Goal: Task Accomplishment & Management: Use online tool/utility

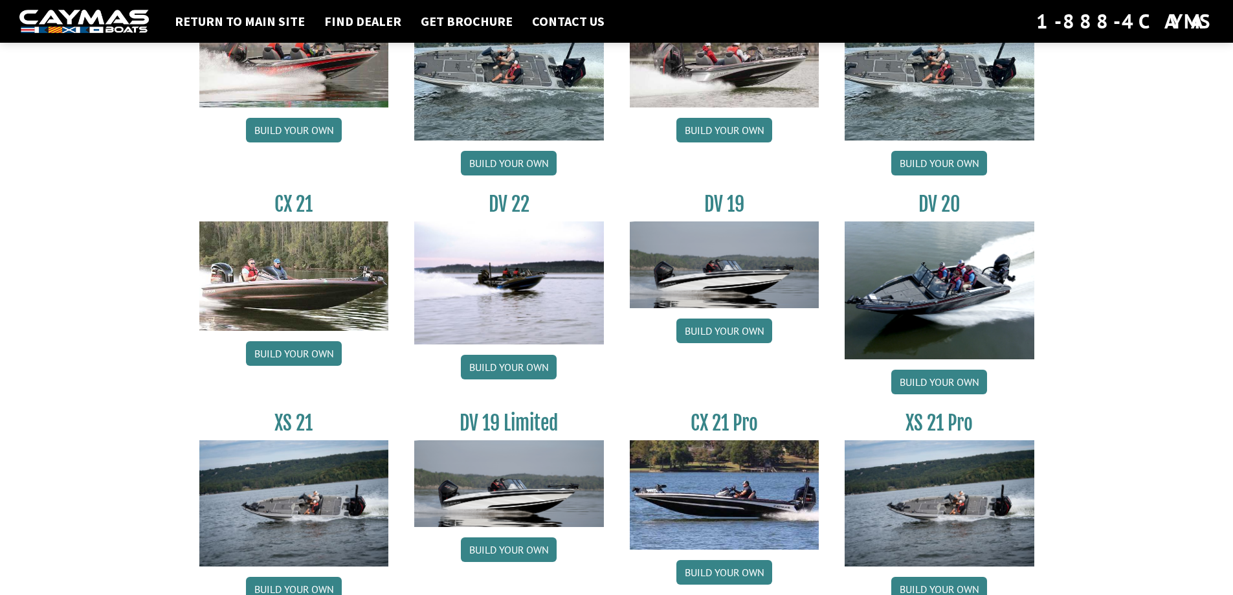
scroll to position [1463, 0]
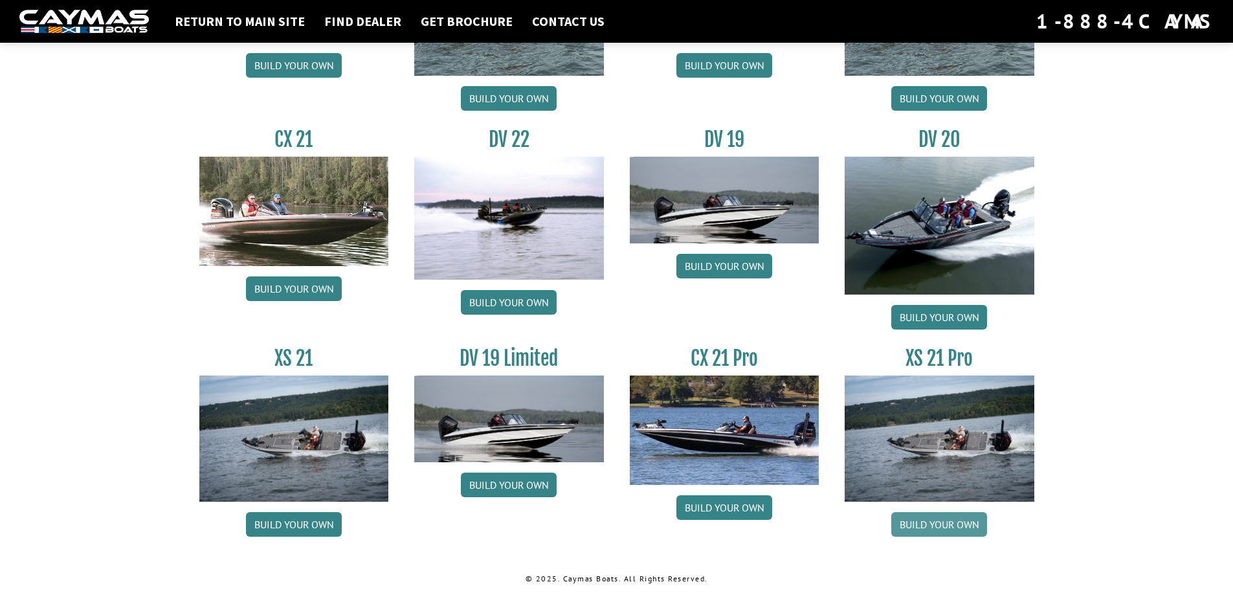
click at [946, 522] on link "Build your own" at bounding box center [939, 524] width 96 height 25
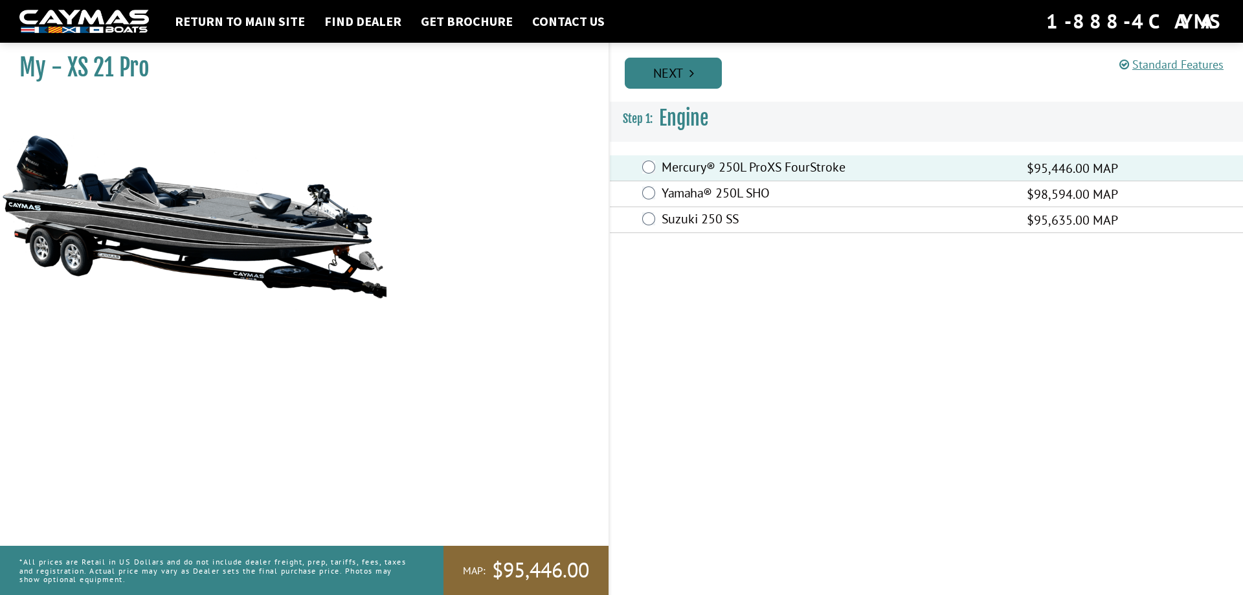
click at [683, 76] on link "Next" at bounding box center [673, 73] width 97 height 31
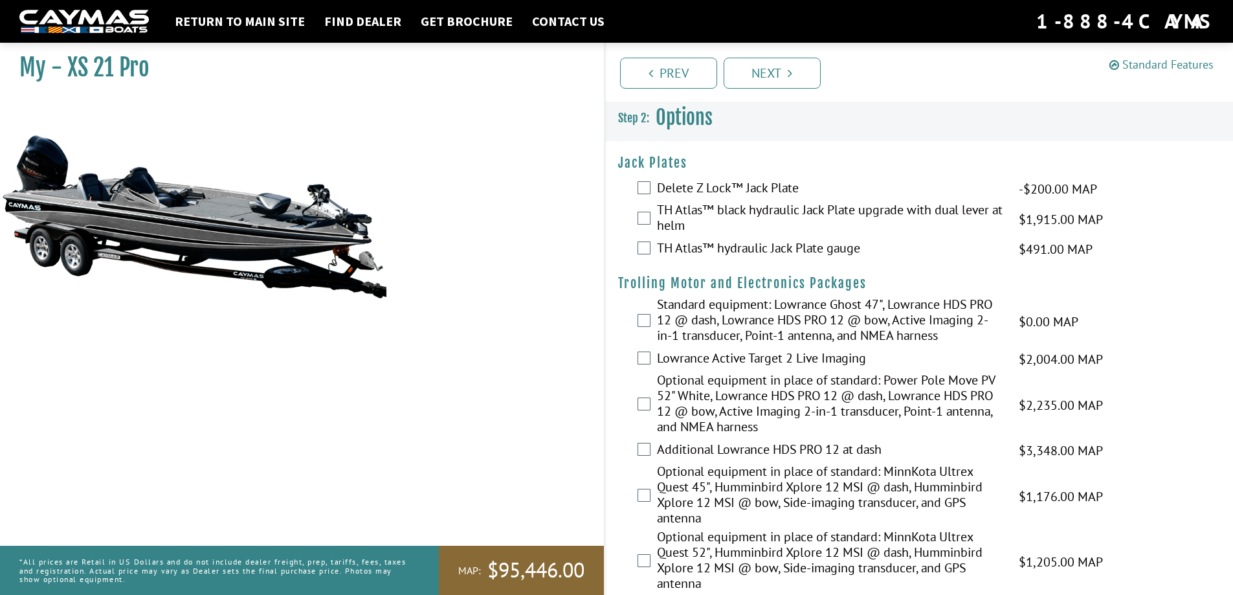
click at [1174, 63] on link "Standard Features" at bounding box center [1162, 64] width 104 height 15
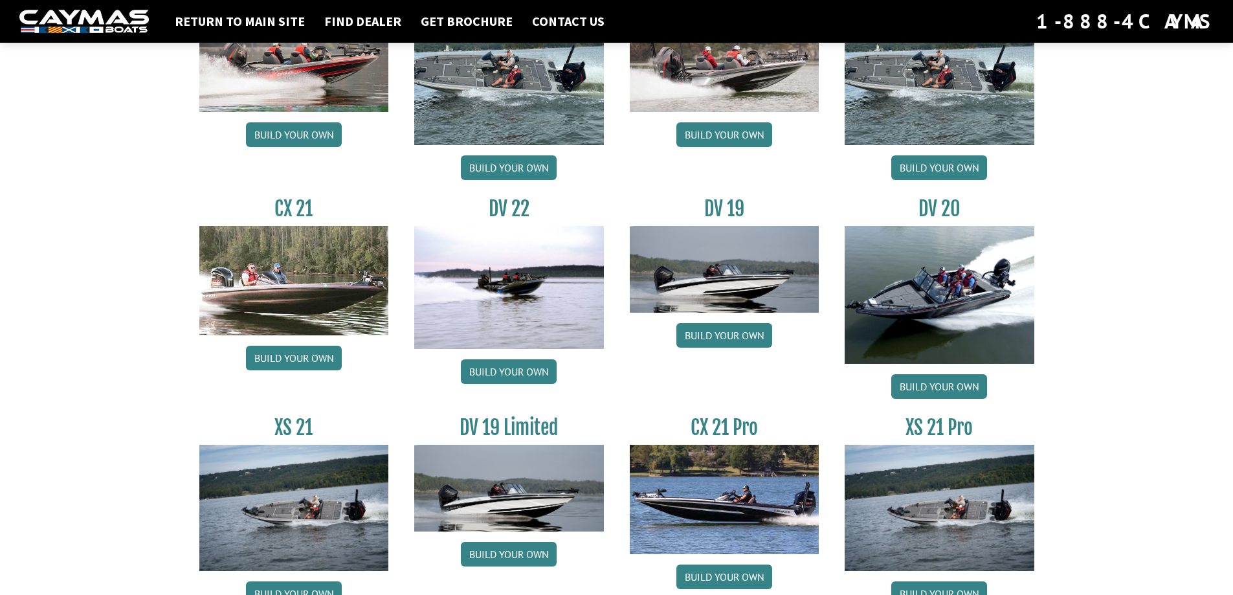
scroll to position [1463, 0]
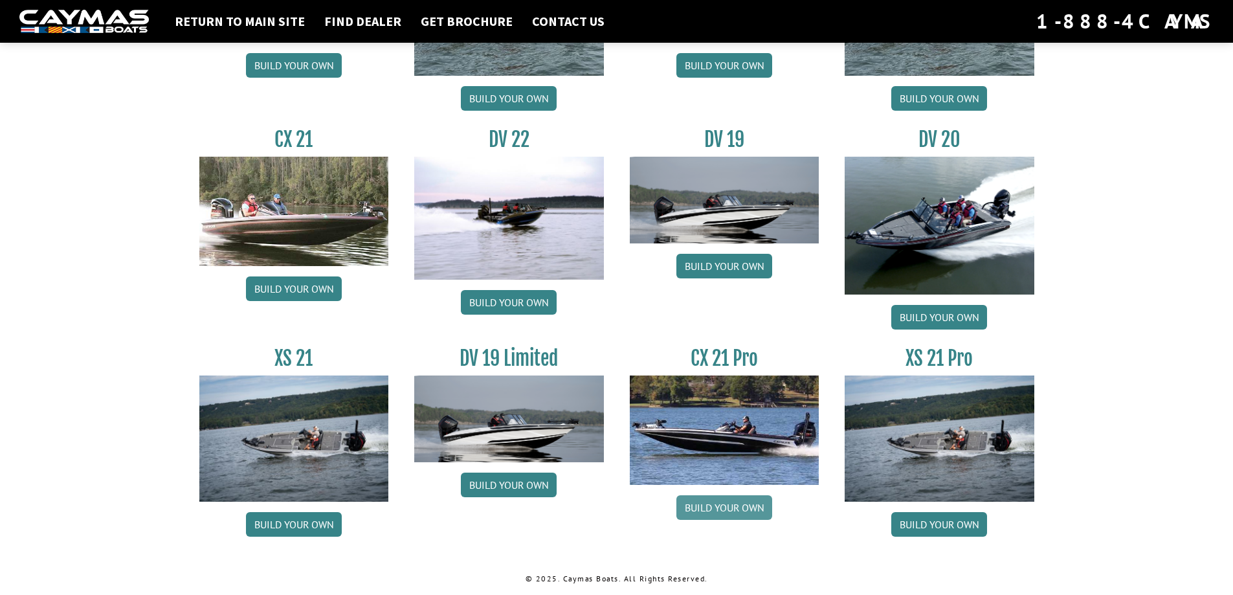
click at [730, 508] on link "Build your own" at bounding box center [725, 507] width 96 height 25
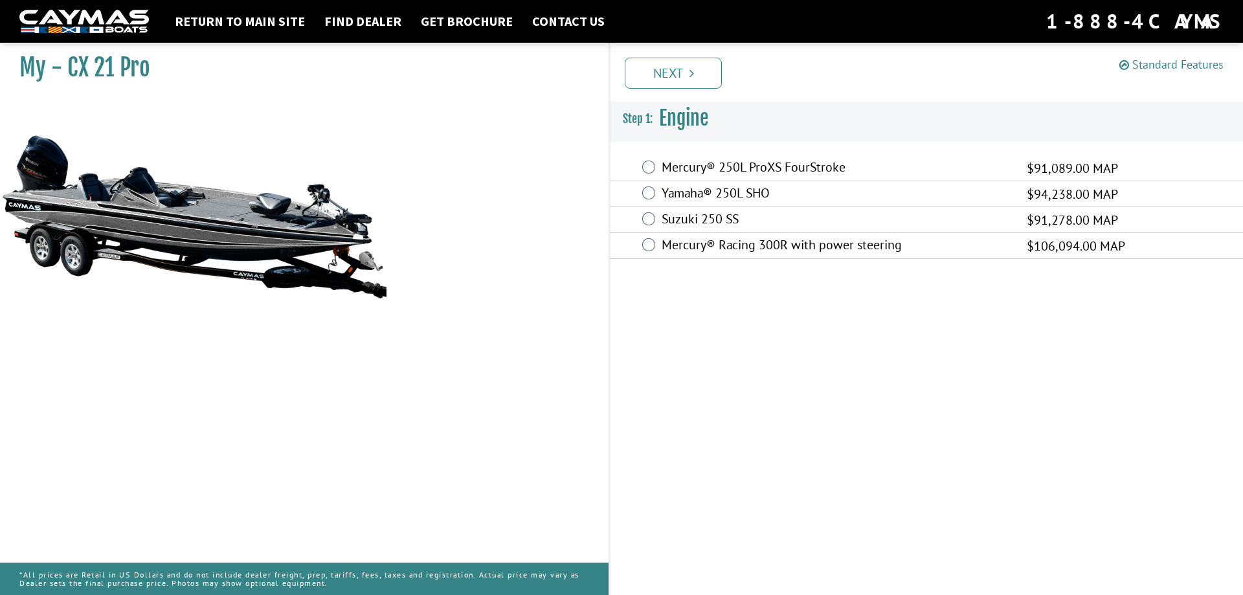
click at [1161, 61] on link "Standard Features" at bounding box center [1171, 64] width 104 height 15
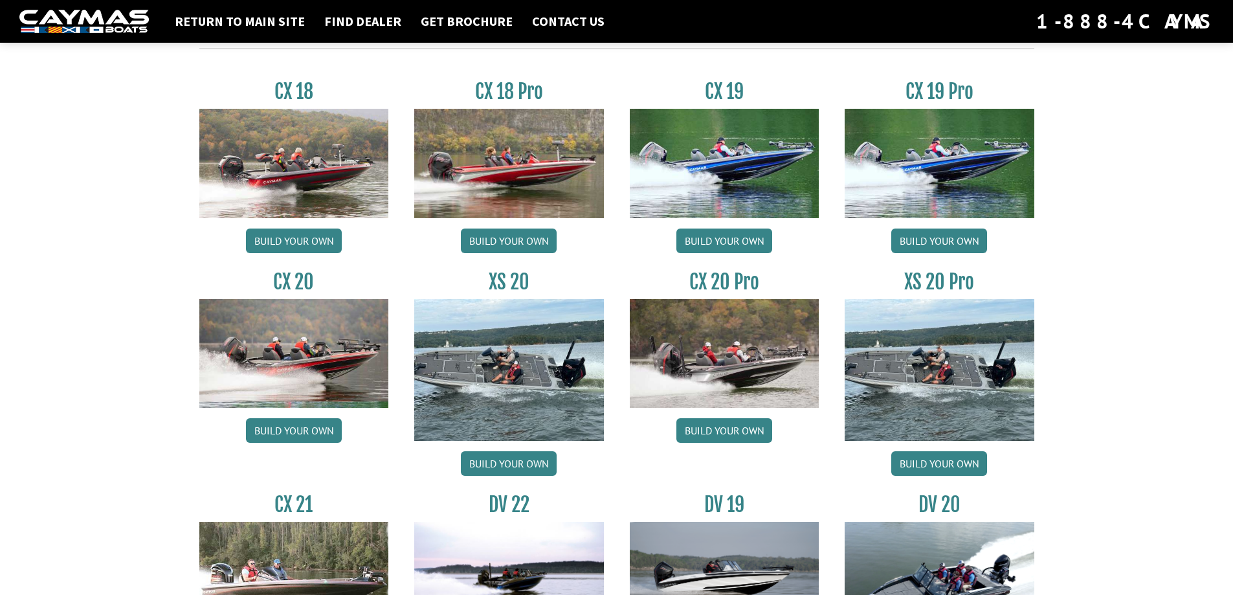
scroll to position [1075, 0]
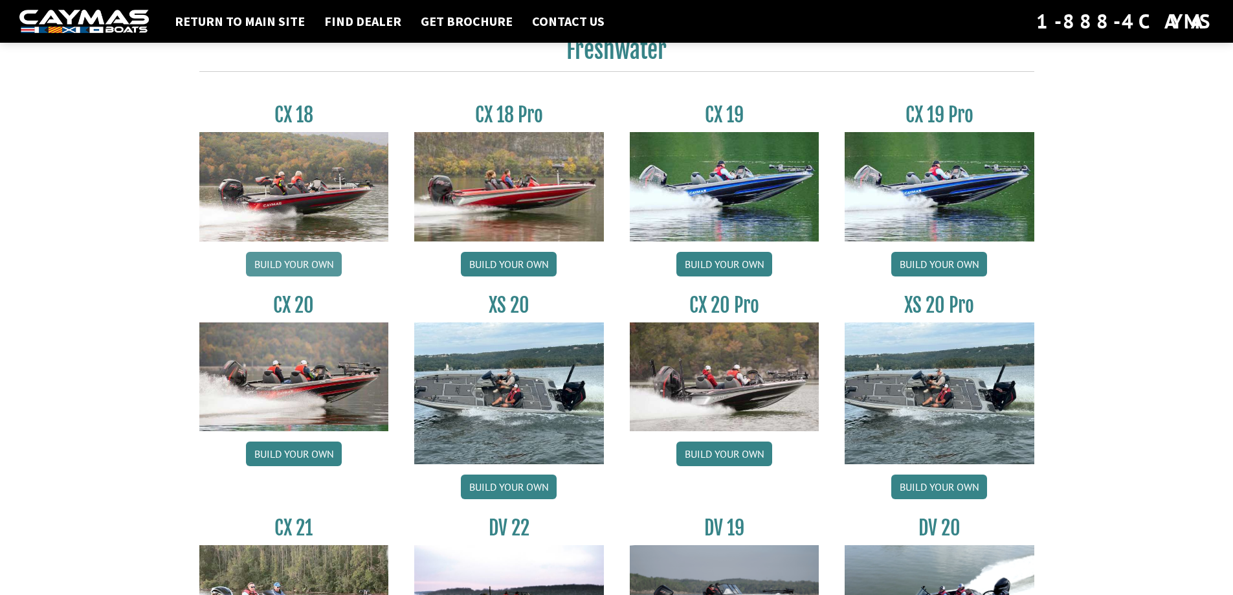
click at [287, 264] on link "Build your own" at bounding box center [294, 264] width 96 height 25
click at [517, 265] on link "Build your own" at bounding box center [509, 264] width 96 height 25
click at [936, 265] on link "Build your own" at bounding box center [939, 264] width 96 height 25
click at [497, 486] on link "Build your own" at bounding box center [509, 487] width 96 height 25
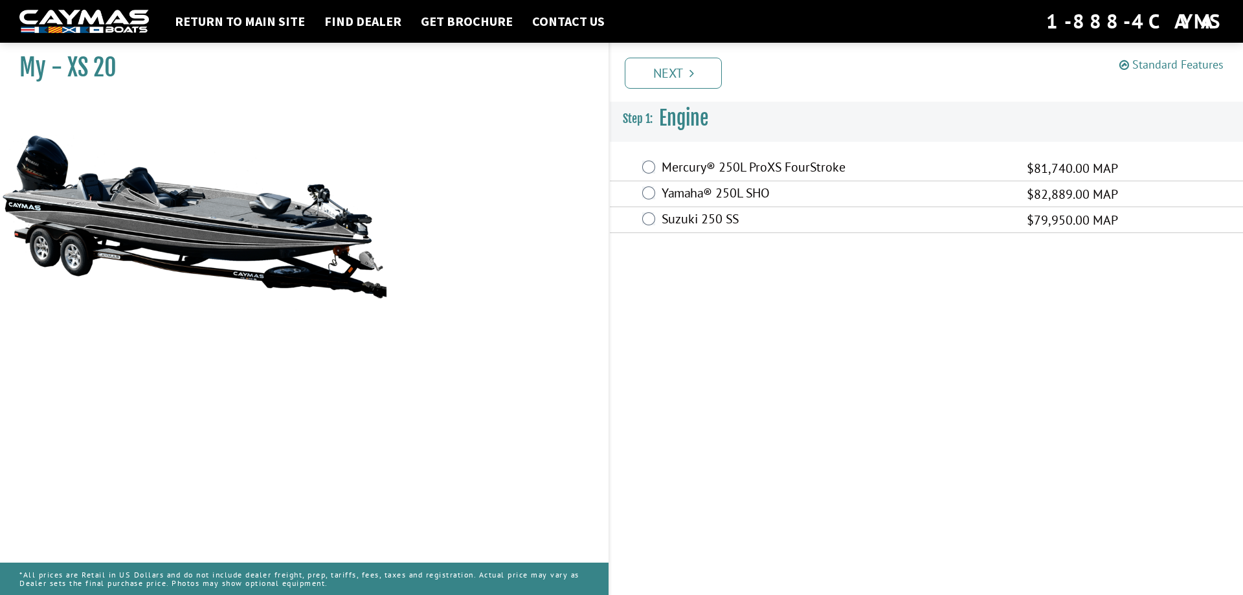
click at [1178, 63] on link "Standard Features" at bounding box center [1171, 64] width 104 height 15
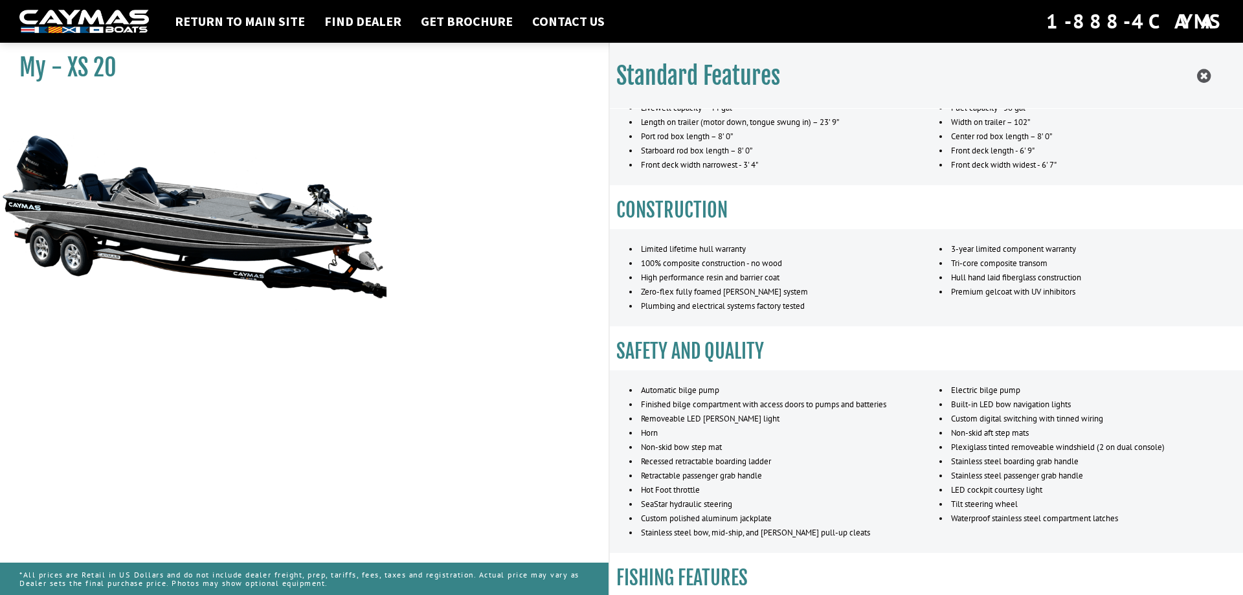
scroll to position [70, 0]
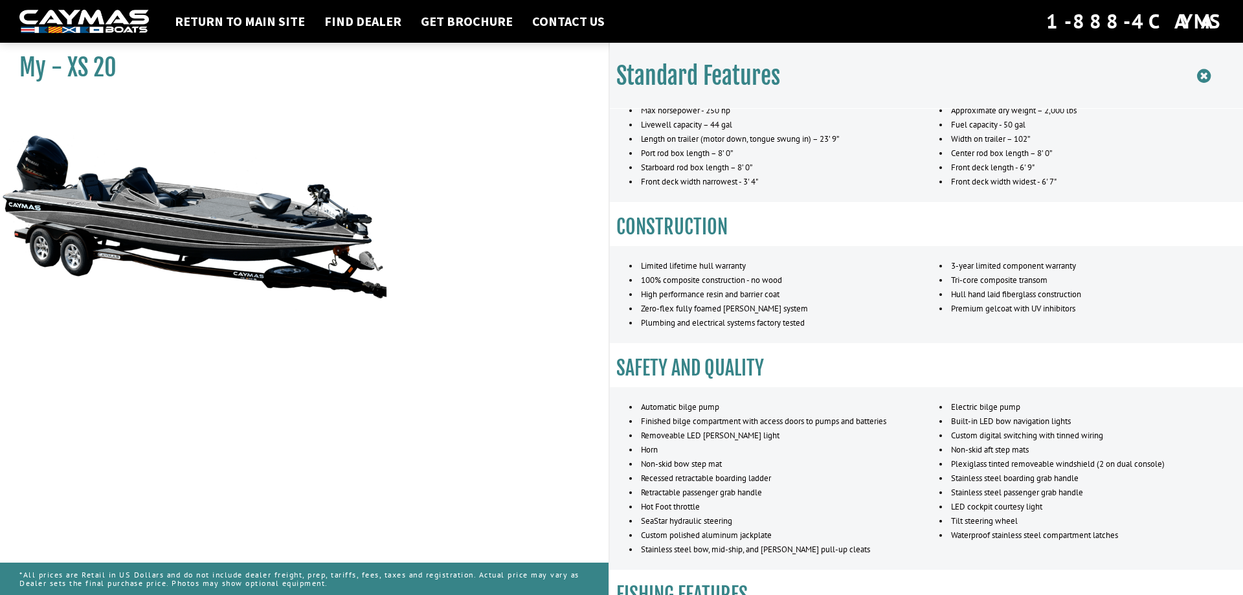
click at [1203, 74] on icon at bounding box center [1204, 76] width 14 height 16
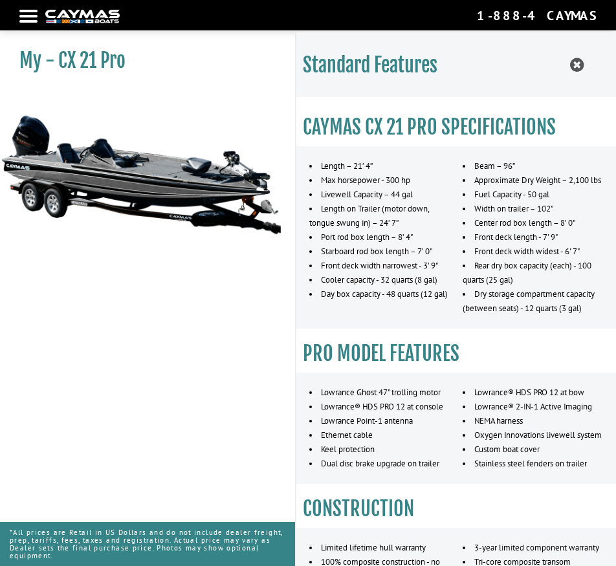
click at [219, 473] on div "My - CX 21 Pro MAP:" at bounding box center [141, 315] width 308 height 566
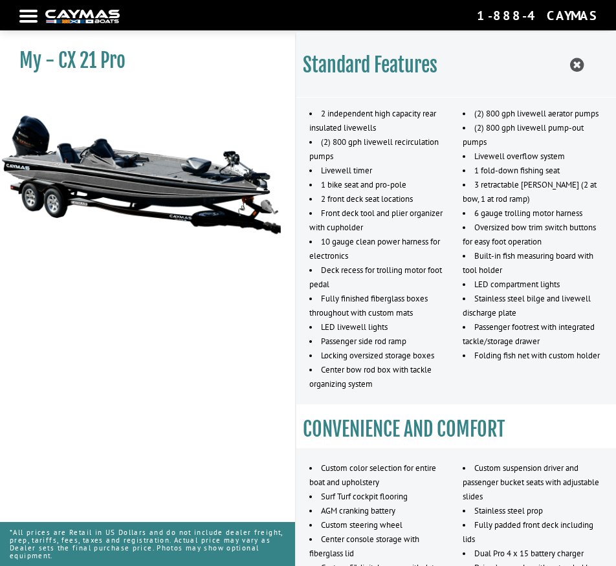
scroll to position [918, 0]
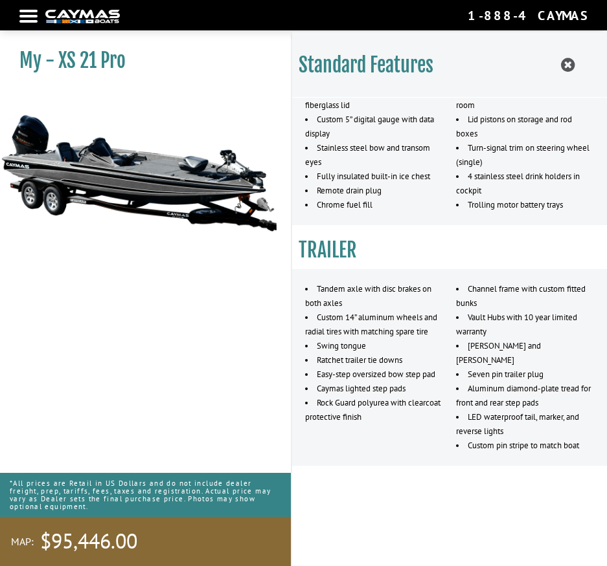
scroll to position [1450, 0]
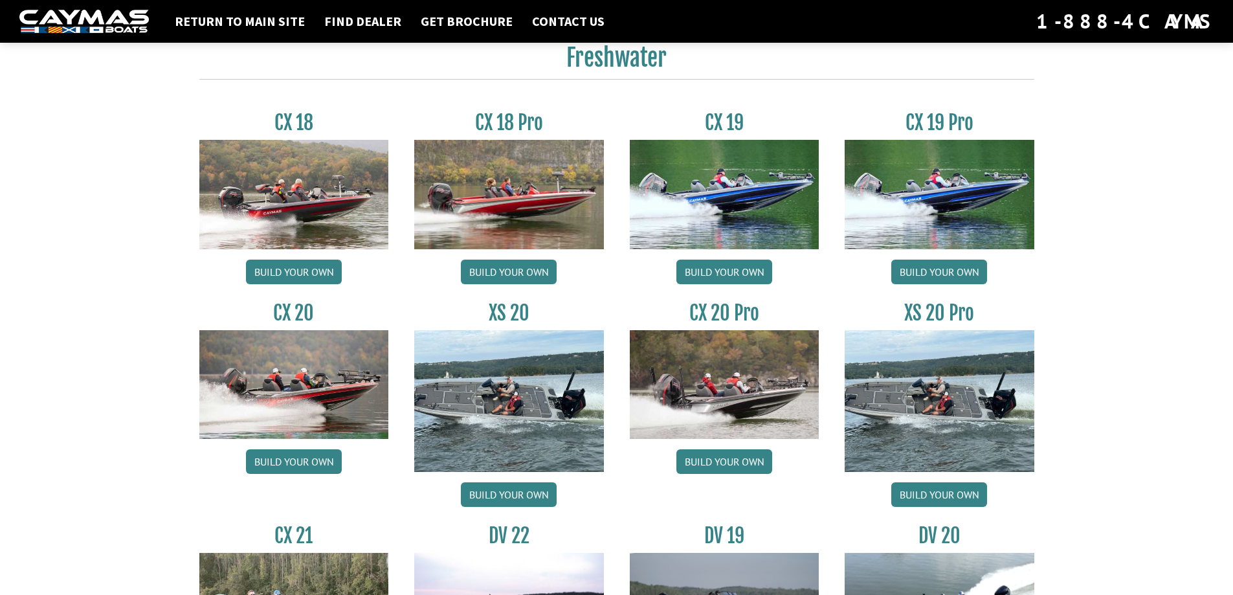
scroll to position [1075, 0]
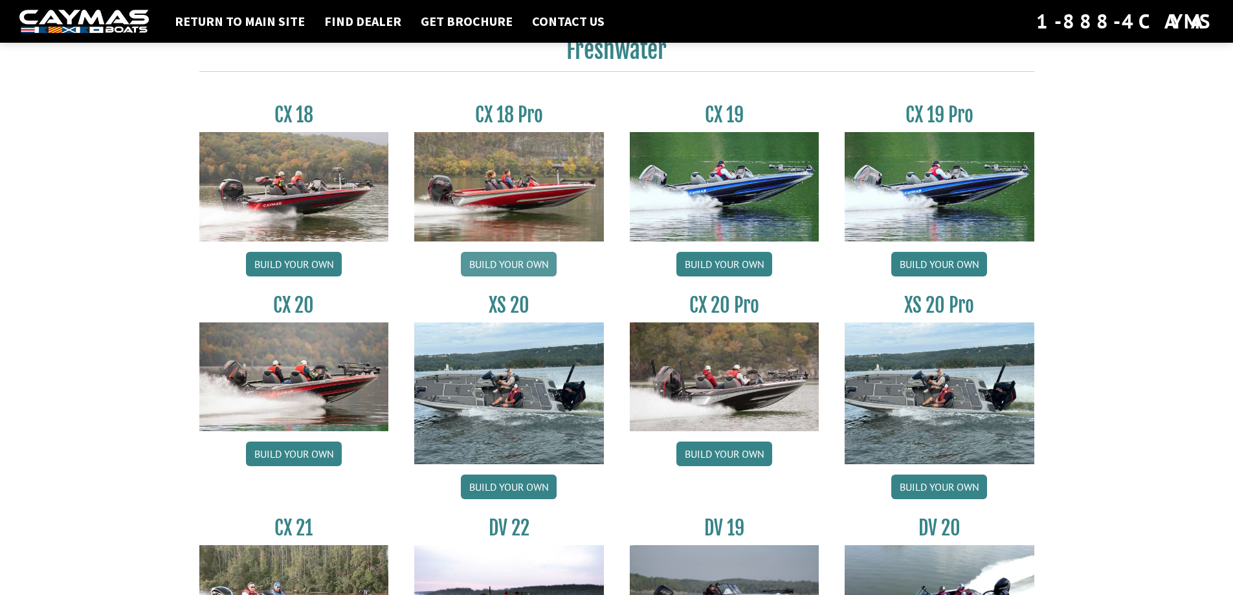
click at [513, 263] on link "Build your own" at bounding box center [509, 264] width 96 height 25
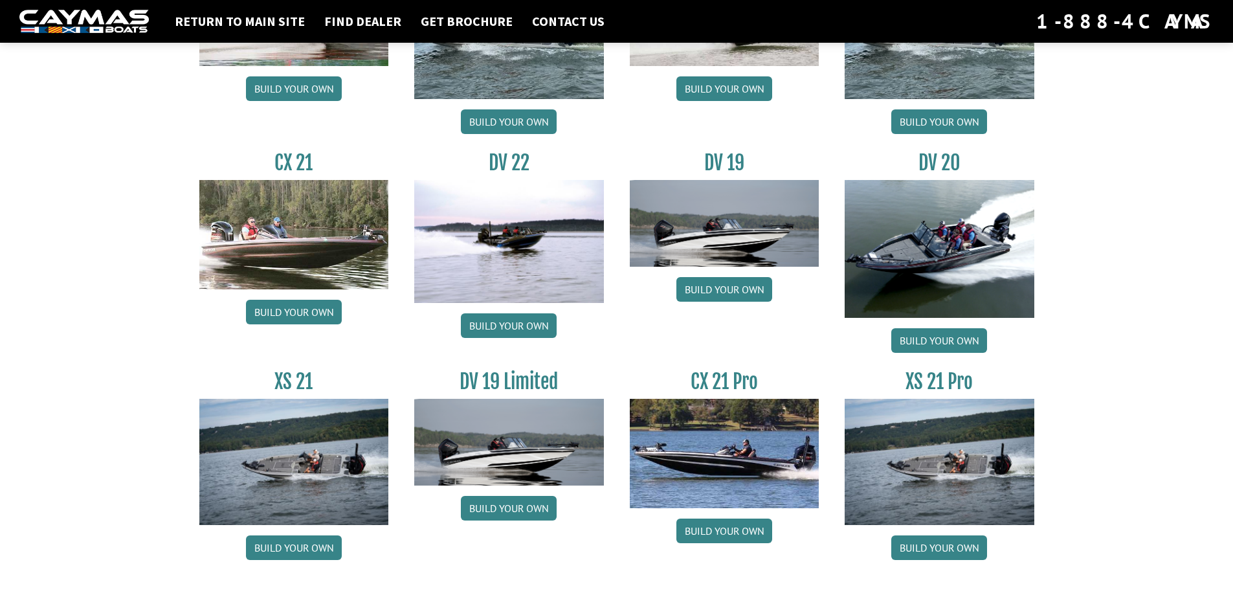
scroll to position [1463, 0]
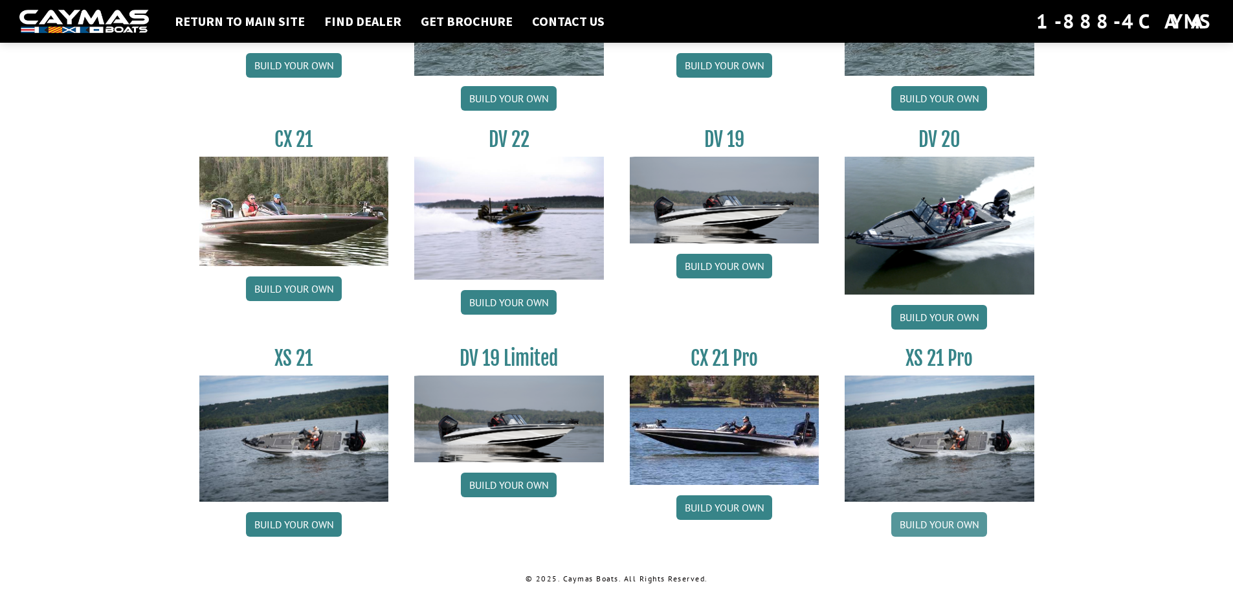
click at [937, 528] on link "Build your own" at bounding box center [939, 524] width 96 height 25
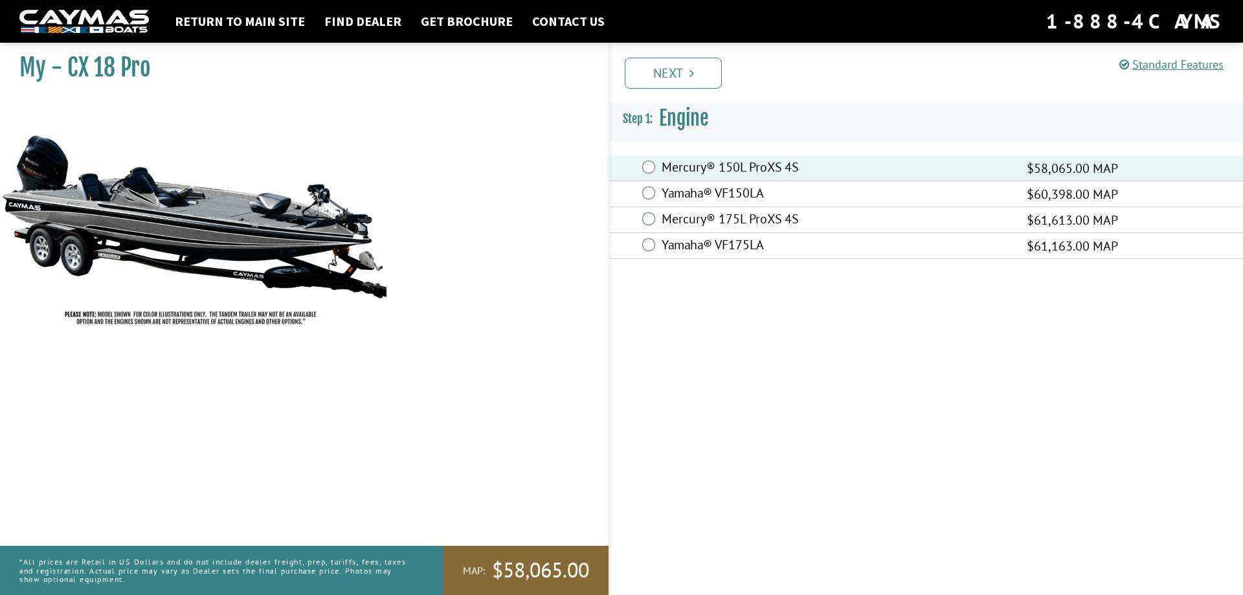
click at [640, 218] on div "Mercury® 175L ProXS 4S $61,613.00 MAP" at bounding box center [926, 220] width 633 height 26
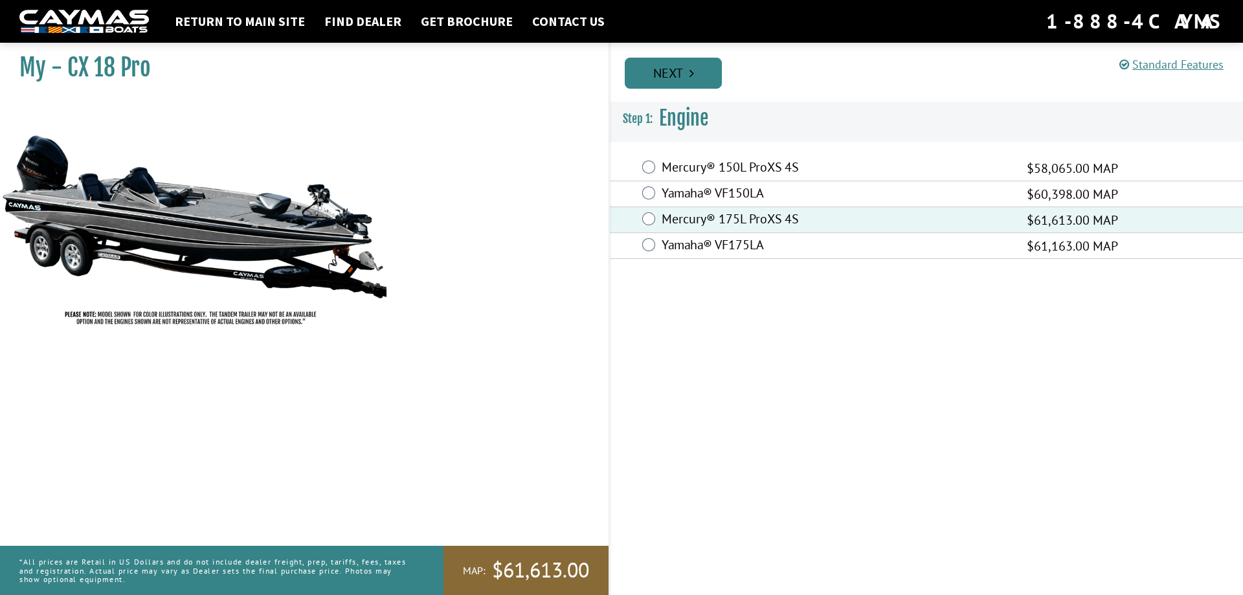
click at [671, 62] on link "Next" at bounding box center [673, 73] width 97 height 31
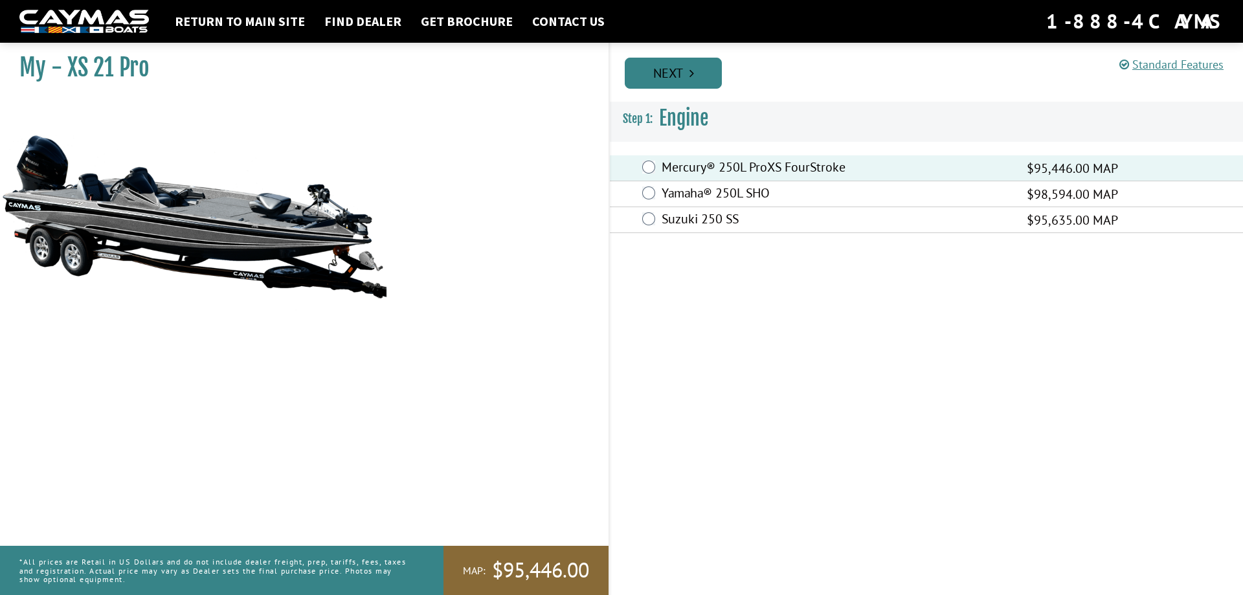
click at [678, 65] on link "Next" at bounding box center [673, 73] width 97 height 31
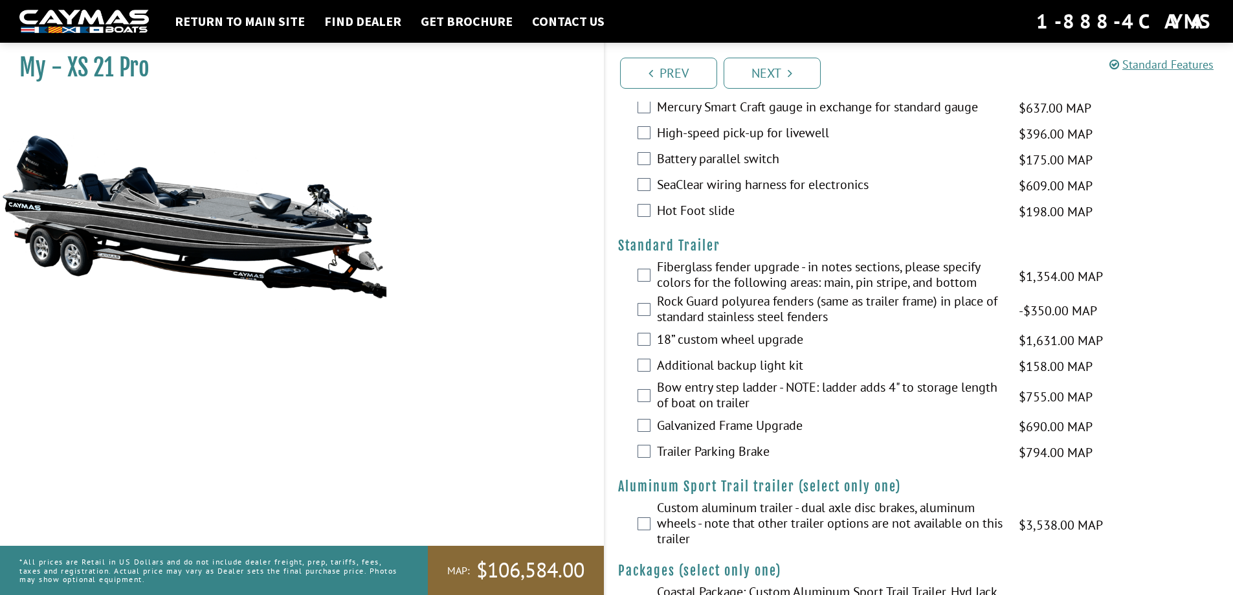
scroll to position [1685, 0]
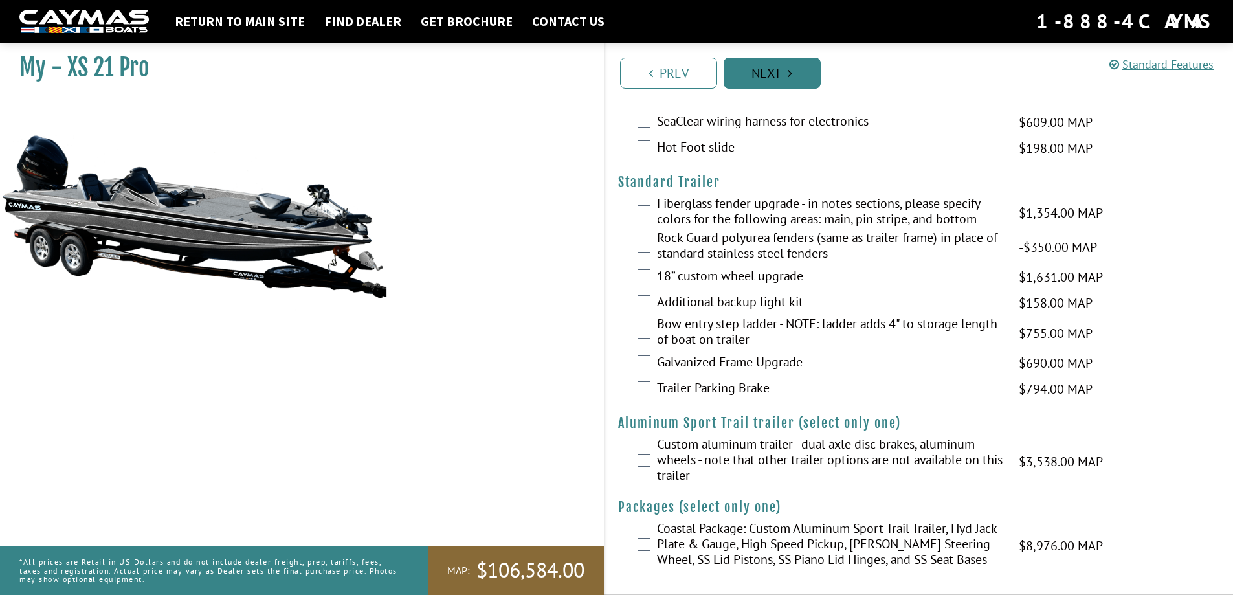
click at [766, 62] on link "Next" at bounding box center [772, 73] width 97 height 31
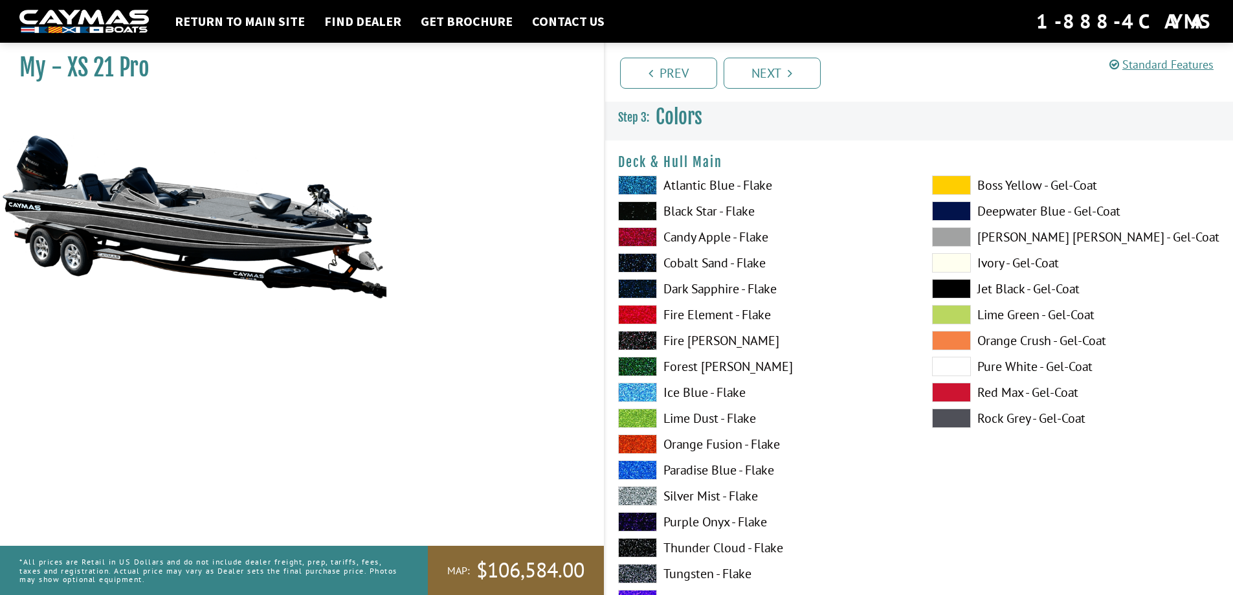
click at [634, 182] on span at bounding box center [637, 184] width 39 height 19
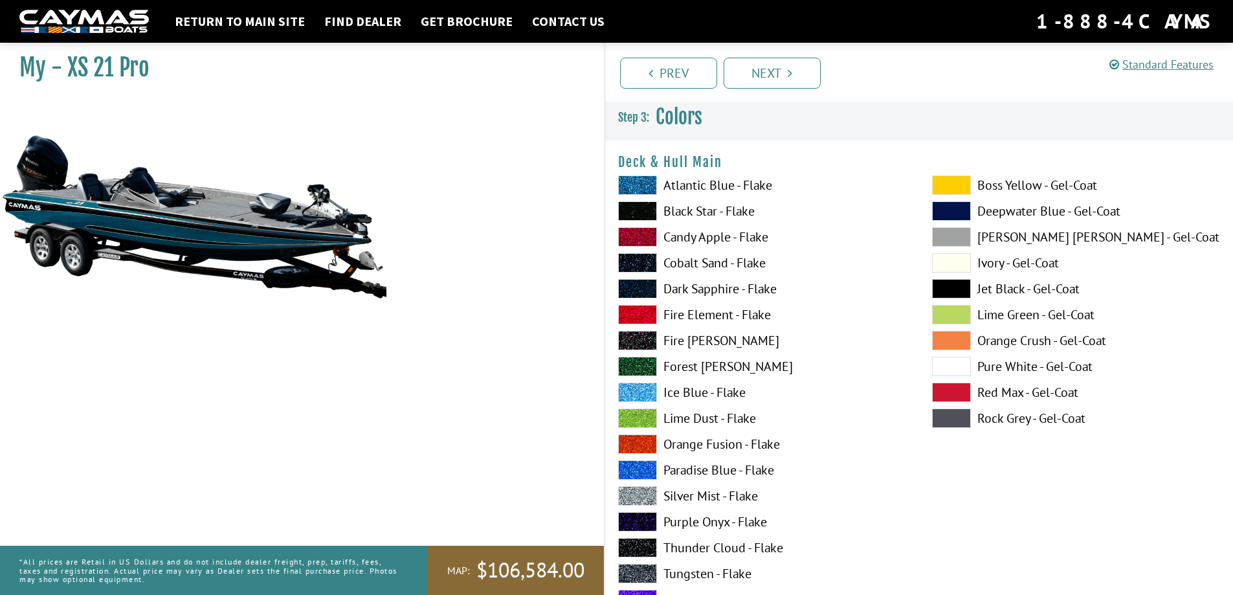
click at [951, 374] on span at bounding box center [951, 366] width 39 height 19
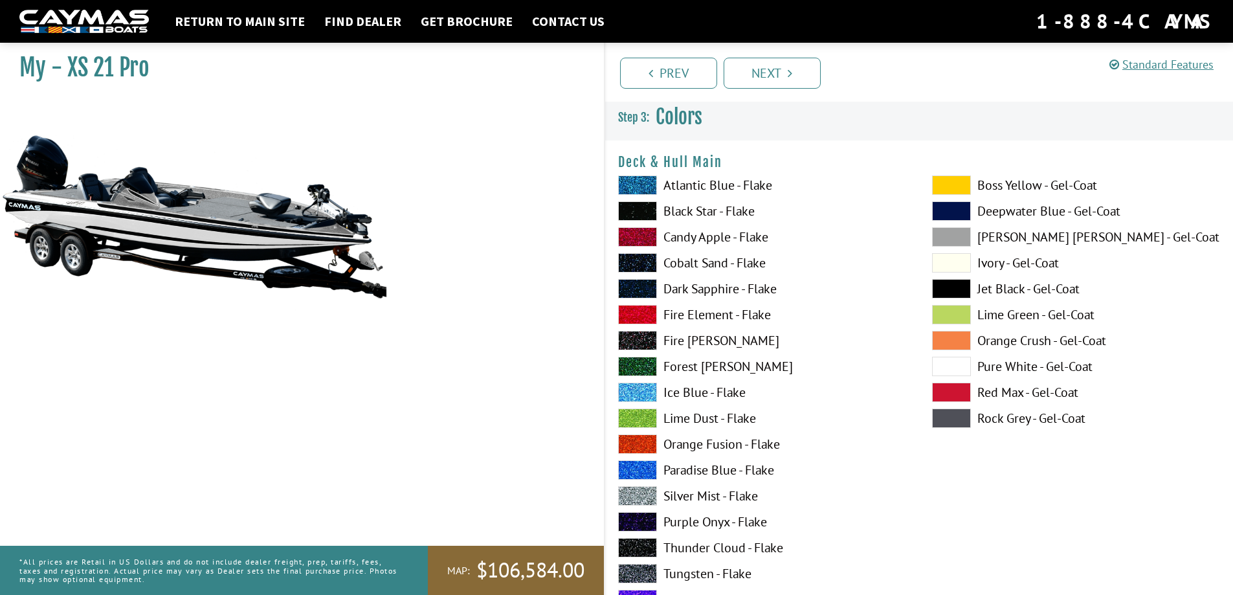
click at [637, 363] on span at bounding box center [637, 366] width 39 height 19
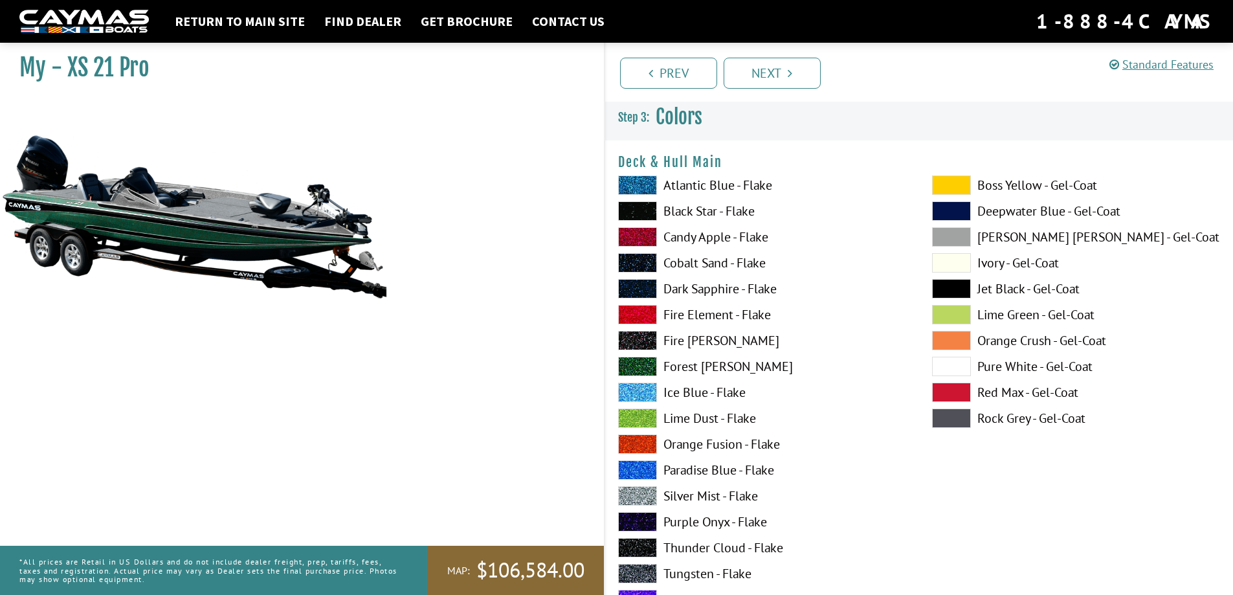
click at [950, 366] on span at bounding box center [951, 366] width 39 height 19
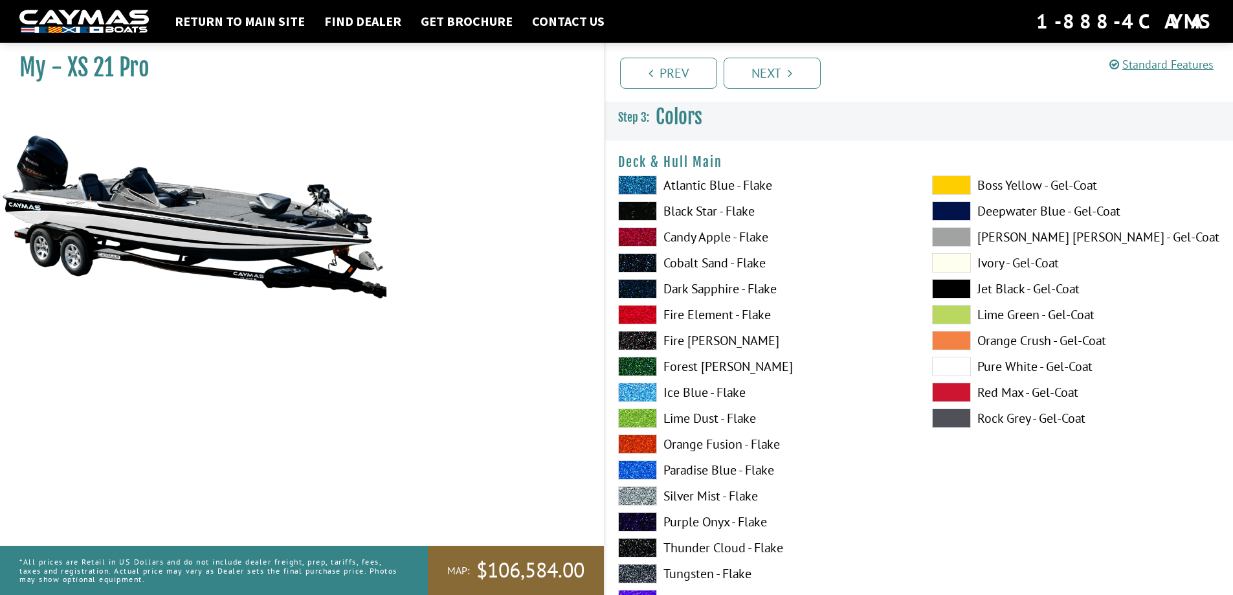
click at [957, 263] on span at bounding box center [951, 262] width 39 height 19
click at [956, 364] on span at bounding box center [951, 366] width 39 height 19
click at [634, 395] on span at bounding box center [637, 392] width 39 height 19
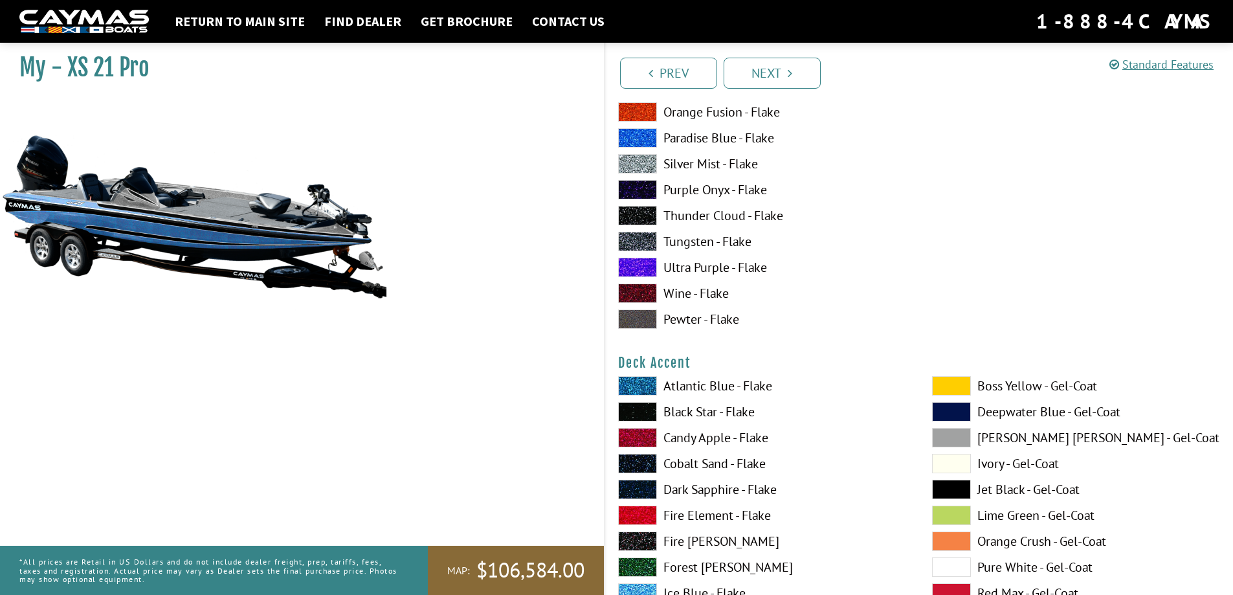
scroll to position [453, 0]
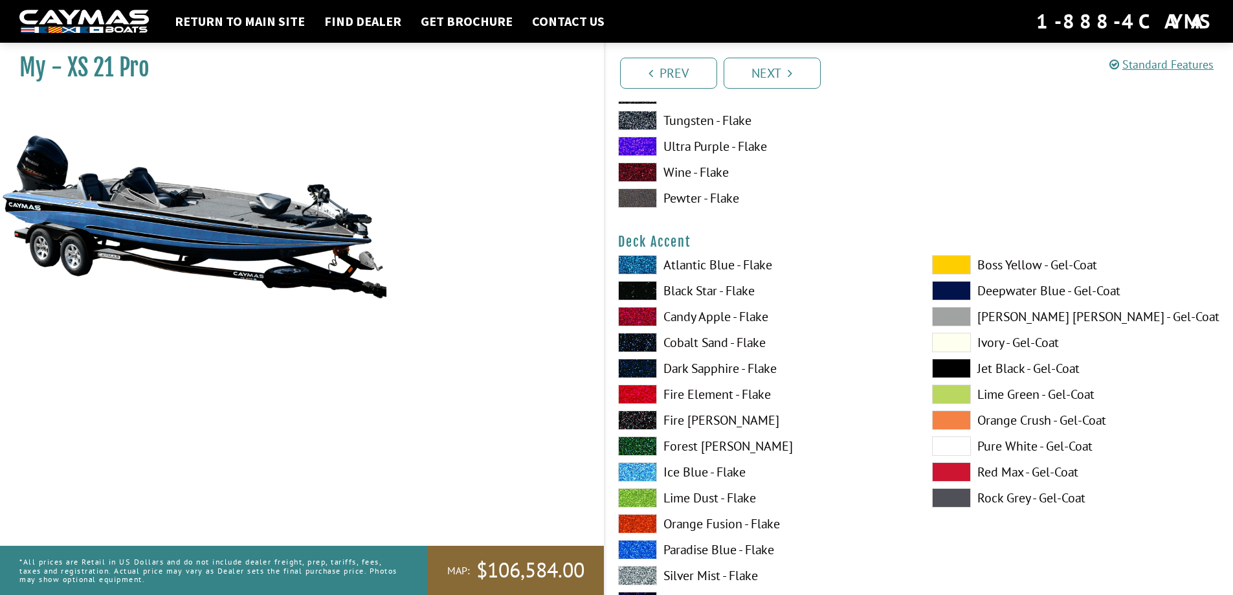
click at [954, 447] on span at bounding box center [951, 445] width 39 height 19
click at [636, 472] on span at bounding box center [637, 471] width 39 height 19
click at [636, 548] on span at bounding box center [637, 549] width 39 height 19
click at [639, 471] on span at bounding box center [637, 471] width 39 height 19
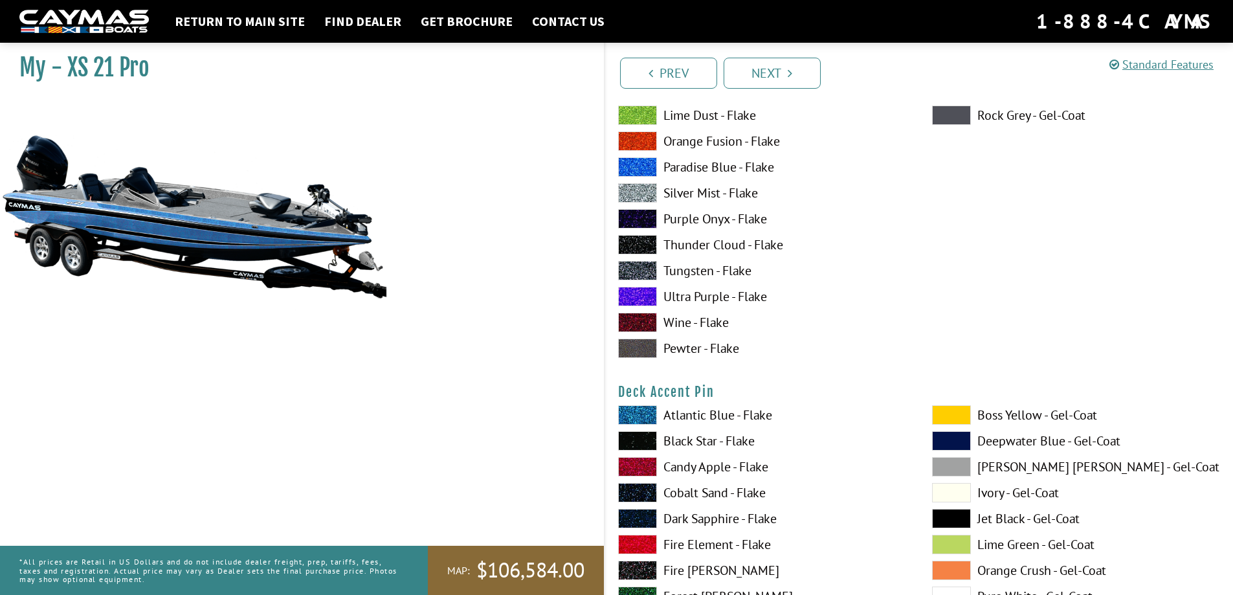
scroll to position [906, 0]
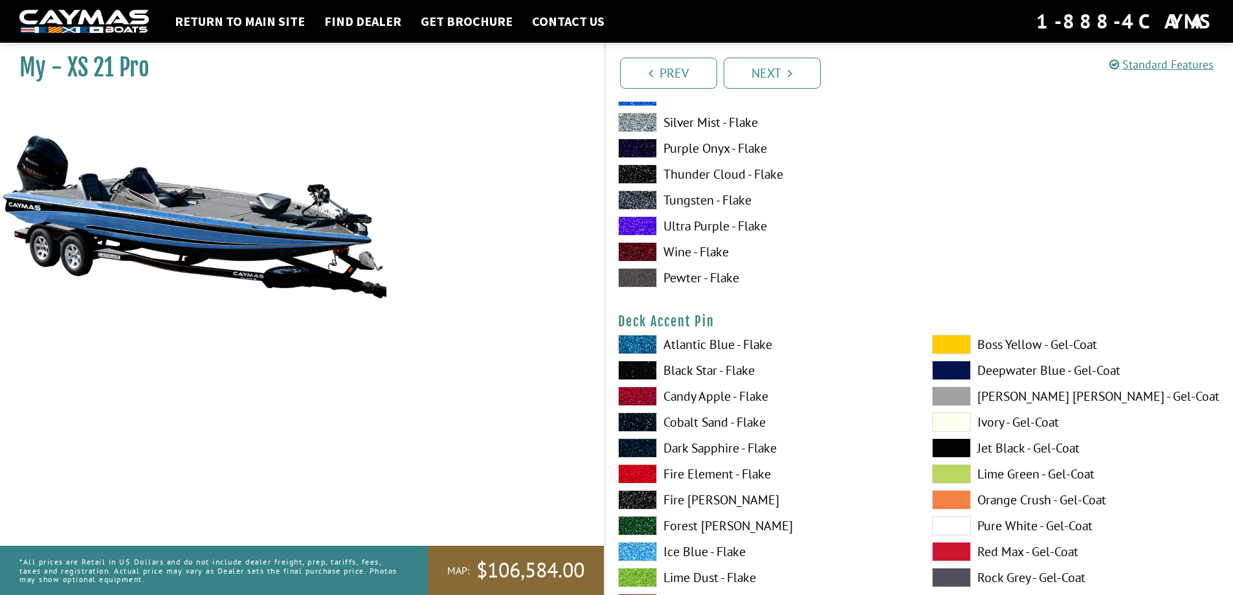
click at [643, 344] on span at bounding box center [637, 344] width 39 height 19
click at [638, 554] on span at bounding box center [637, 551] width 39 height 19
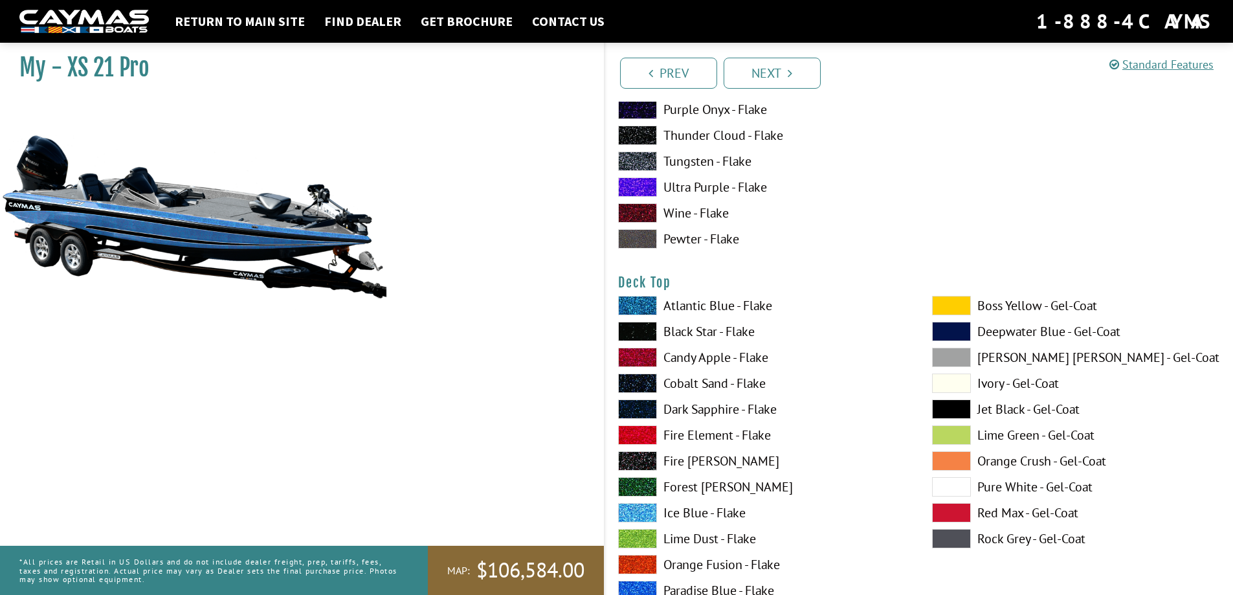
scroll to position [1489, 0]
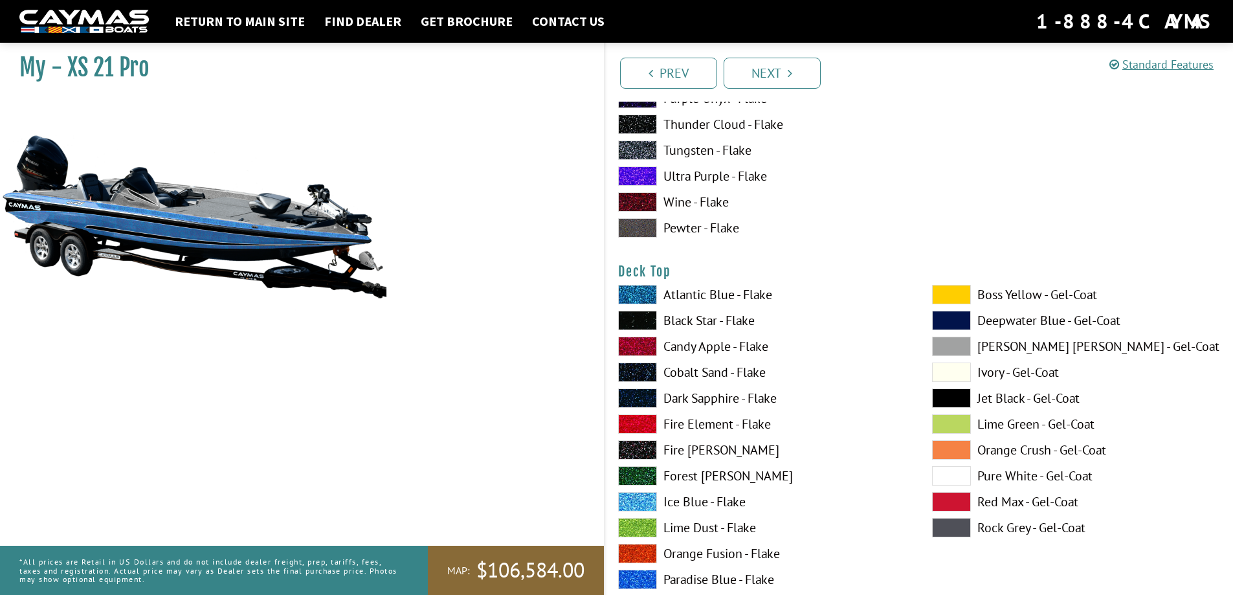
click at [631, 478] on span at bounding box center [637, 475] width 39 height 19
click at [643, 500] on span at bounding box center [637, 501] width 39 height 19
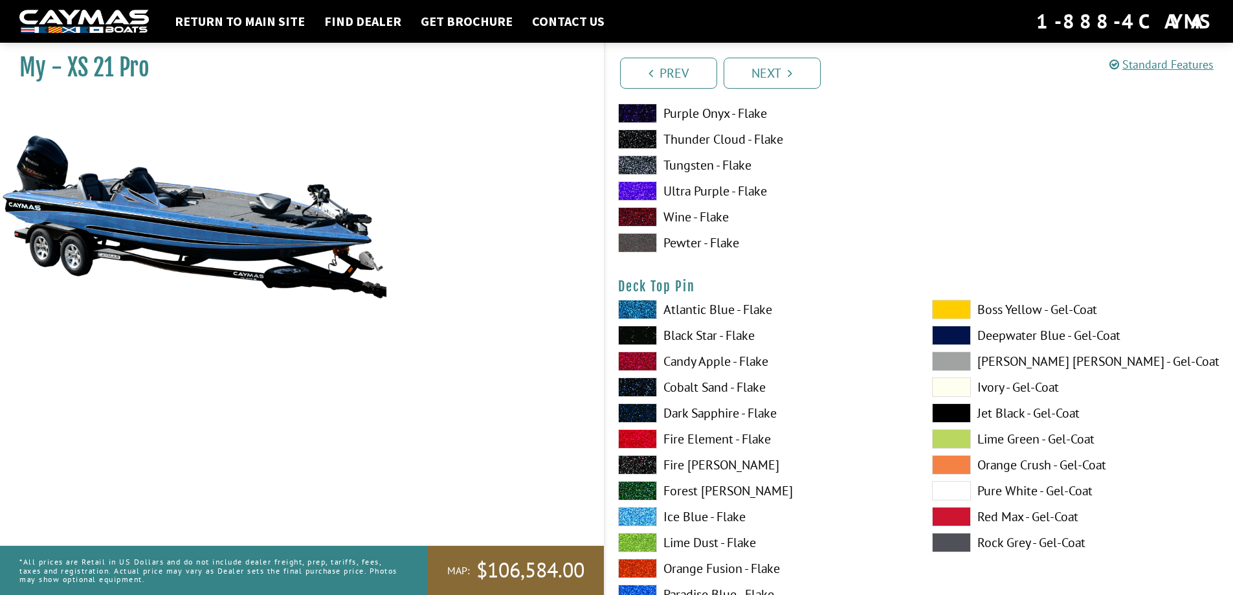
scroll to position [2072, 0]
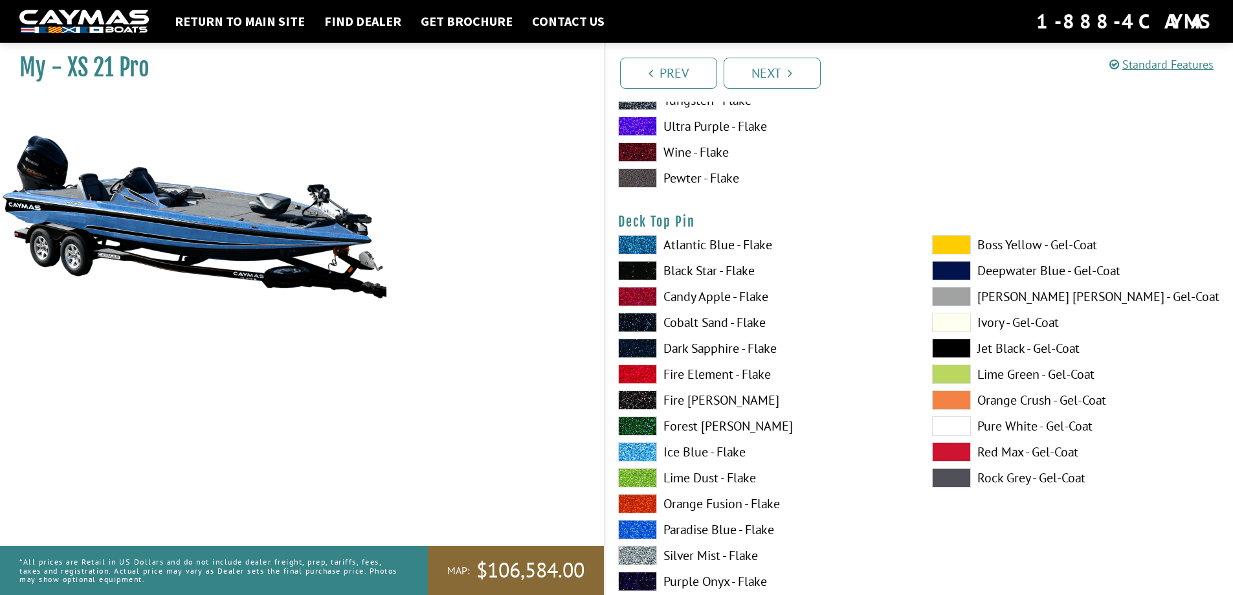
click at [635, 374] on span at bounding box center [637, 373] width 39 height 19
click at [638, 453] on span at bounding box center [637, 451] width 39 height 19
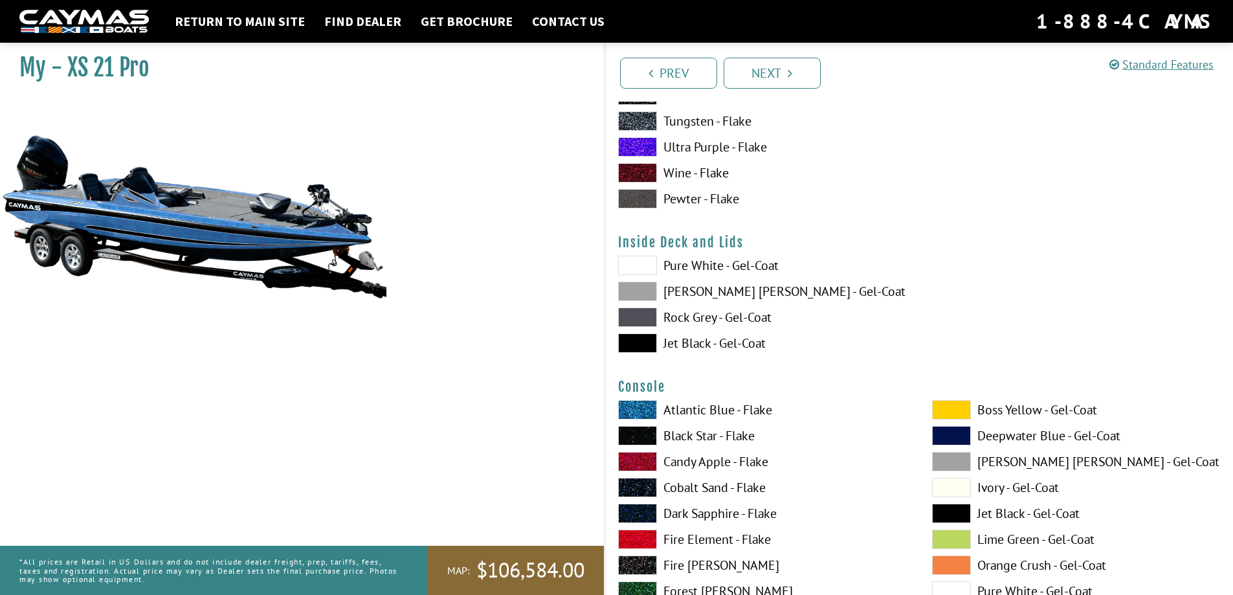
scroll to position [2590, 0]
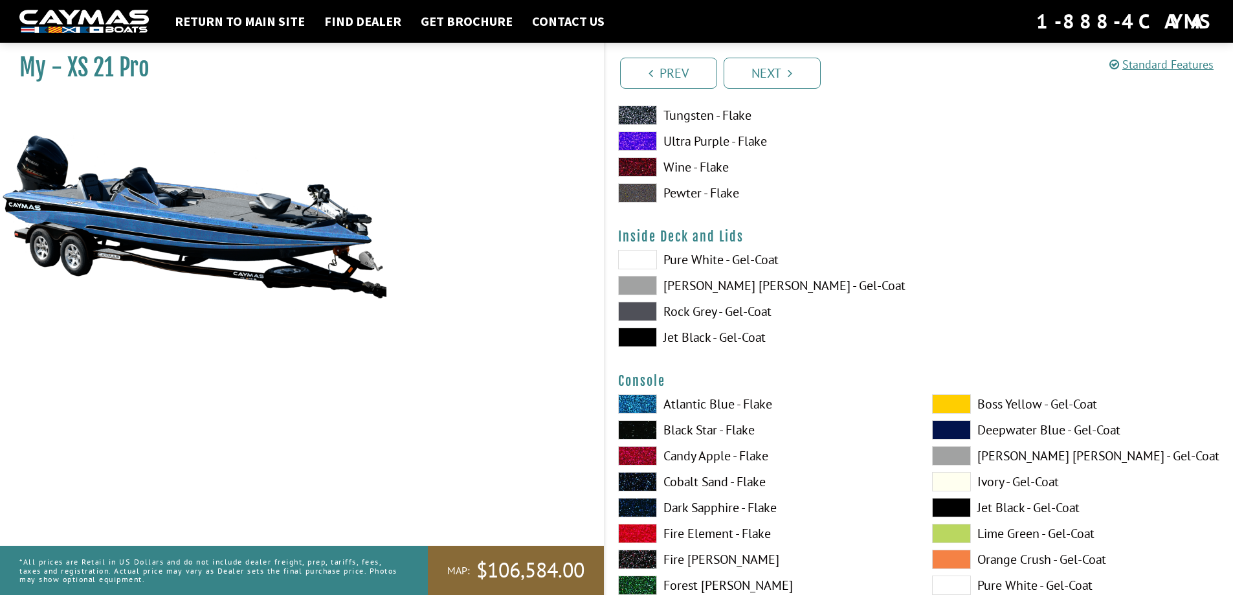
click at [638, 255] on span at bounding box center [637, 259] width 39 height 19
click at [638, 259] on span at bounding box center [637, 259] width 39 height 19
click at [635, 287] on span at bounding box center [637, 285] width 39 height 19
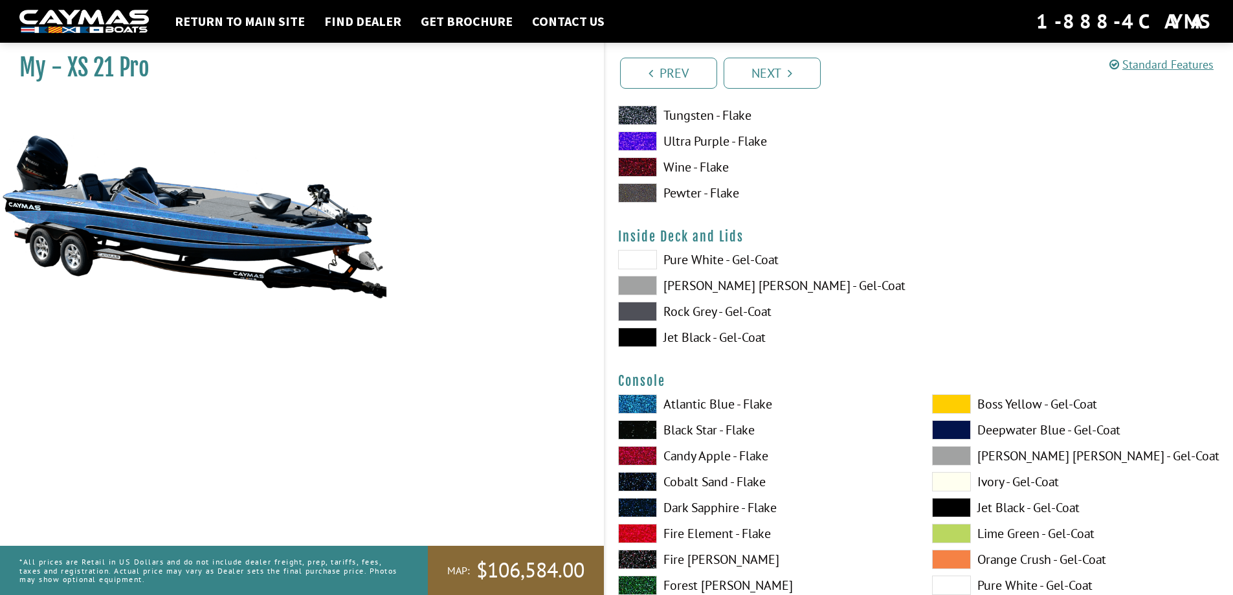
click at [641, 255] on span at bounding box center [637, 259] width 39 height 19
click at [639, 309] on span at bounding box center [637, 311] width 39 height 19
click at [640, 338] on span at bounding box center [637, 337] width 39 height 19
click at [641, 259] on span at bounding box center [637, 259] width 39 height 19
click at [640, 285] on span at bounding box center [637, 285] width 39 height 19
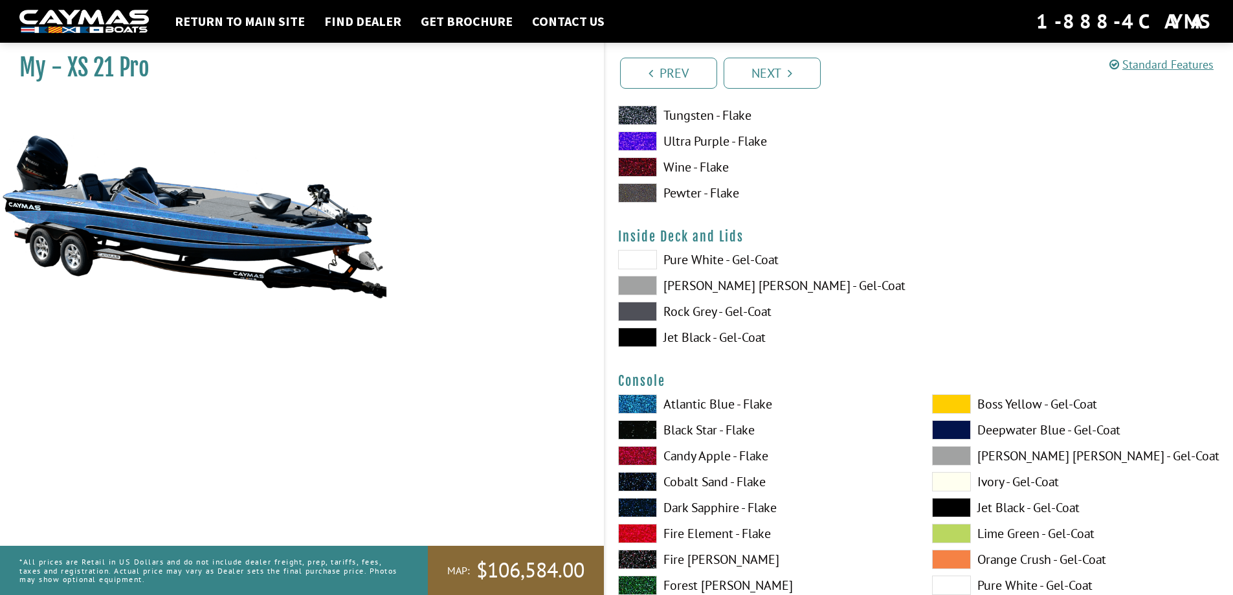
click at [642, 311] on span at bounding box center [637, 311] width 39 height 19
click at [640, 260] on span at bounding box center [637, 259] width 39 height 19
click at [637, 341] on span at bounding box center [637, 337] width 39 height 19
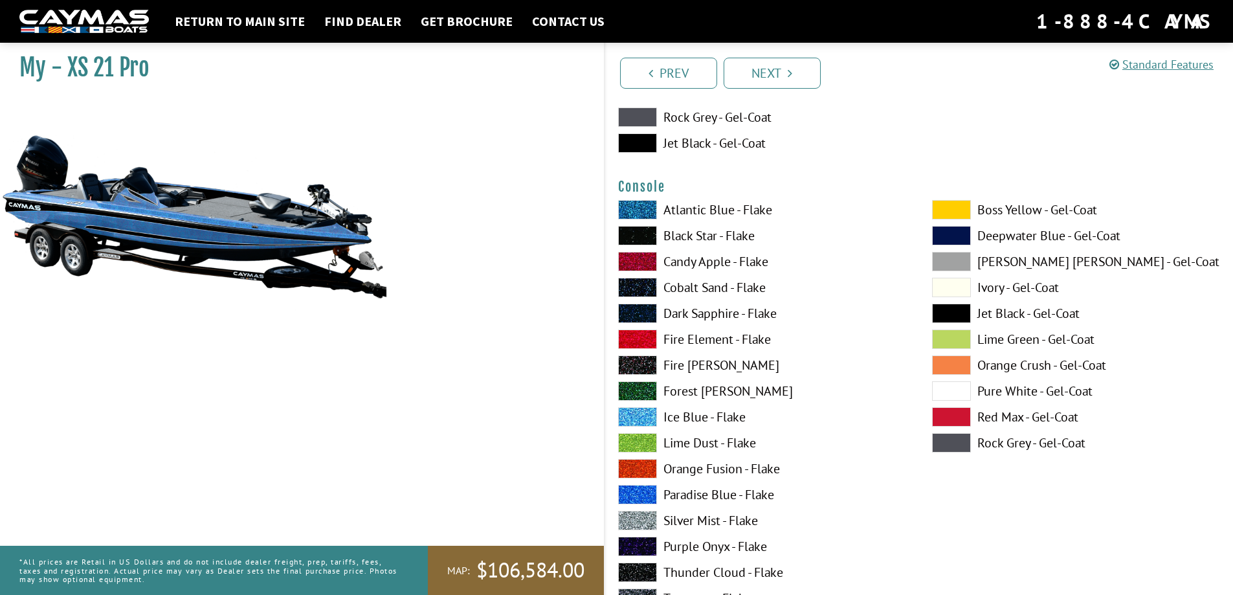
scroll to position [2848, 0]
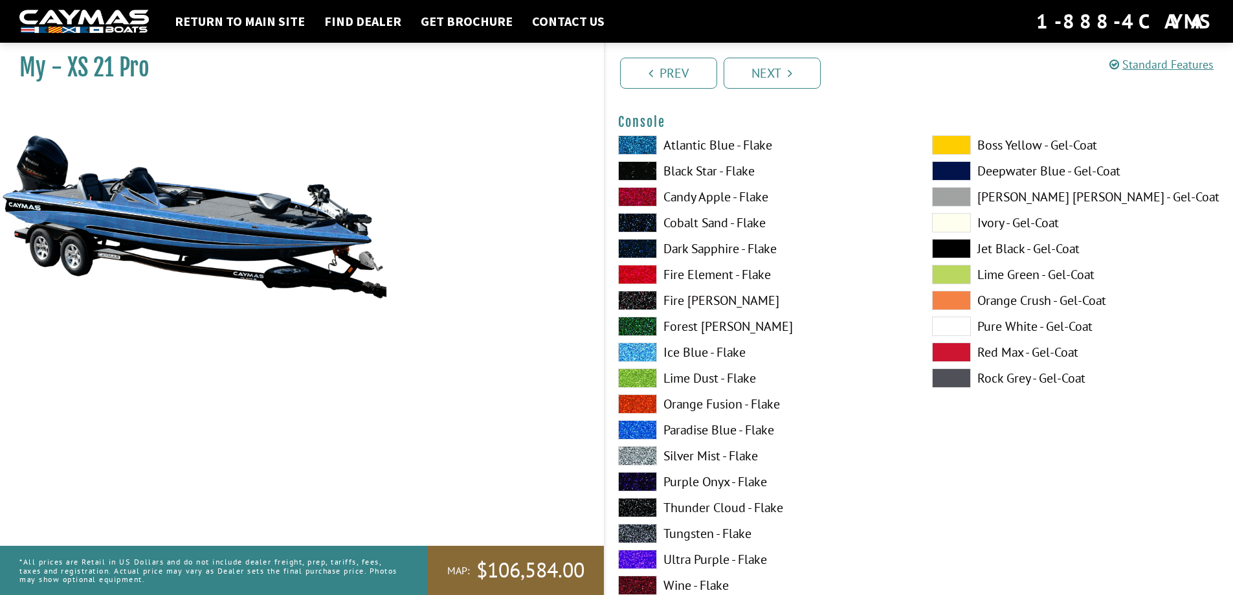
click at [638, 141] on span at bounding box center [637, 144] width 39 height 19
click at [637, 173] on span at bounding box center [637, 170] width 39 height 19
click at [948, 249] on span at bounding box center [951, 248] width 39 height 19
click at [632, 168] on span at bounding box center [637, 170] width 39 height 19
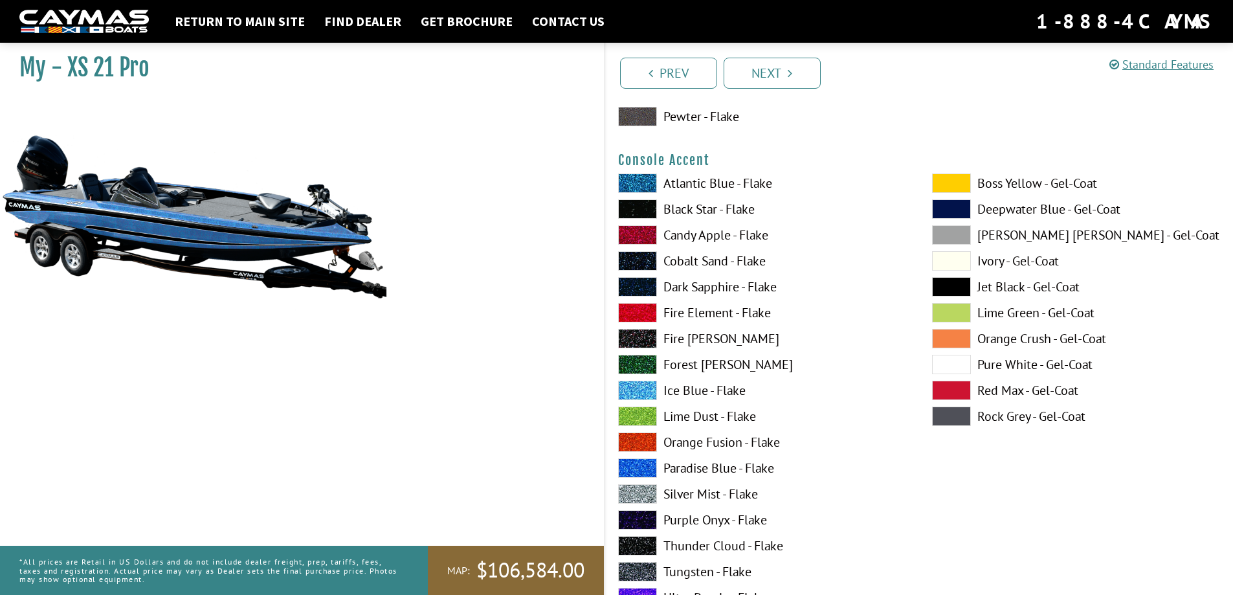
scroll to position [3366, 0]
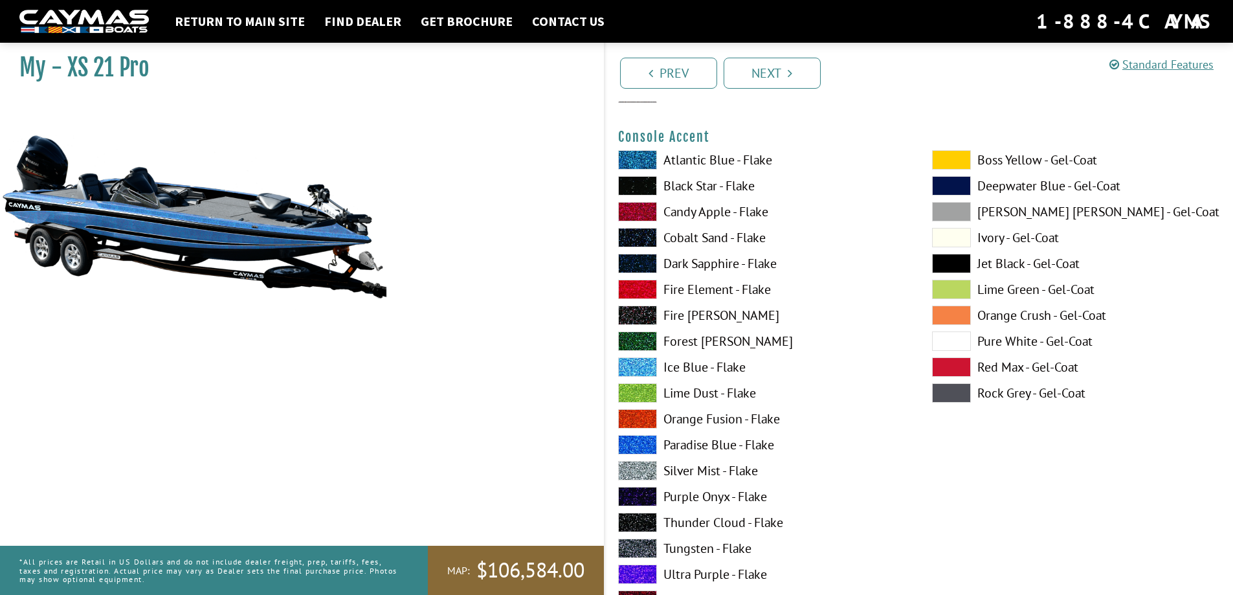
click at [637, 159] on span at bounding box center [637, 159] width 39 height 19
click at [641, 188] on span at bounding box center [637, 185] width 39 height 19
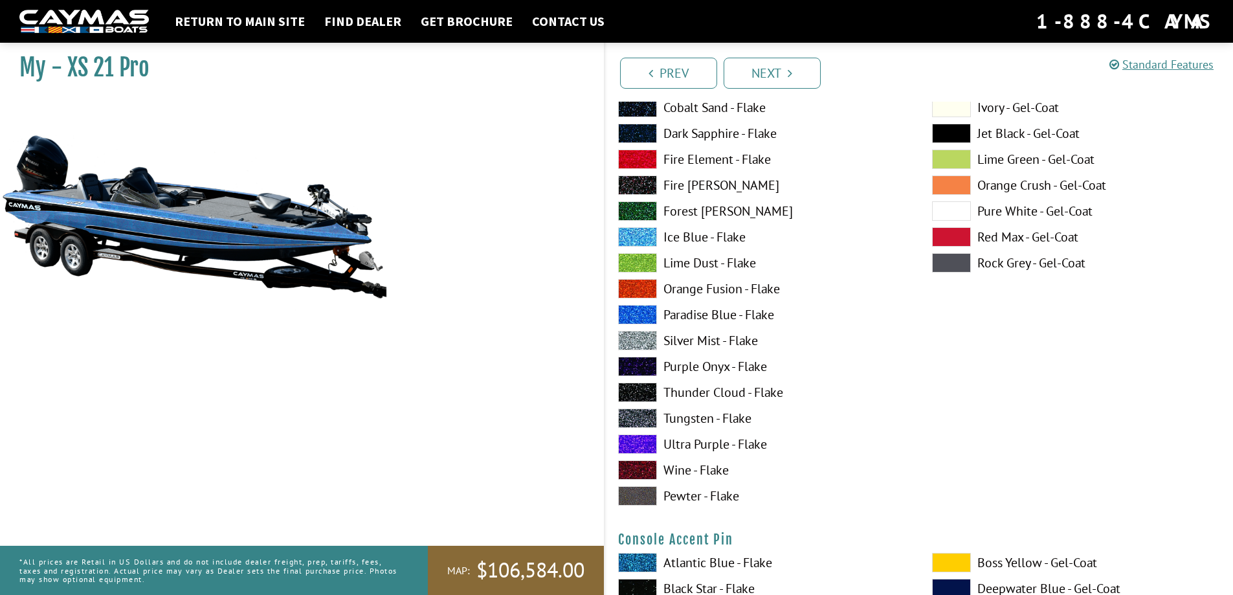
scroll to position [3496, 0]
click at [625, 240] on span at bounding box center [637, 237] width 39 height 19
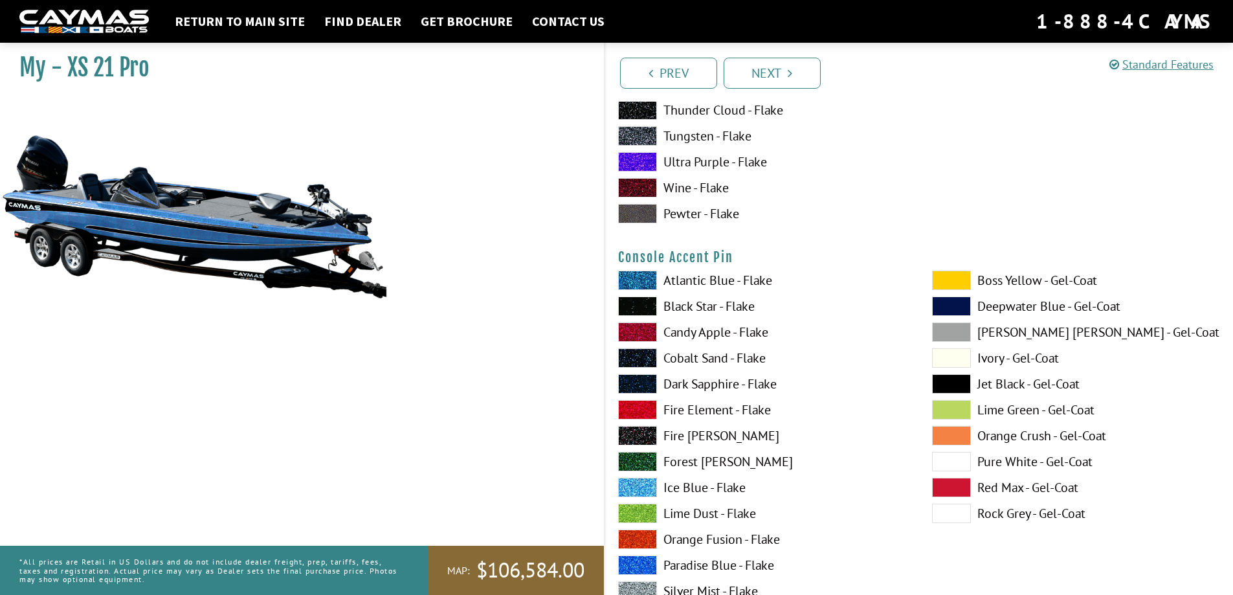
scroll to position [3884, 0]
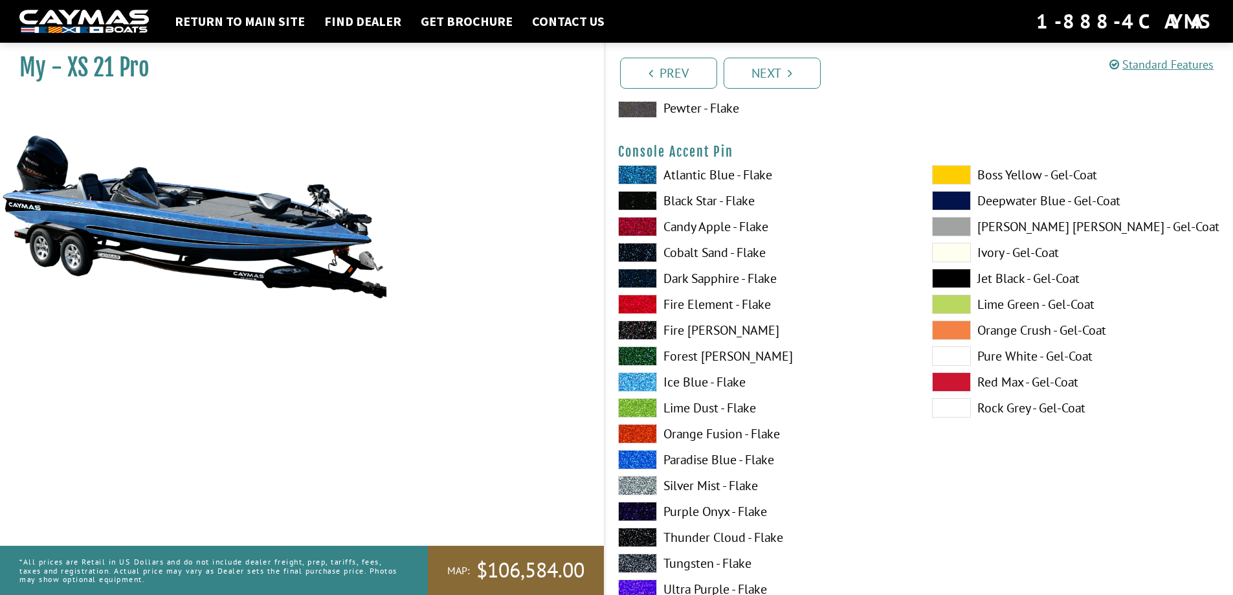
click at [640, 224] on span at bounding box center [637, 226] width 39 height 19
click at [636, 379] on span at bounding box center [637, 381] width 39 height 19
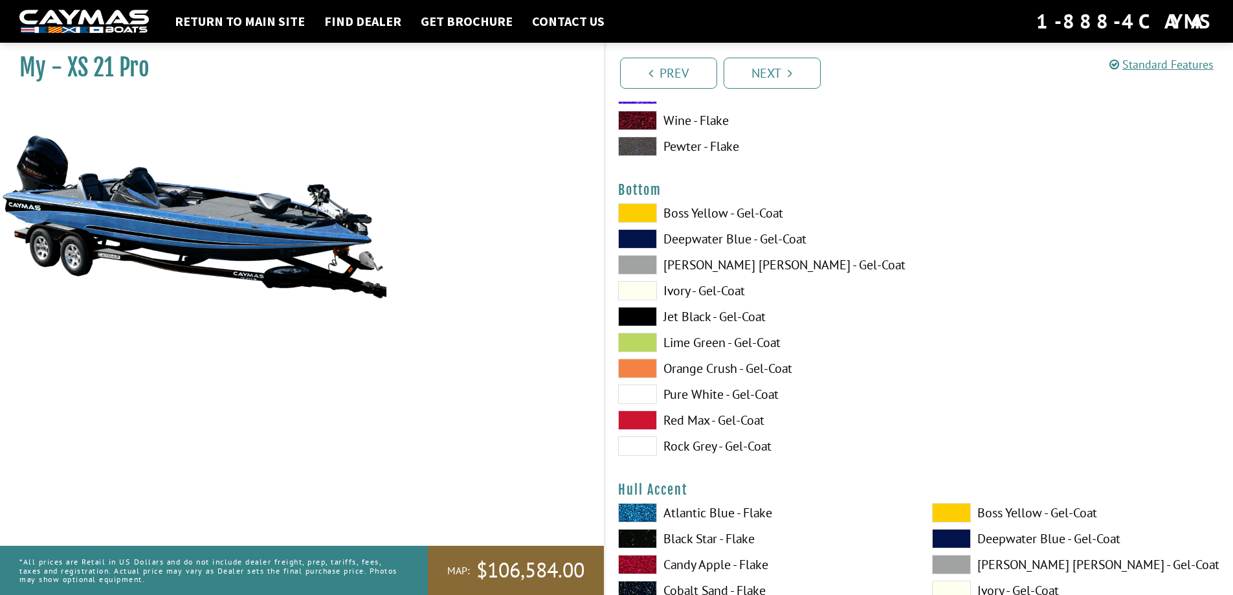
scroll to position [4402, 0]
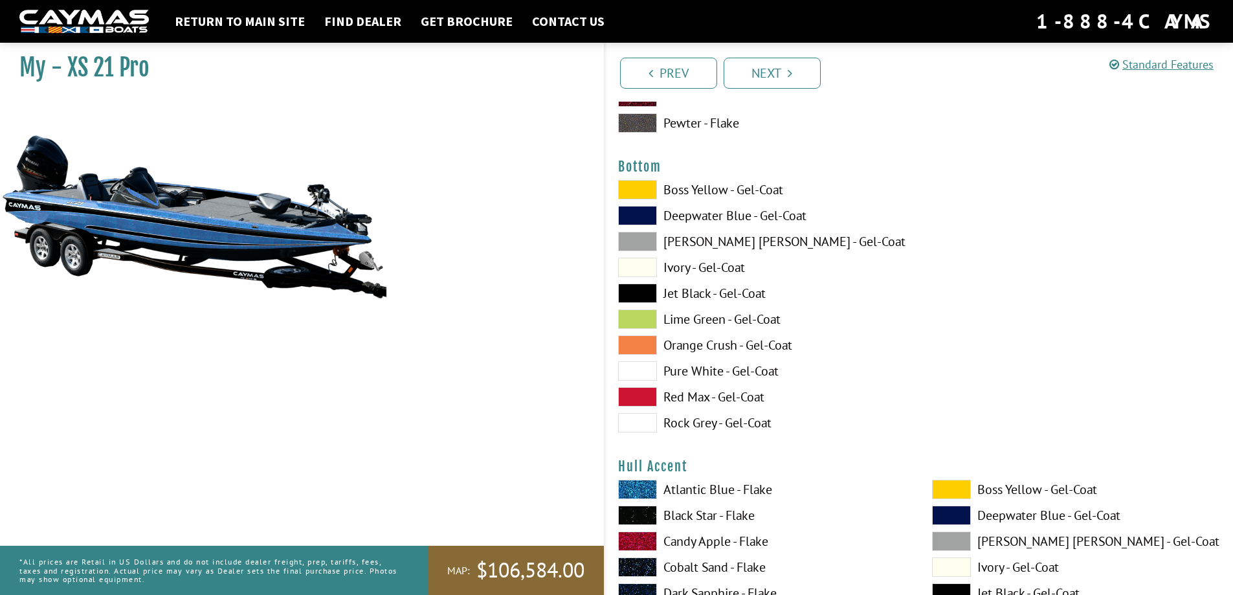
click at [643, 266] on span at bounding box center [637, 267] width 39 height 19
click at [640, 294] on span at bounding box center [637, 293] width 39 height 19
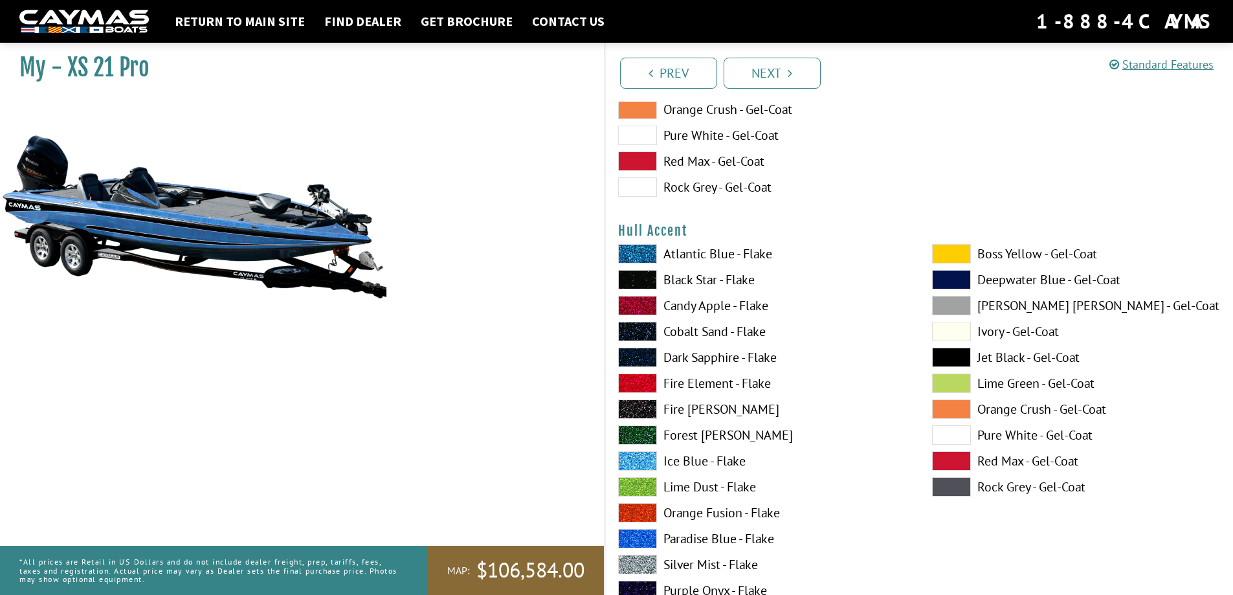
scroll to position [4661, 0]
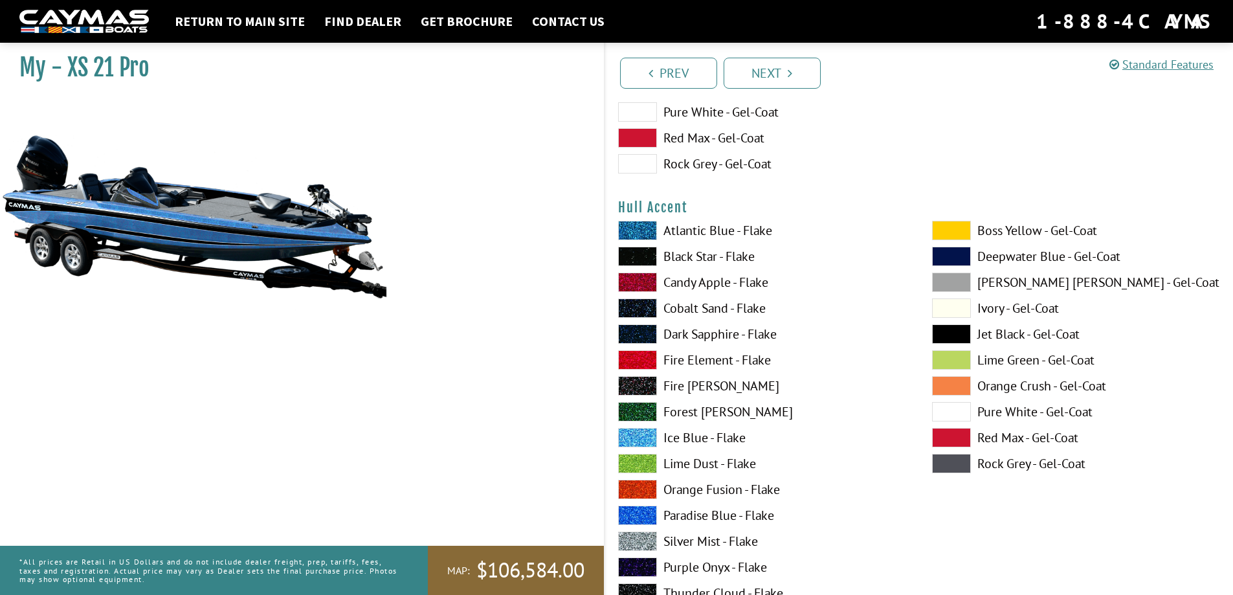
click at [642, 280] on span at bounding box center [637, 282] width 39 height 19
click at [638, 252] on span at bounding box center [637, 256] width 39 height 19
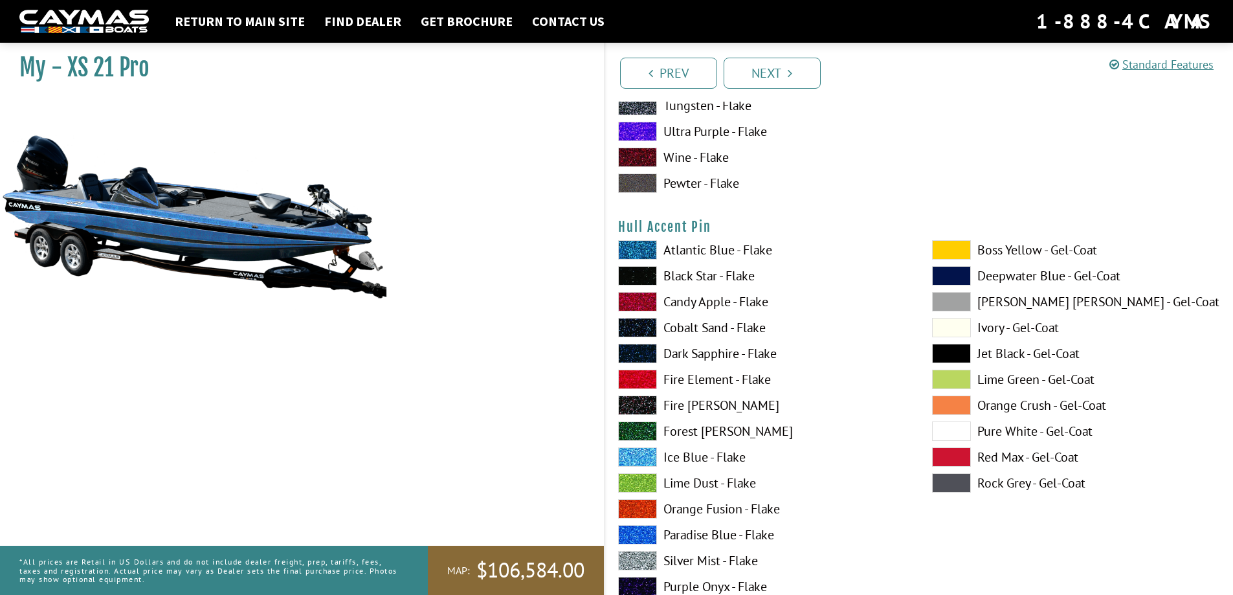
scroll to position [5244, 0]
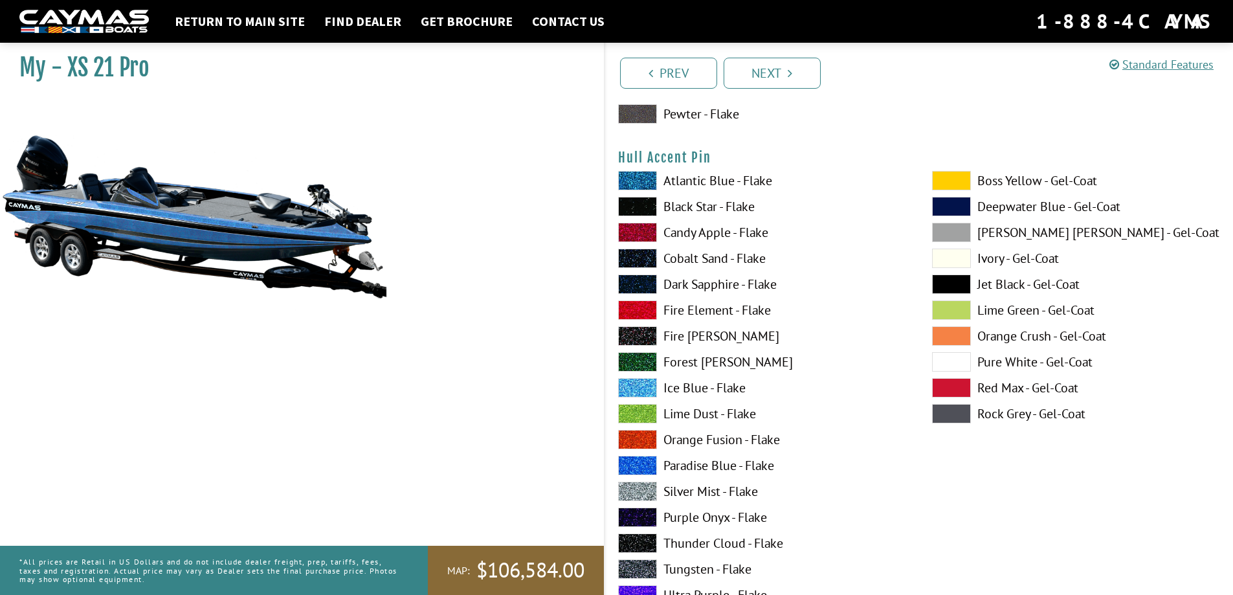
click at [636, 205] on span at bounding box center [637, 206] width 39 height 19
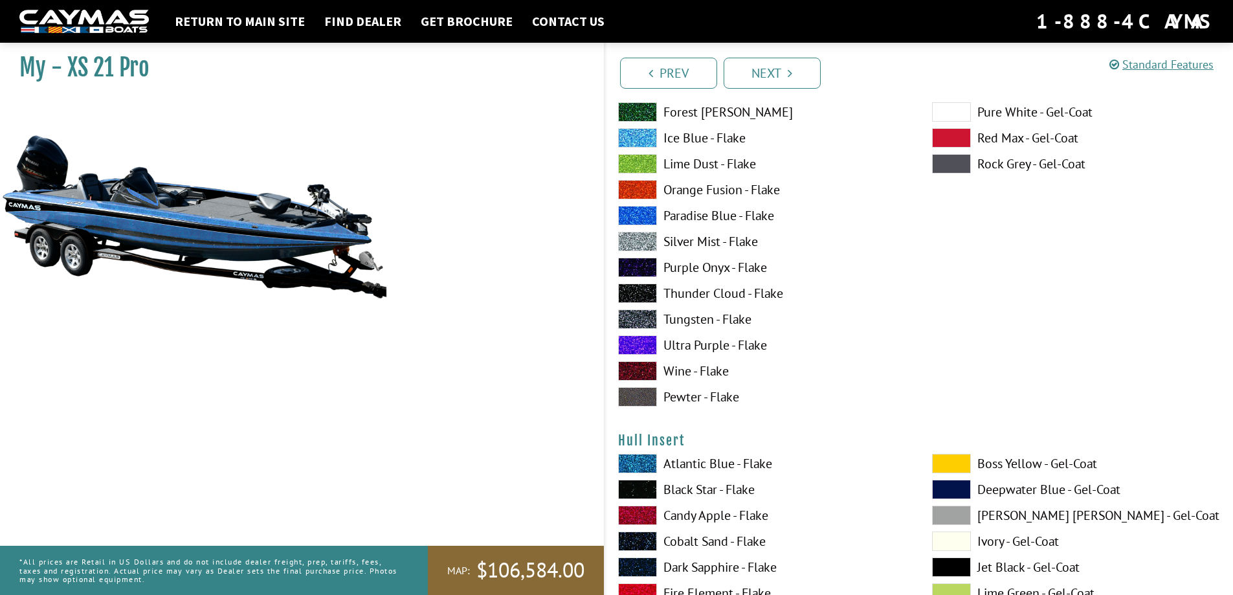
scroll to position [5632, 0]
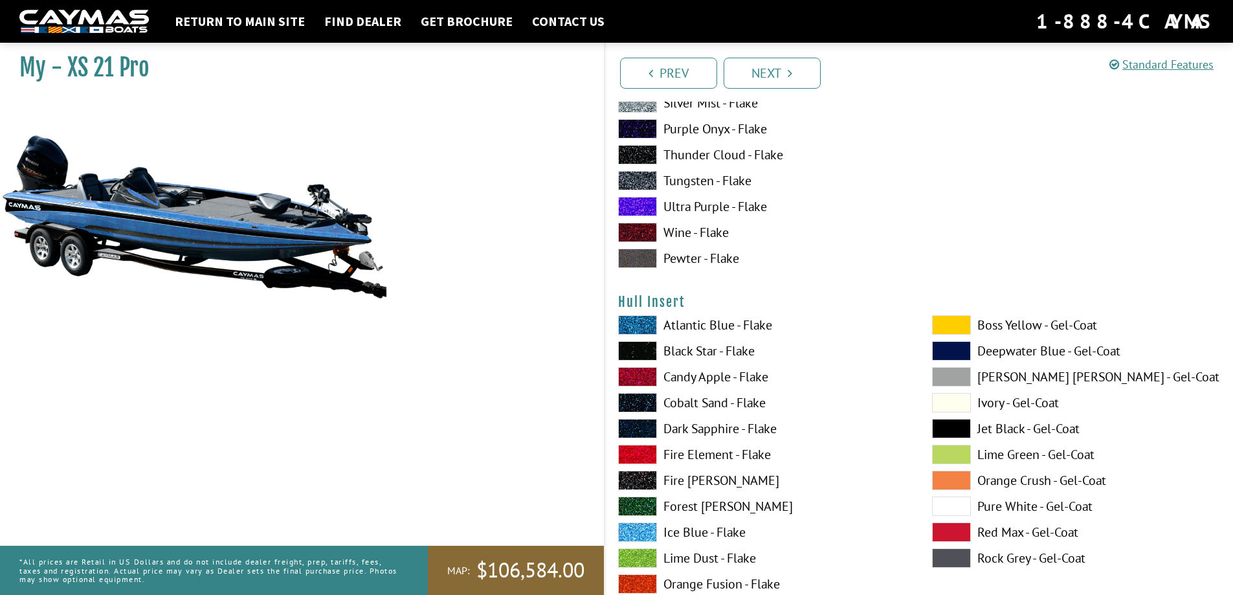
click at [634, 352] on span at bounding box center [637, 350] width 39 height 19
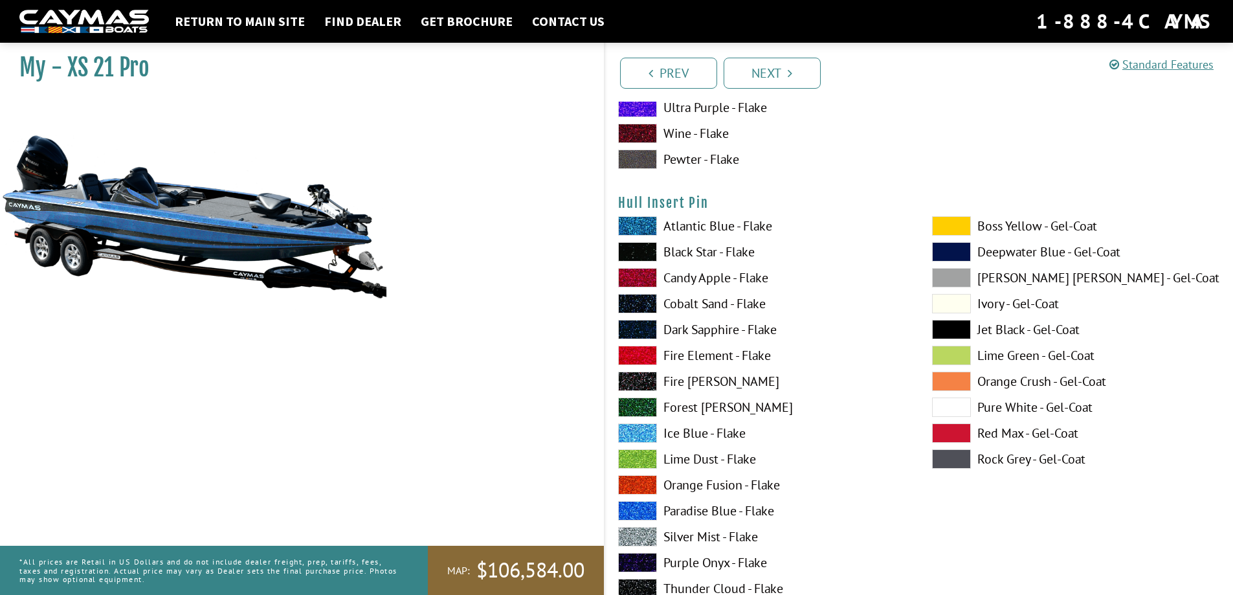
scroll to position [6280, 0]
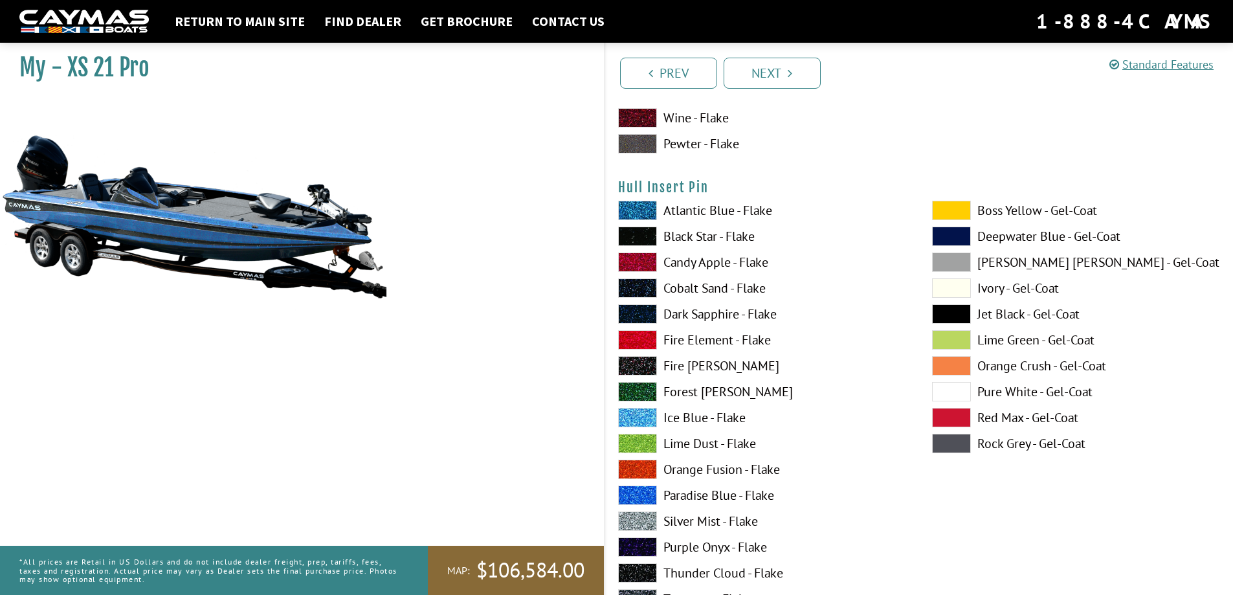
click at [634, 234] on span at bounding box center [637, 236] width 39 height 19
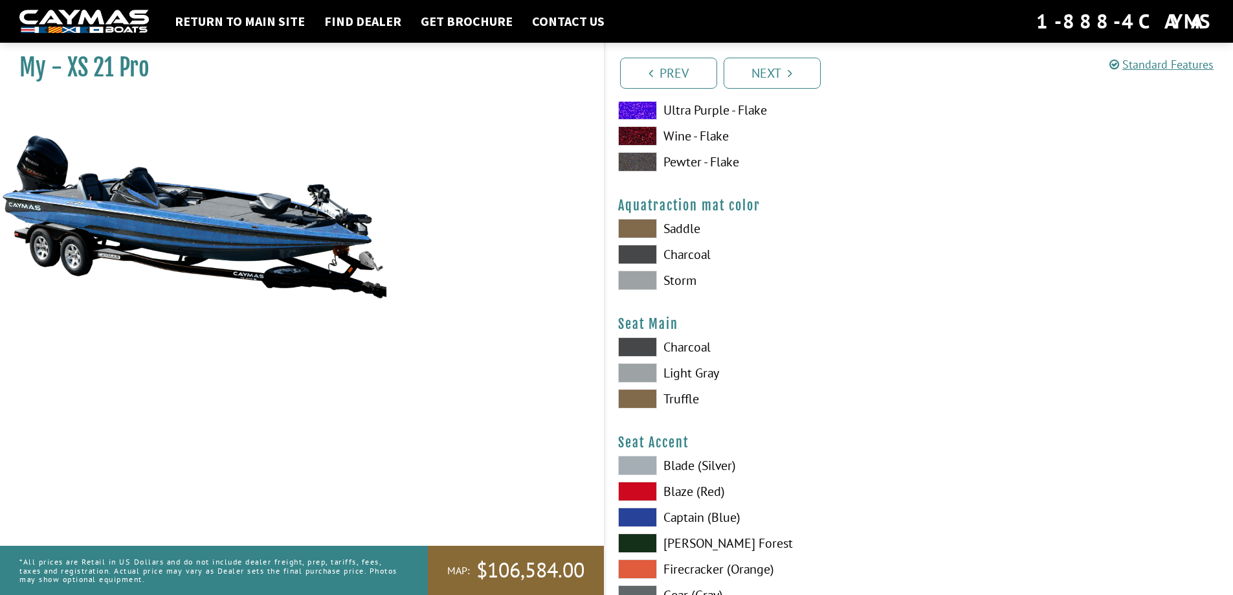
scroll to position [6797, 0]
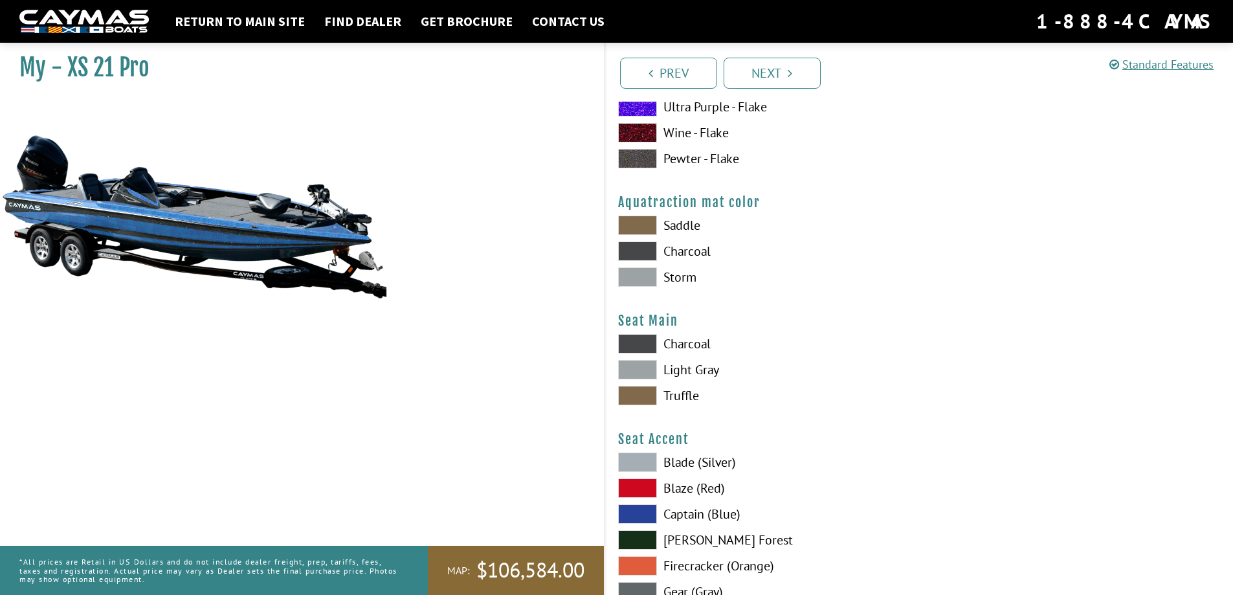
click at [636, 221] on span at bounding box center [637, 225] width 39 height 19
click at [640, 276] on span at bounding box center [637, 276] width 39 height 19
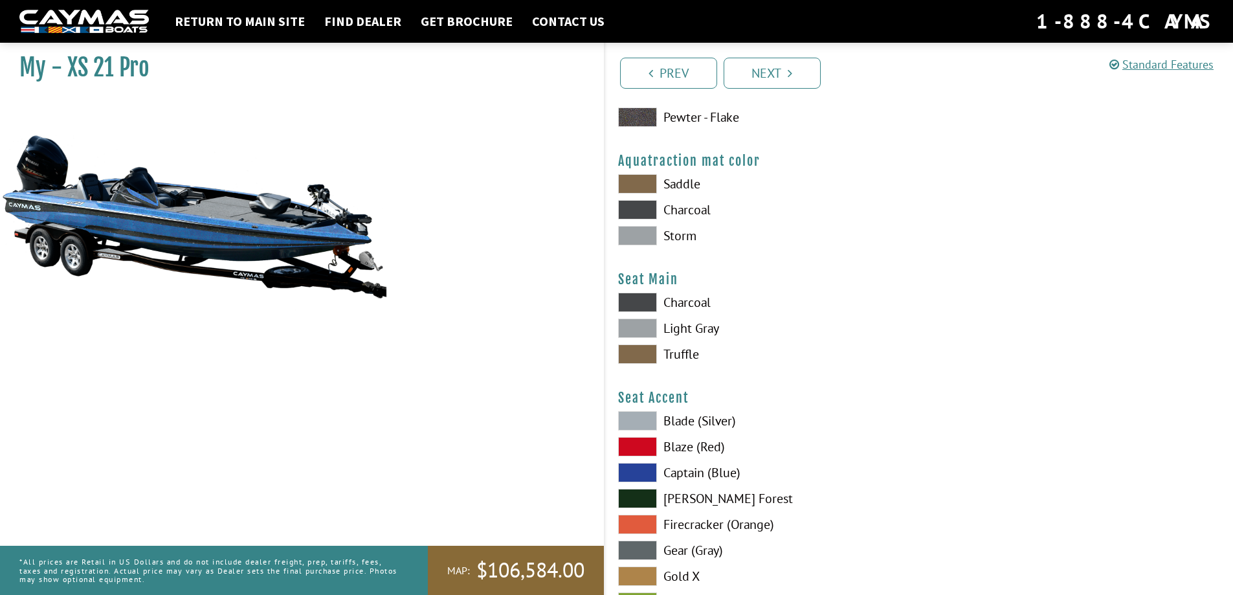
scroll to position [6862, 0]
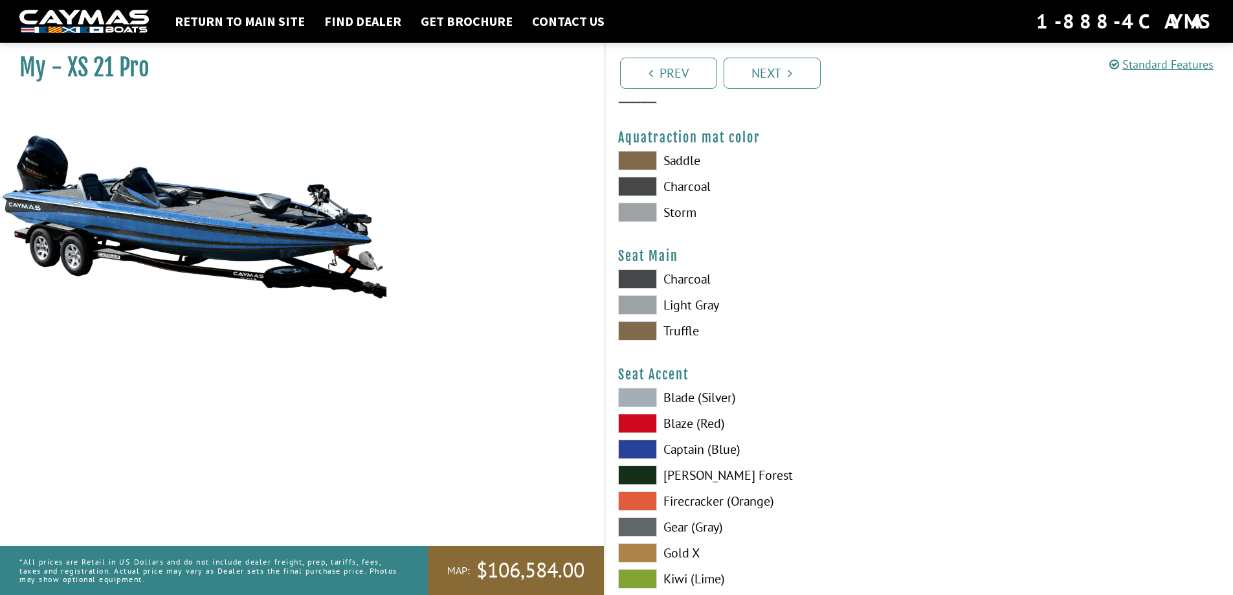
click at [637, 304] on span at bounding box center [637, 304] width 39 height 19
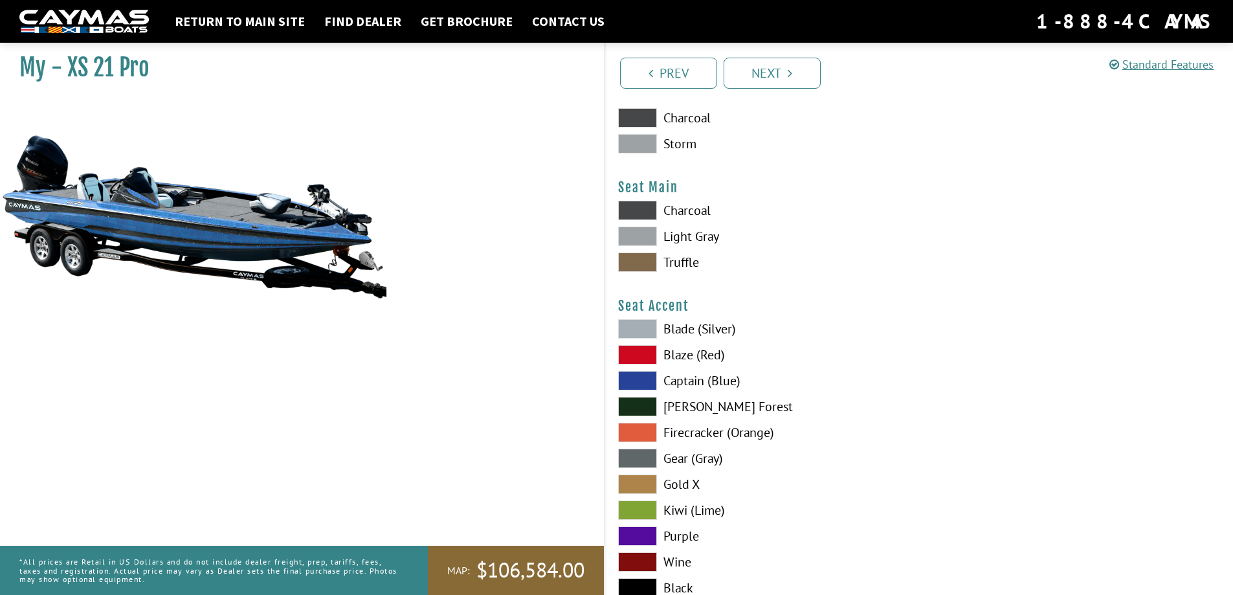
scroll to position [6992, 0]
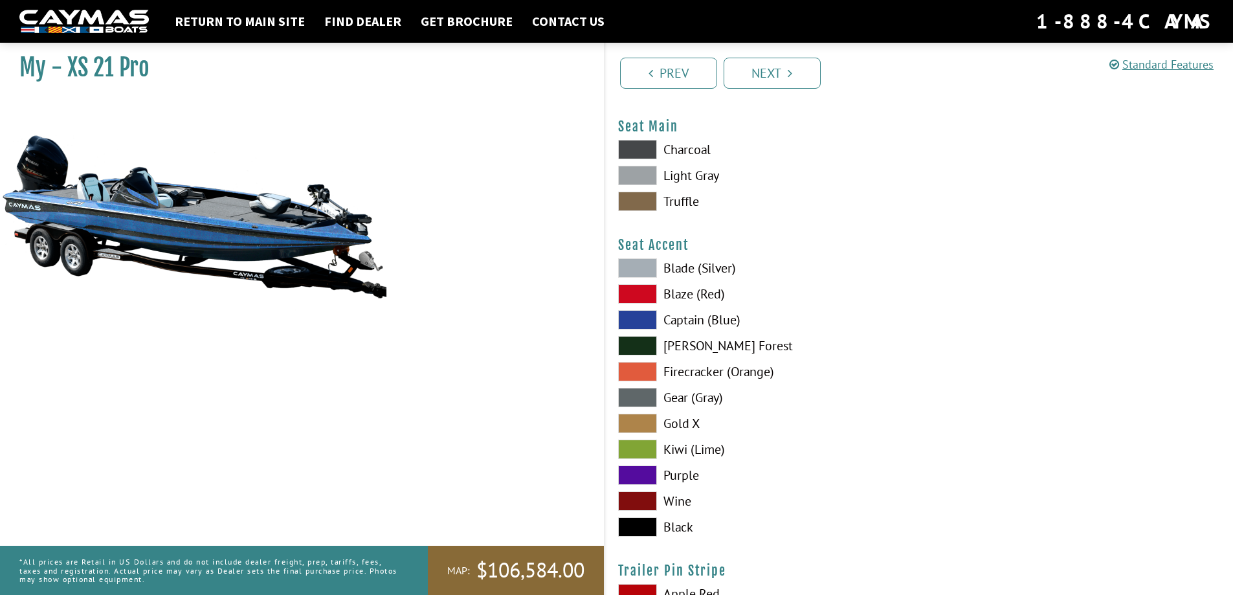
click at [636, 530] on span at bounding box center [637, 526] width 39 height 19
click at [638, 262] on span at bounding box center [637, 267] width 39 height 19
click at [638, 530] on span at bounding box center [637, 526] width 39 height 19
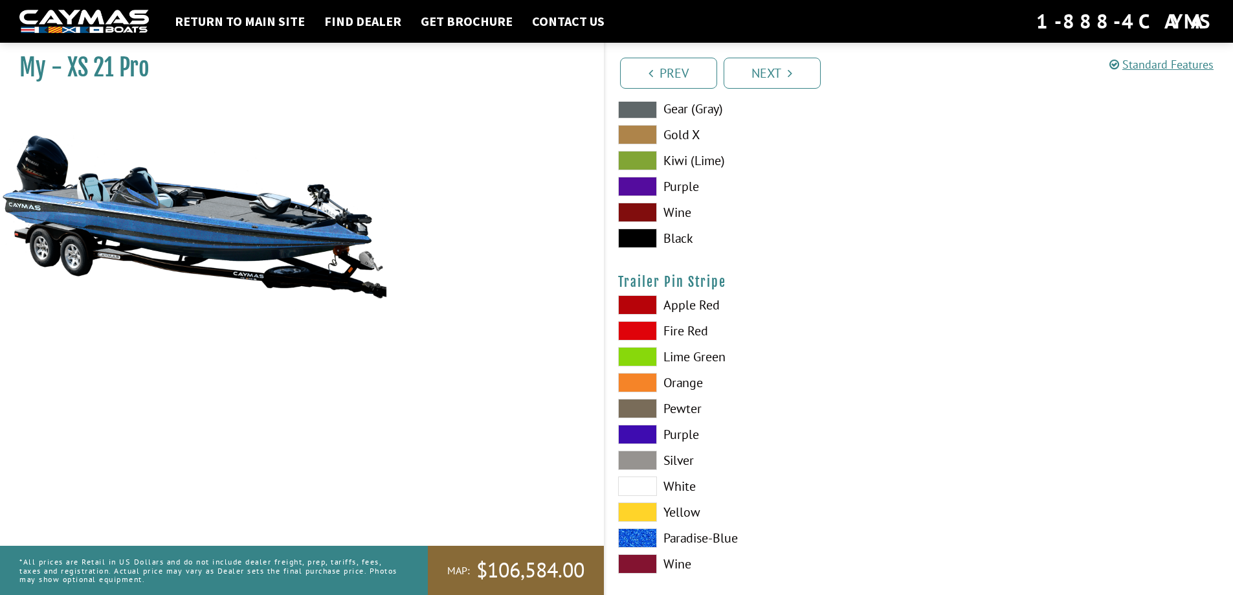
scroll to position [7297, 0]
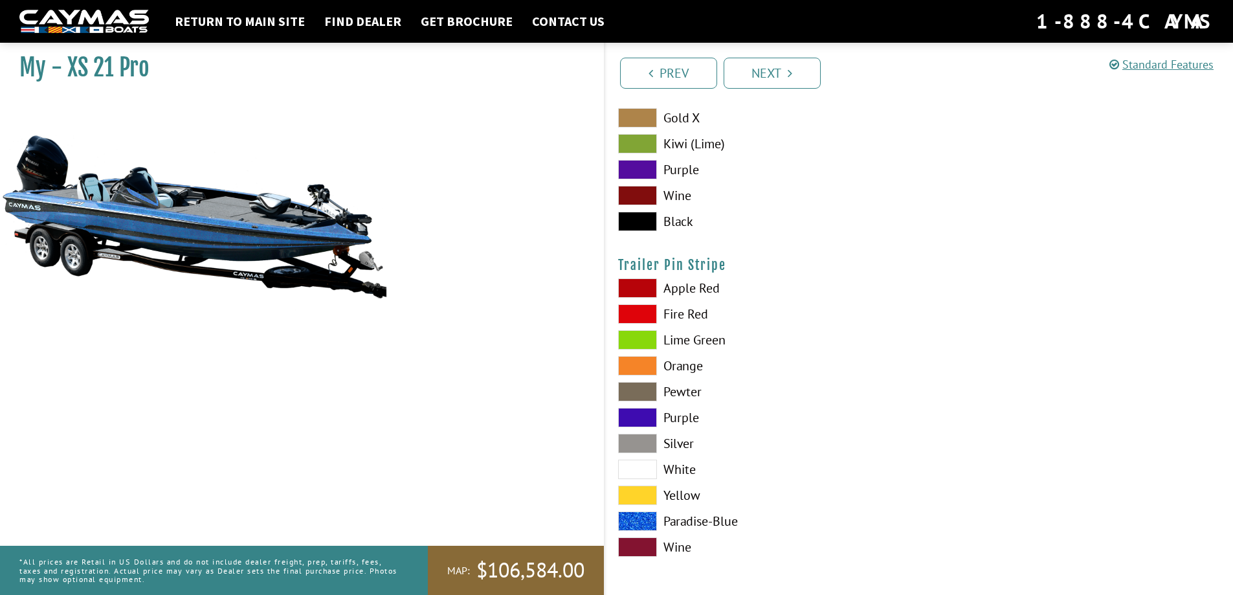
click at [634, 523] on span at bounding box center [637, 520] width 39 height 19
click at [641, 465] on span at bounding box center [637, 469] width 39 height 19
click at [638, 521] on span at bounding box center [637, 520] width 39 height 19
click at [781, 74] on link "Next" at bounding box center [772, 73] width 97 height 31
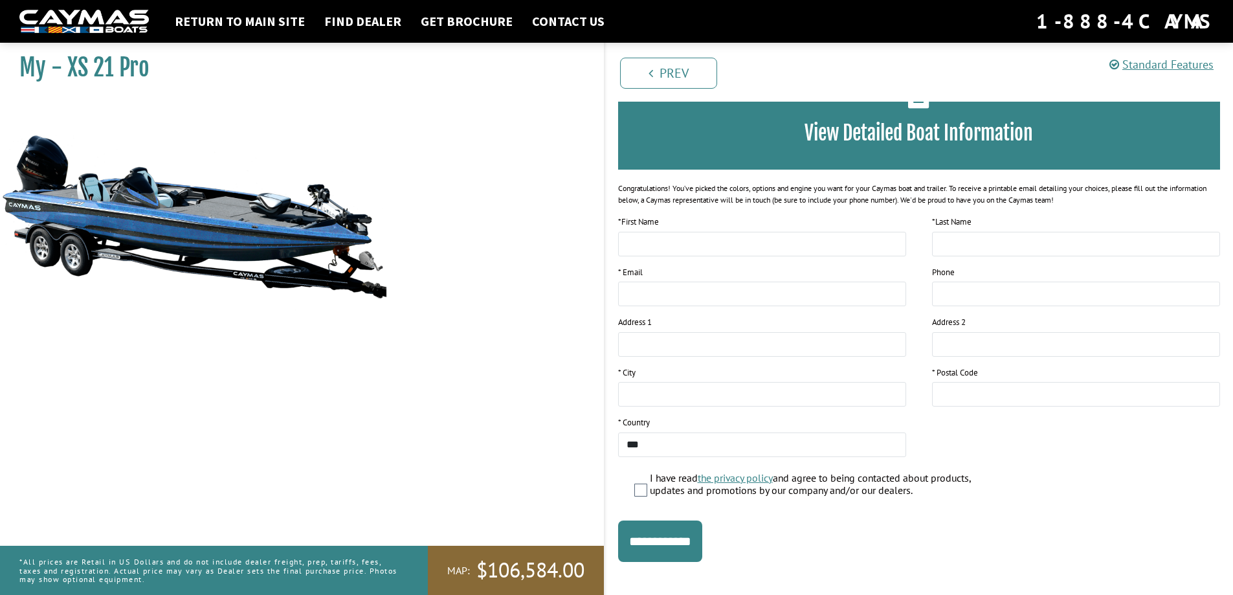
scroll to position [100, 0]
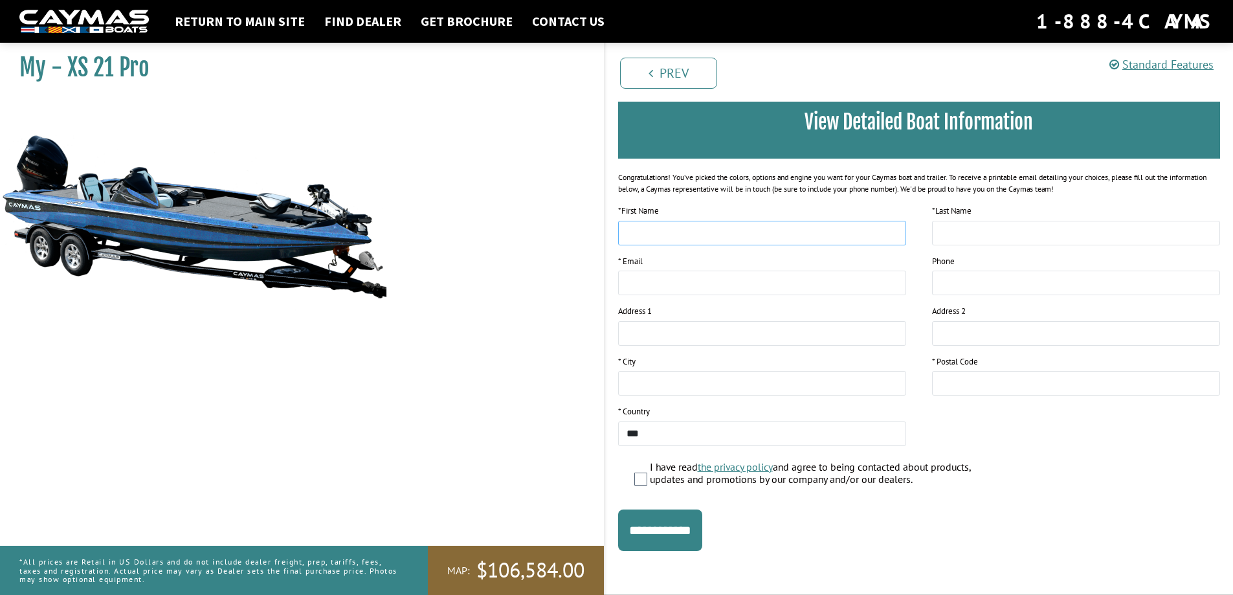
click at [708, 234] on input "text" at bounding box center [762, 233] width 288 height 25
type input "****"
type input "*******"
type input "**********"
click at [993, 276] on input "tel" at bounding box center [1076, 283] width 288 height 25
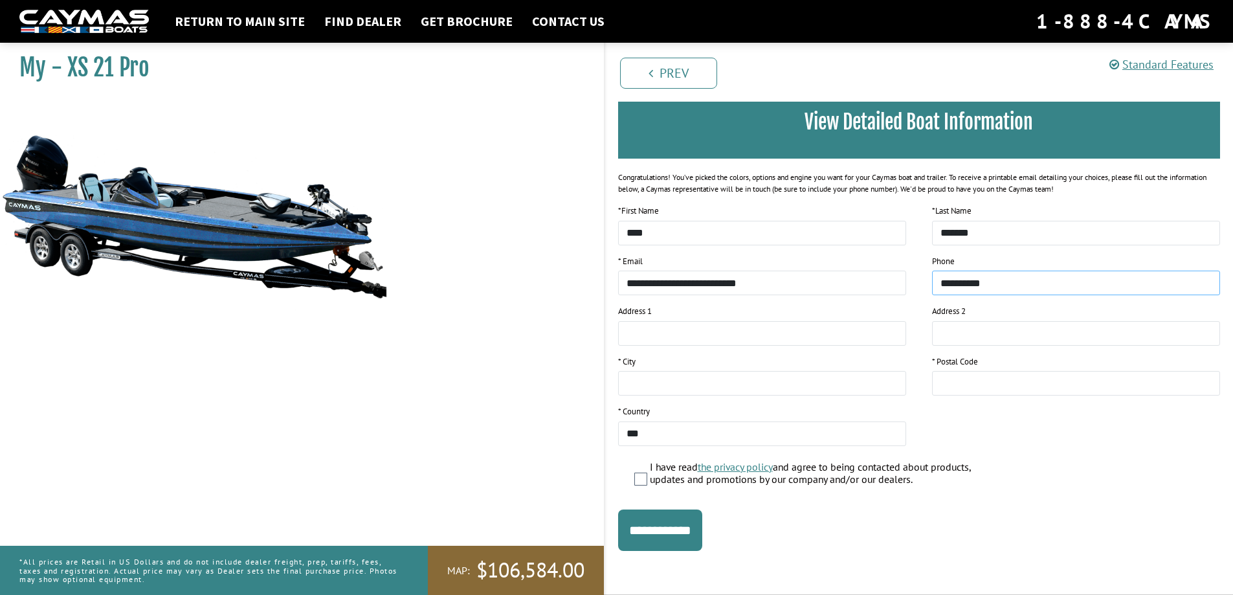
type input "**********"
click at [765, 335] on input "text" at bounding box center [762, 333] width 288 height 25
type input "**********"
type input "*****"
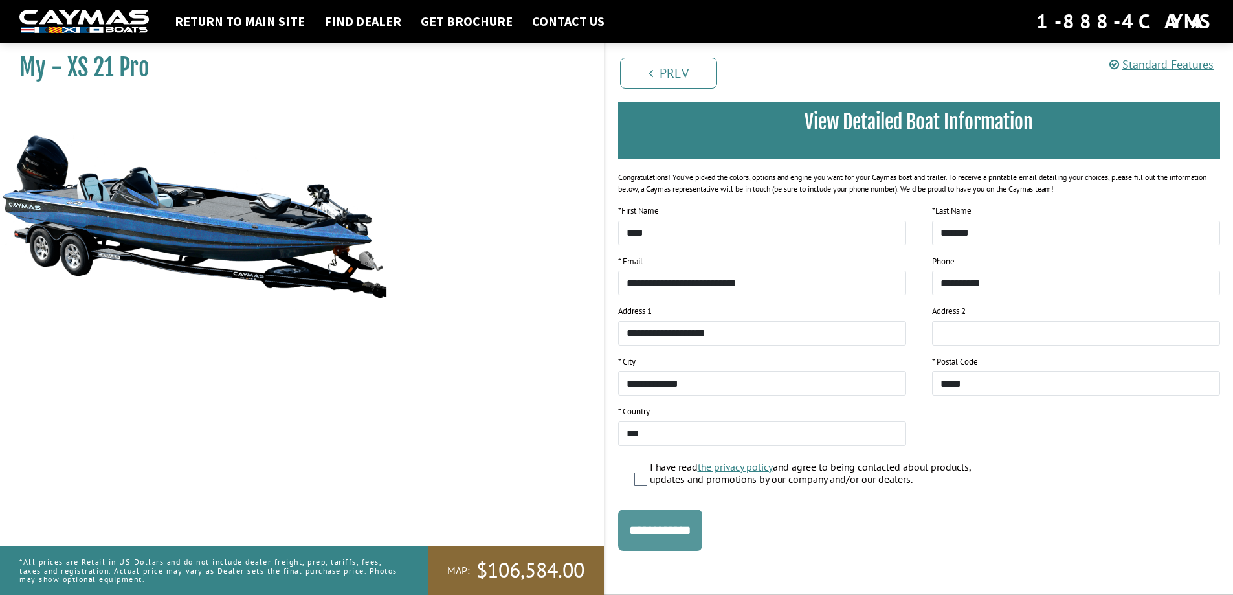
click at [669, 536] on input "**********" at bounding box center [660, 529] width 84 height 41
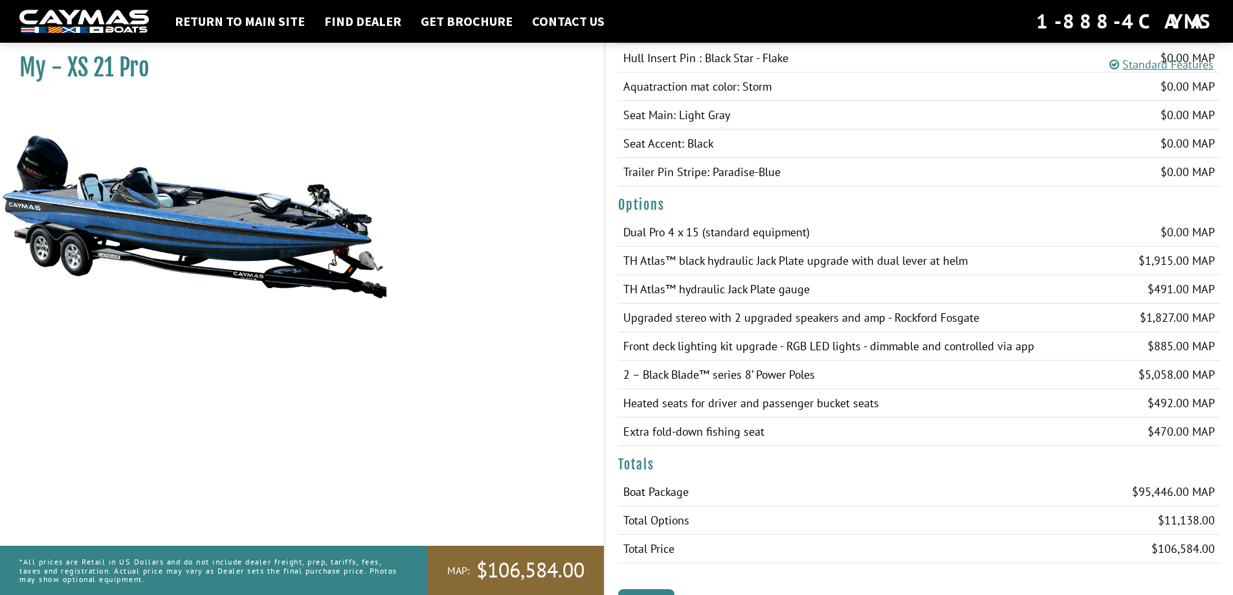
scroll to position [906, 0]
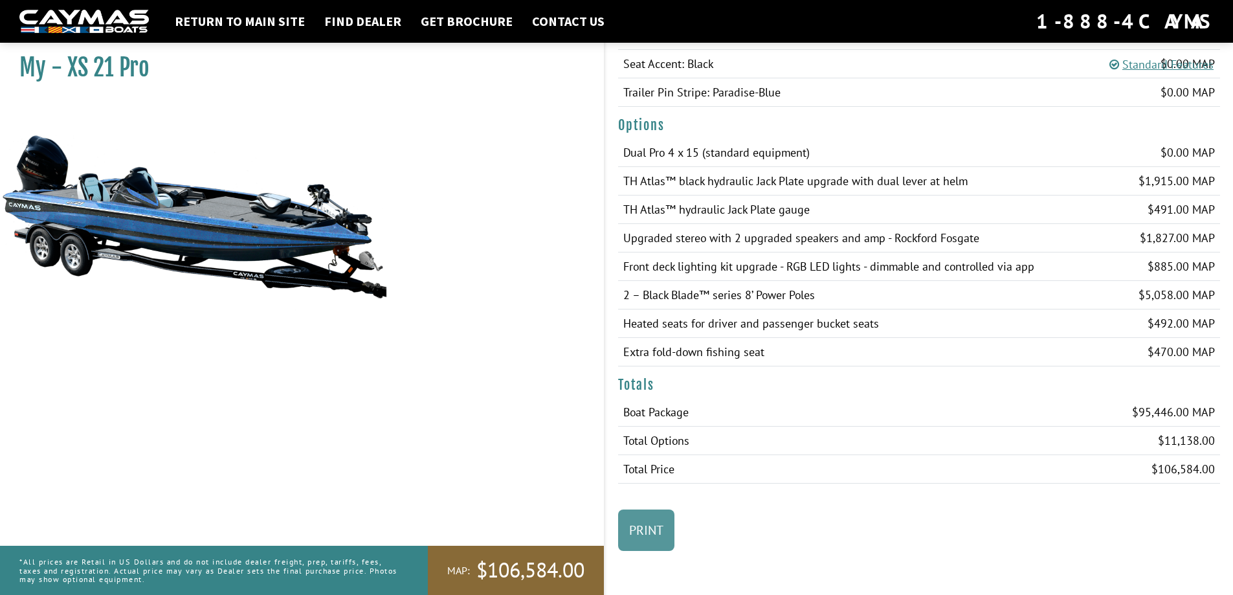
click at [651, 532] on link "Print" at bounding box center [646, 529] width 56 height 41
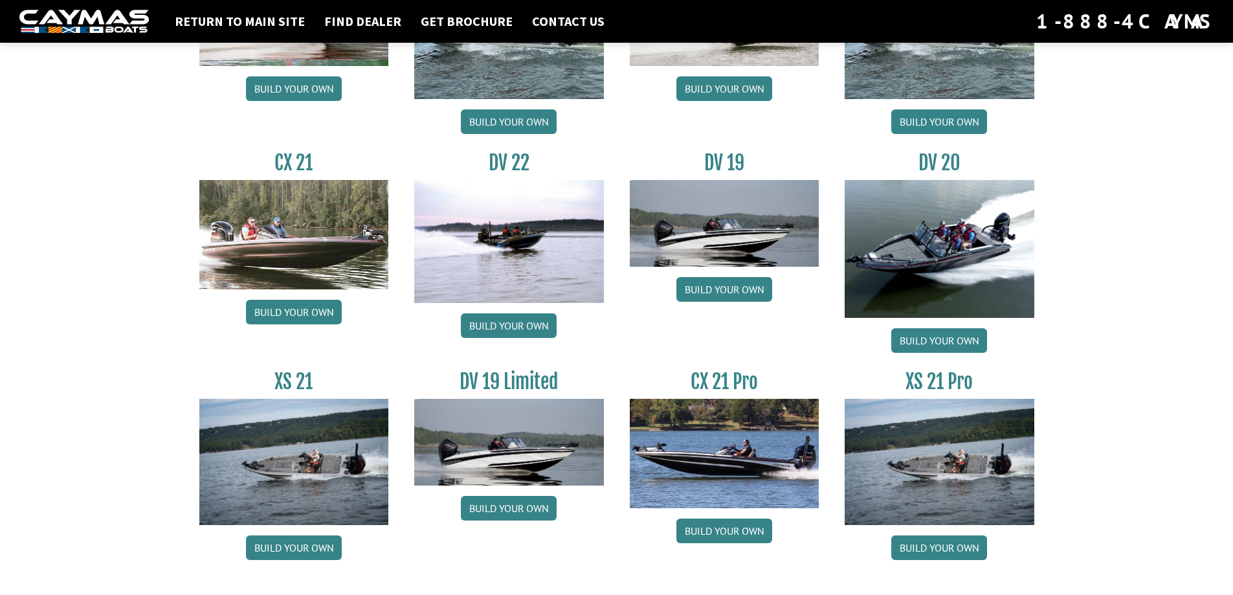
scroll to position [1463, 0]
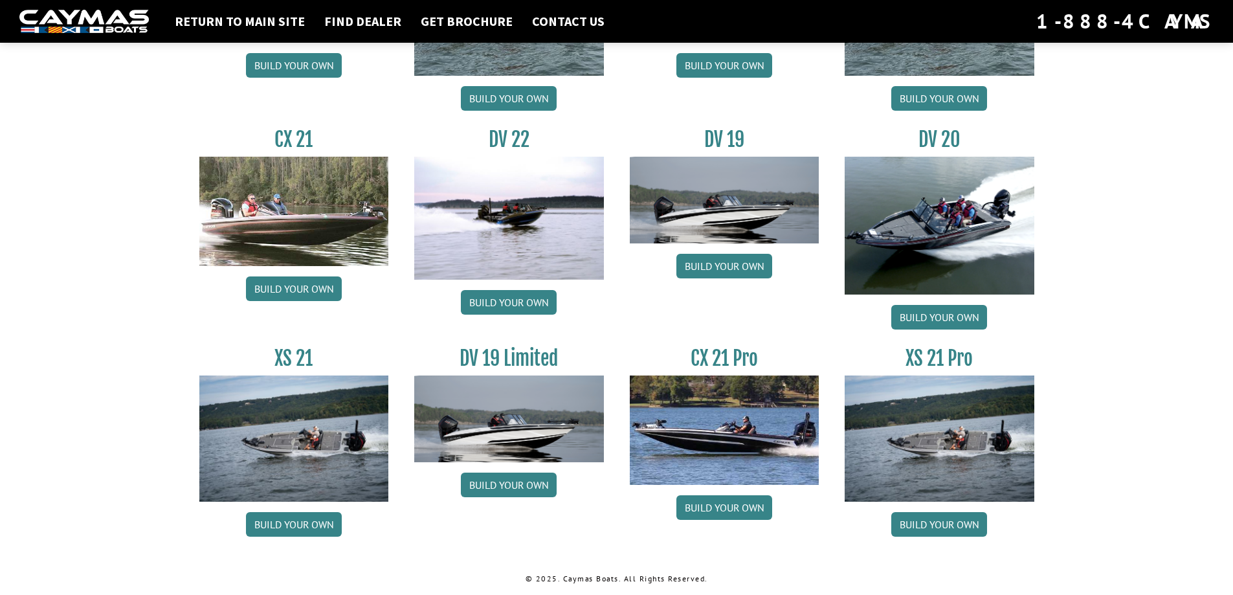
click at [932, 436] on img at bounding box center [940, 438] width 190 height 126
click at [941, 527] on link "Build your own" at bounding box center [939, 524] width 96 height 25
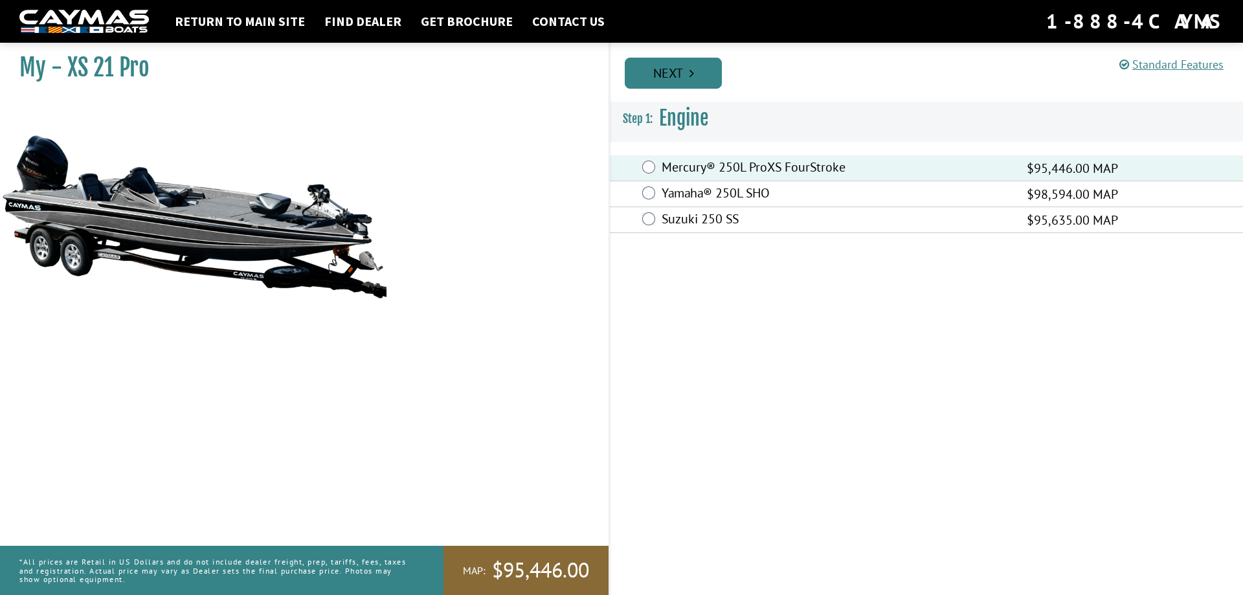
click at [673, 76] on link "Next" at bounding box center [673, 73] width 97 height 31
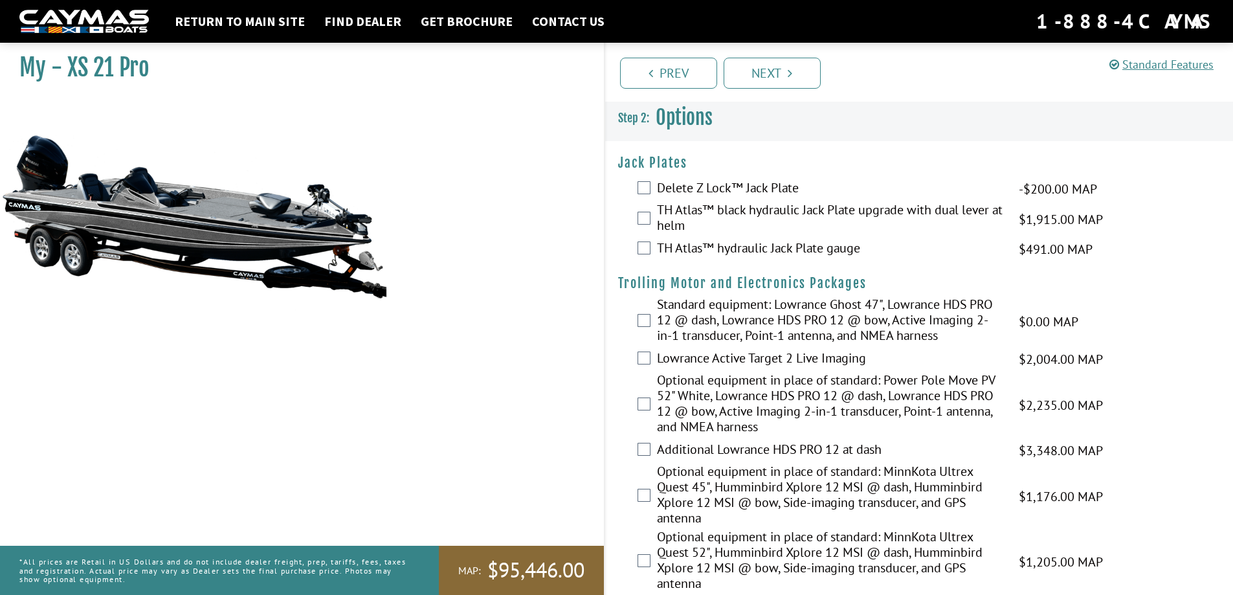
click at [651, 217] on div "TH Atlas™ black hydraulic Jack Plate upgrade with dual lever at helm $1,915.00 …" at bounding box center [919, 219] width 629 height 34
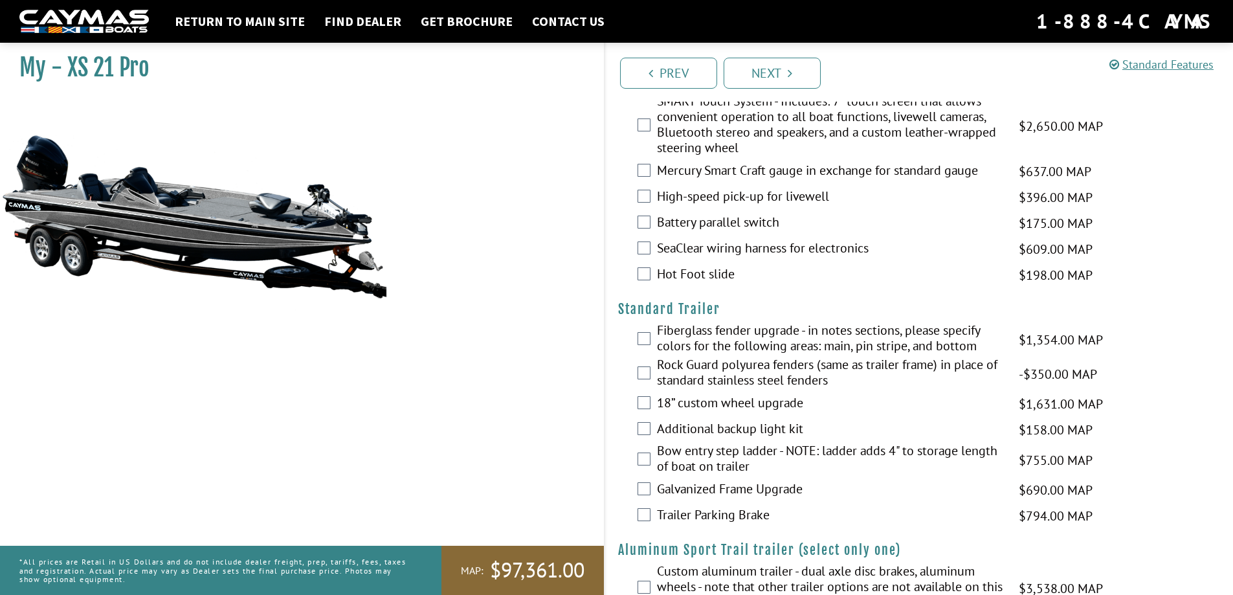
scroll to position [1685, 0]
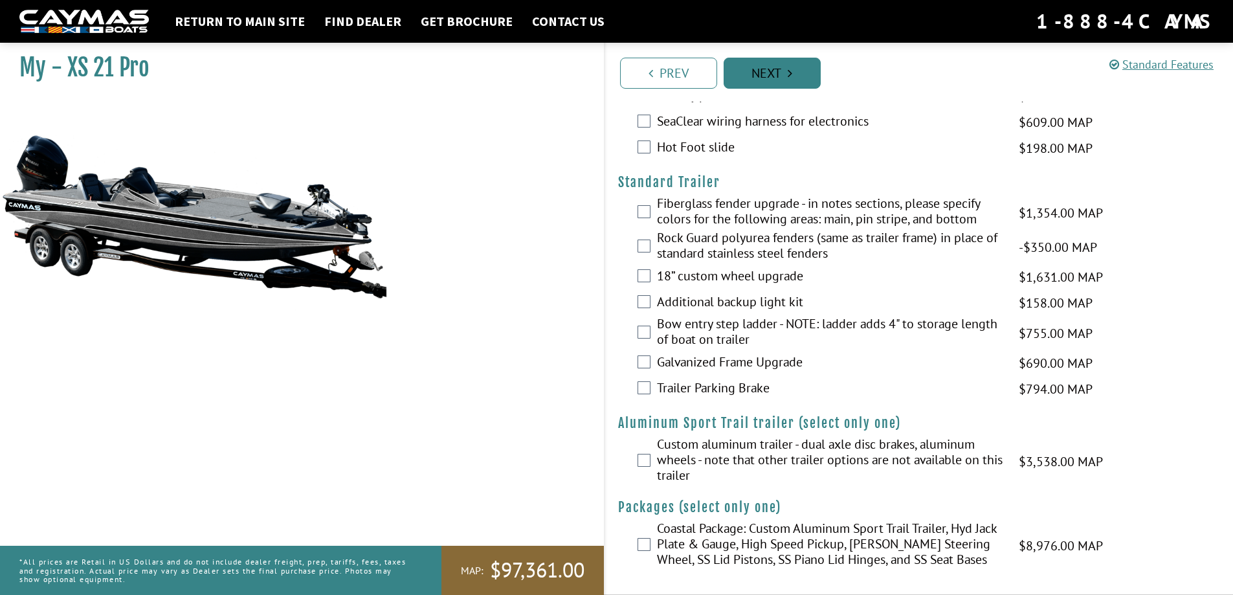
click at [787, 67] on link "Next" at bounding box center [772, 73] width 97 height 31
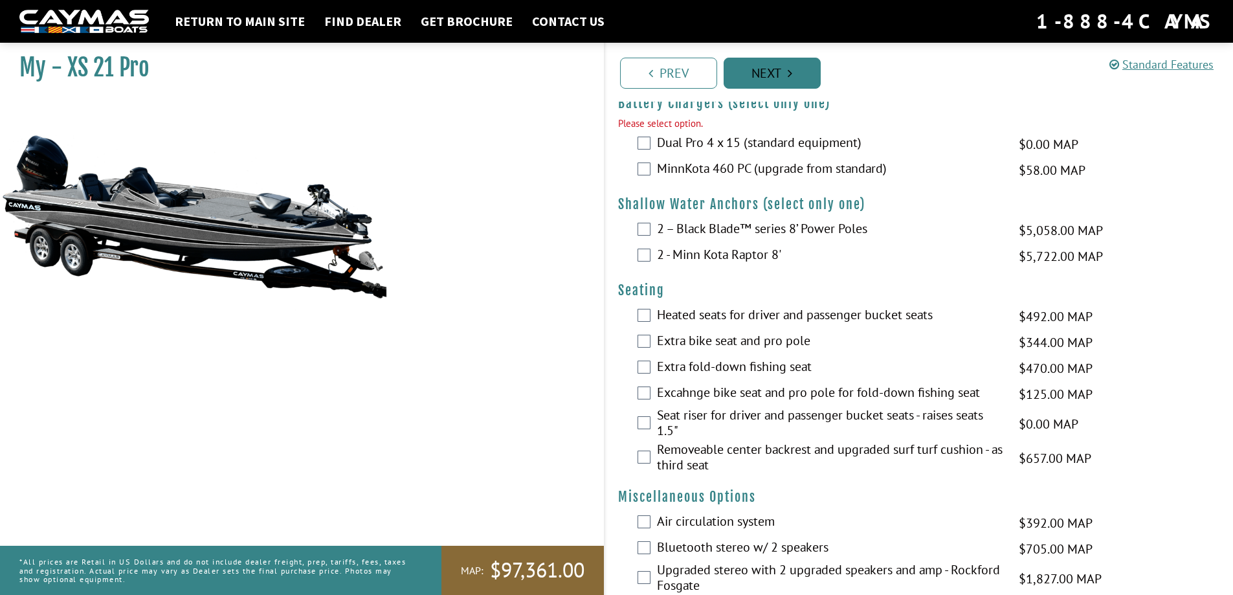
scroll to position [885, 0]
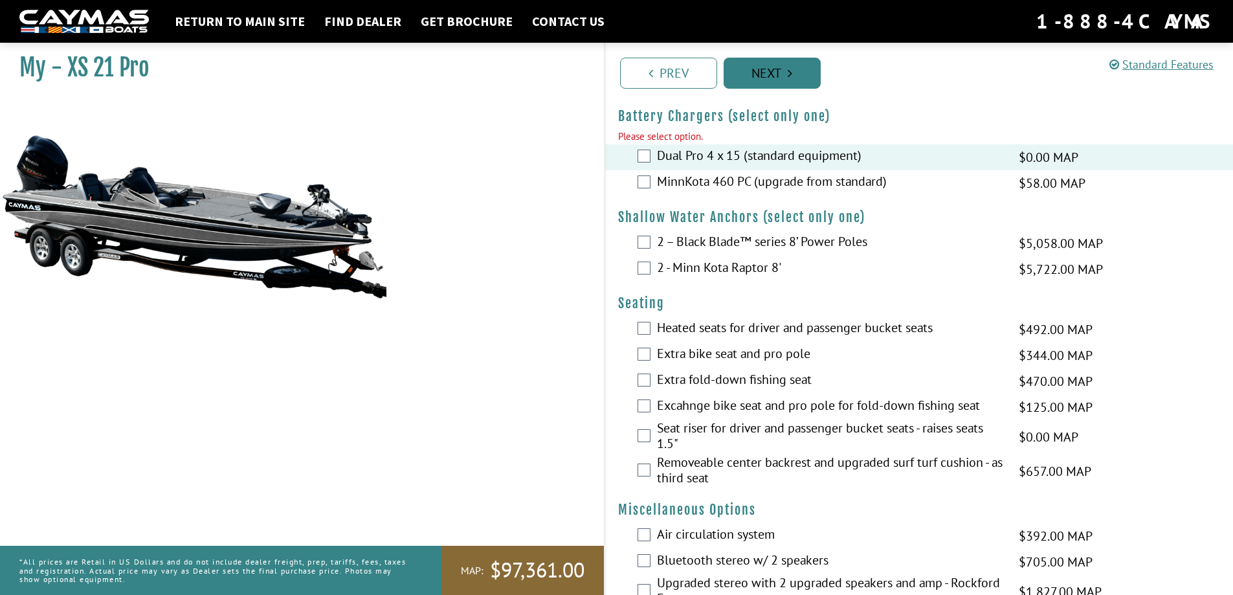
click at [773, 69] on link "Next" at bounding box center [772, 73] width 97 height 31
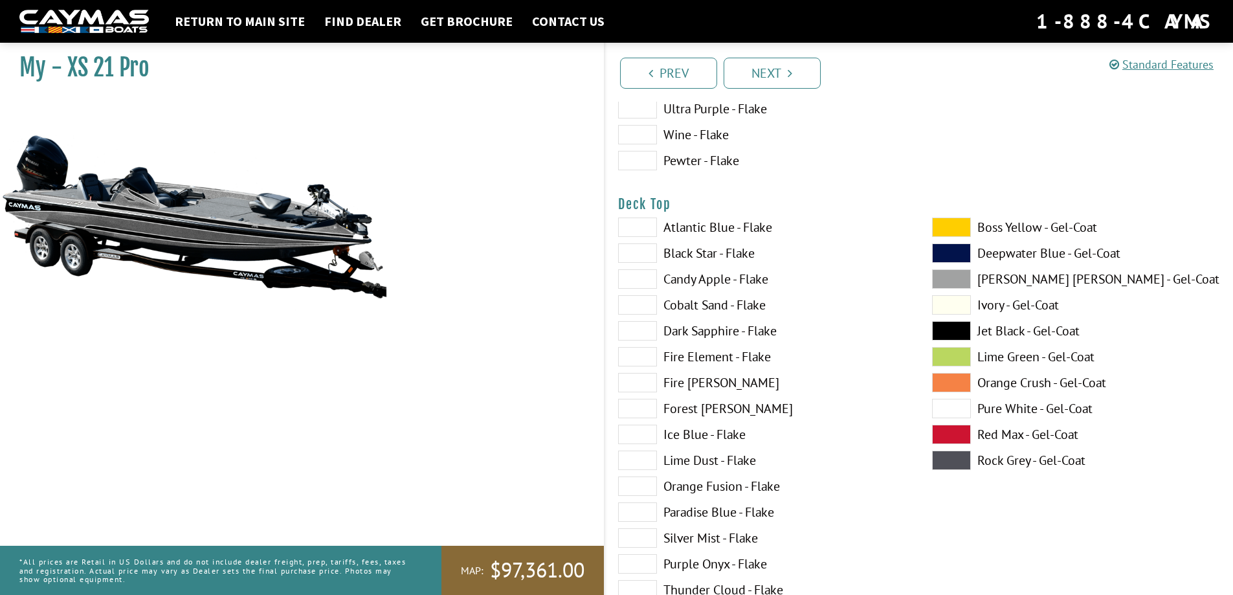
scroll to position [1683, 0]
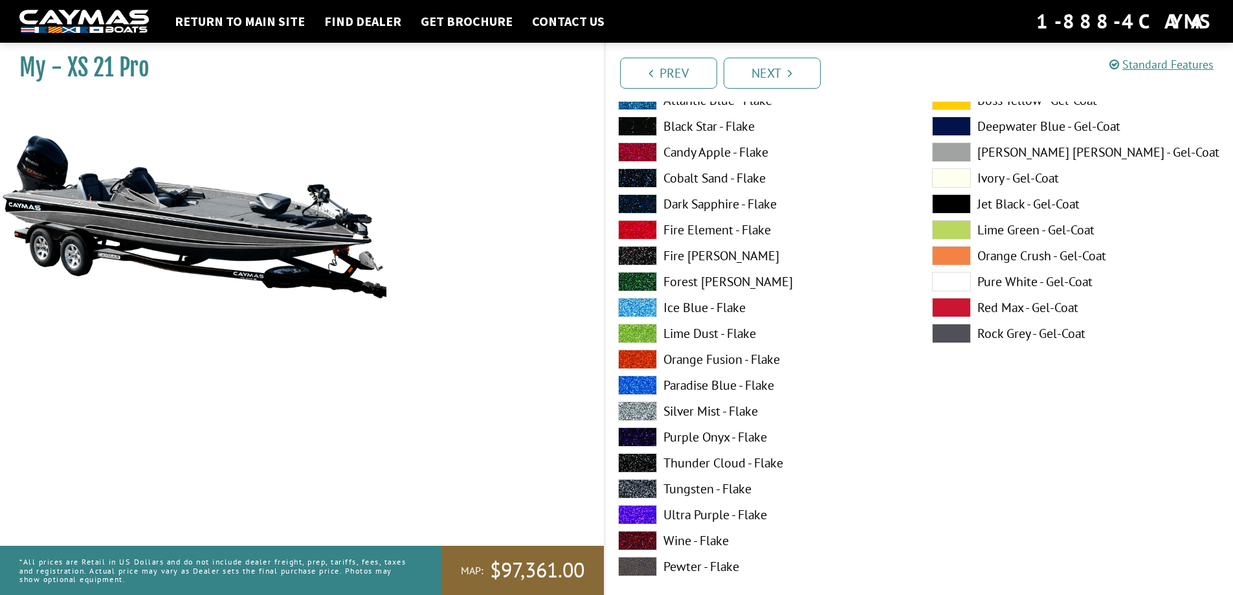
drag, startPoint x: 762, startPoint y: 49, endPoint x: 760, endPoint y: 55, distance: 6.8
click at [763, 49] on div "Prev Next" at bounding box center [919, 72] width 630 height 59
click at [763, 75] on link "Next" at bounding box center [772, 73] width 97 height 31
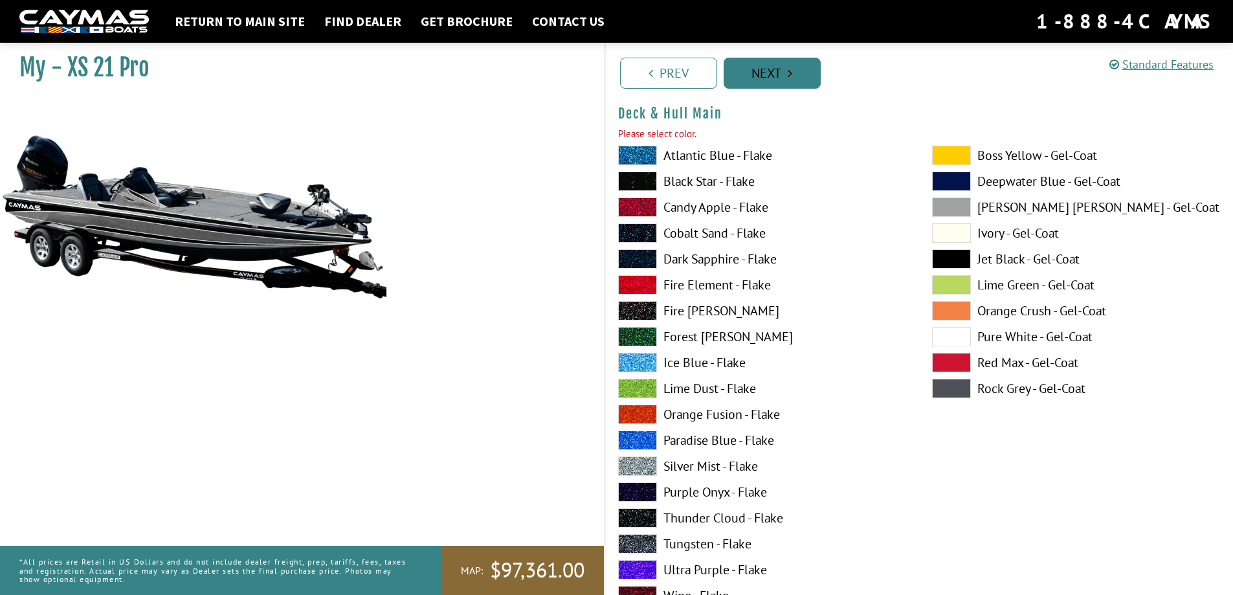
scroll to position [46, 0]
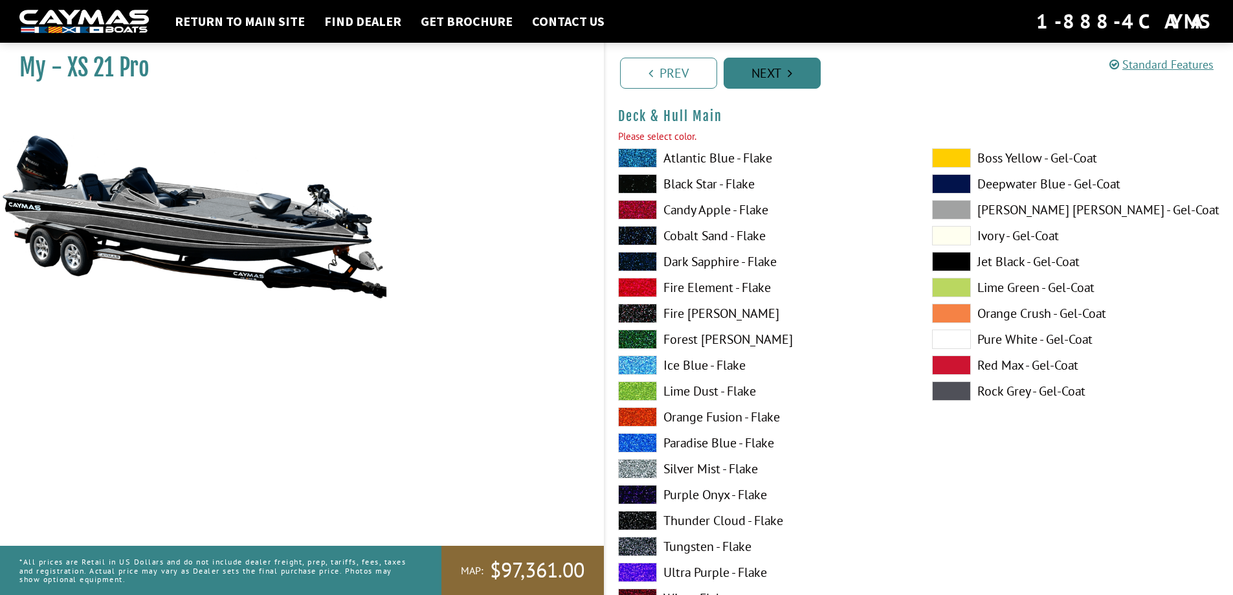
click at [763, 75] on link "Next" at bounding box center [772, 73] width 97 height 31
click at [635, 366] on span at bounding box center [637, 364] width 39 height 19
click at [785, 76] on link "Next" at bounding box center [772, 73] width 97 height 31
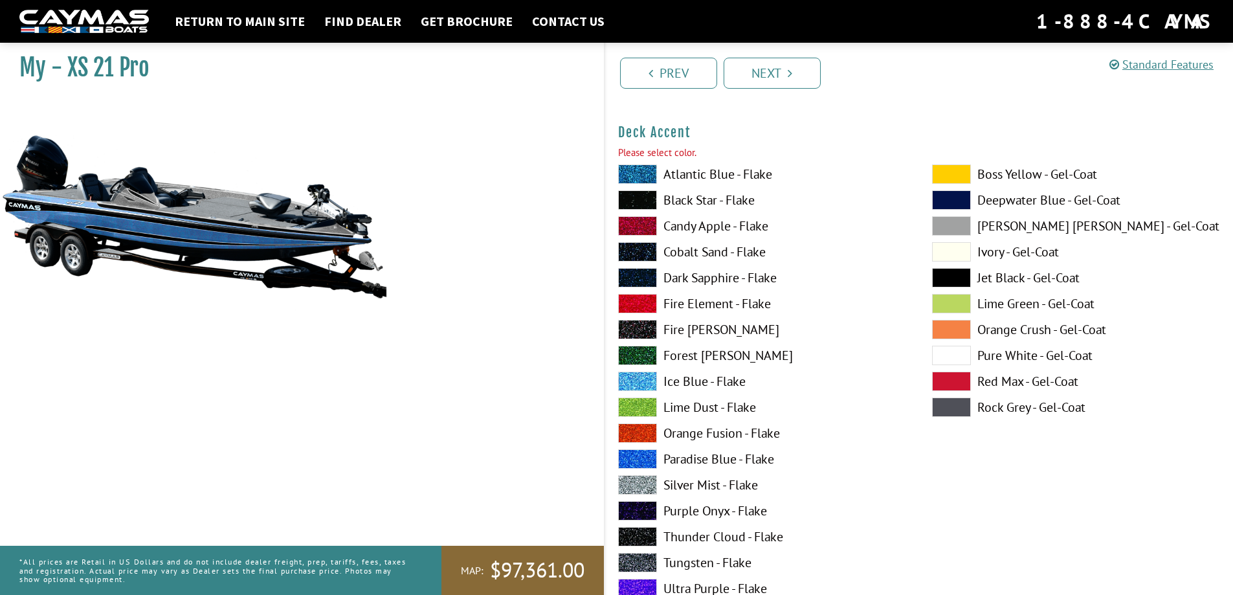
scroll to position [579, 0]
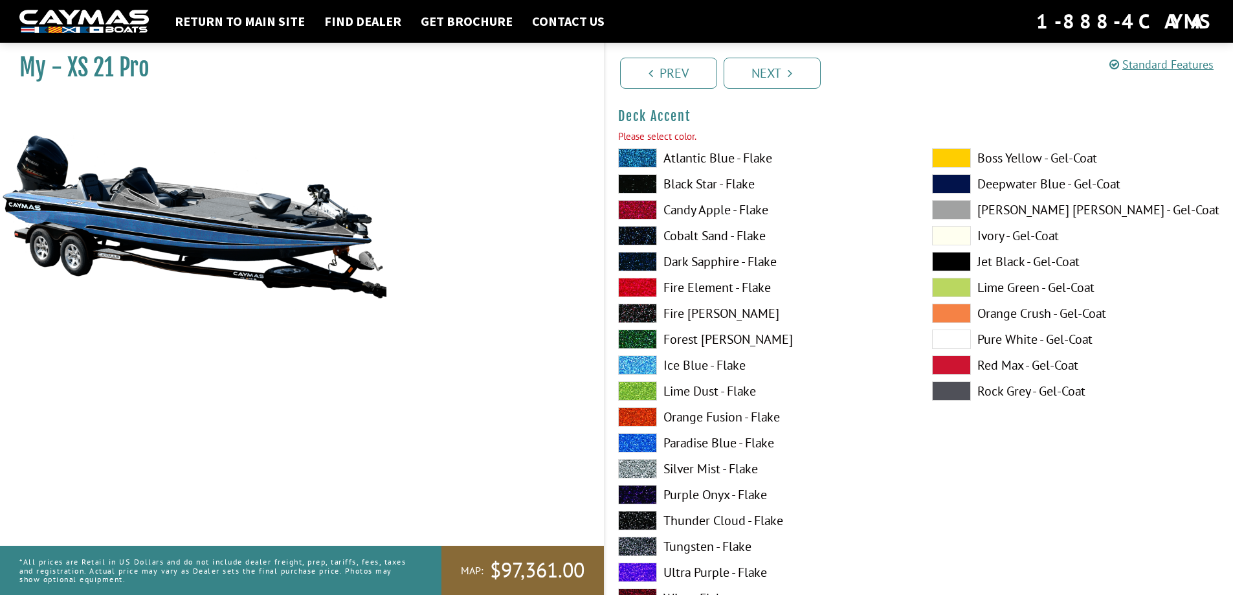
click at [635, 361] on span at bounding box center [637, 364] width 39 height 19
click at [780, 69] on link "Next" at bounding box center [772, 73] width 97 height 31
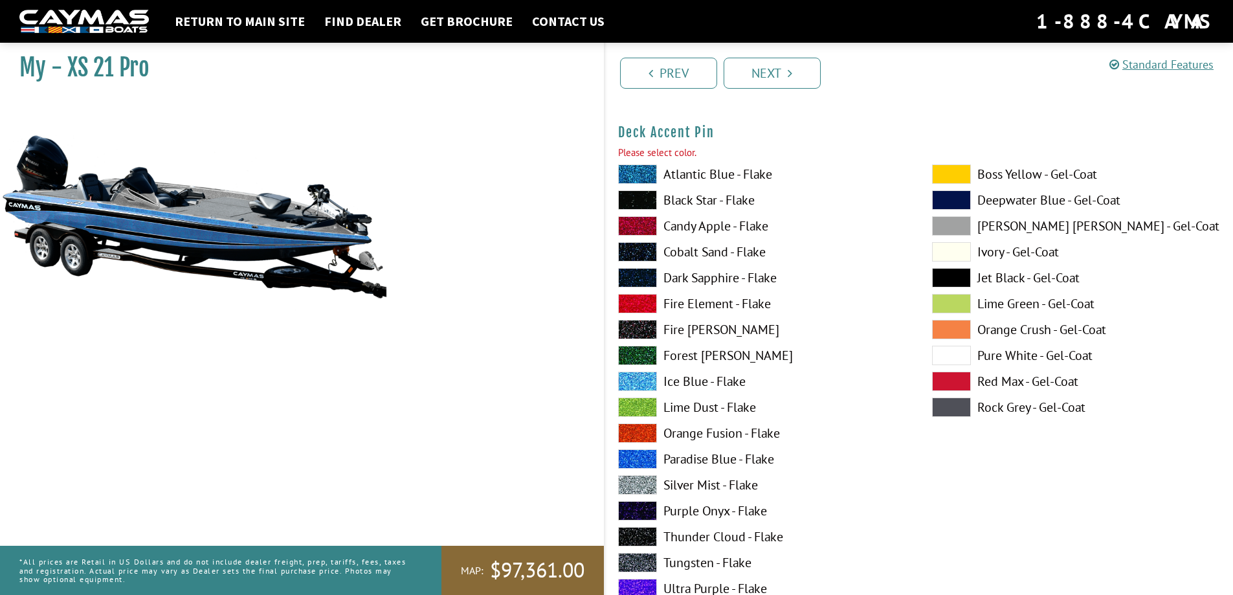
scroll to position [1112, 0]
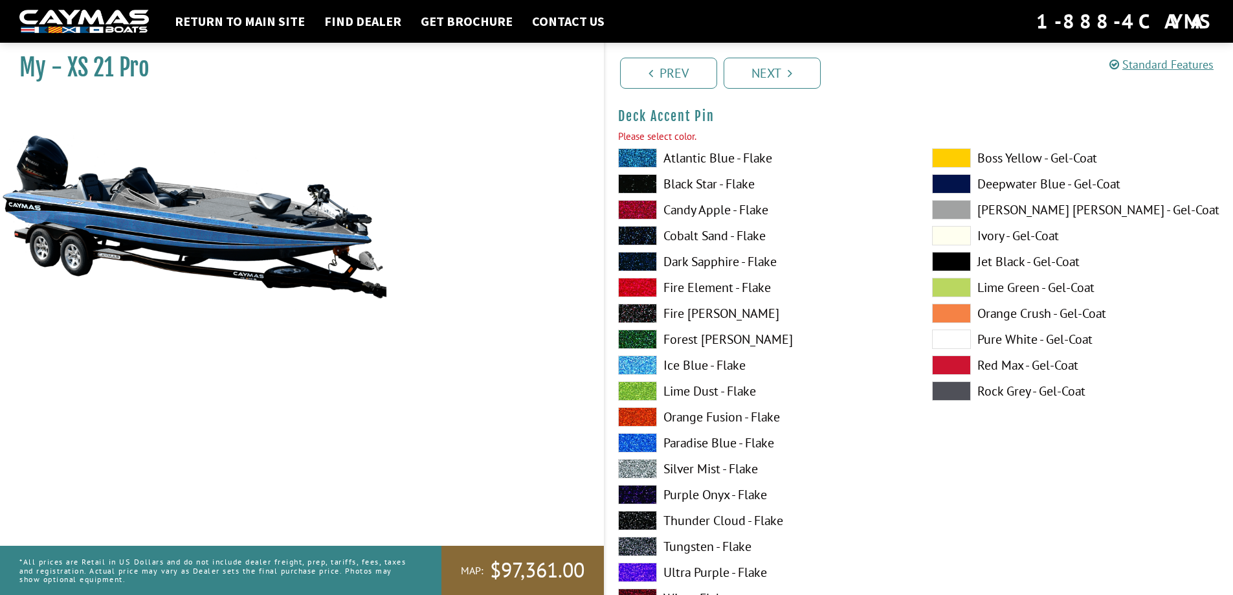
click at [634, 360] on span at bounding box center [637, 364] width 39 height 19
click at [761, 64] on link "Next" at bounding box center [772, 73] width 97 height 31
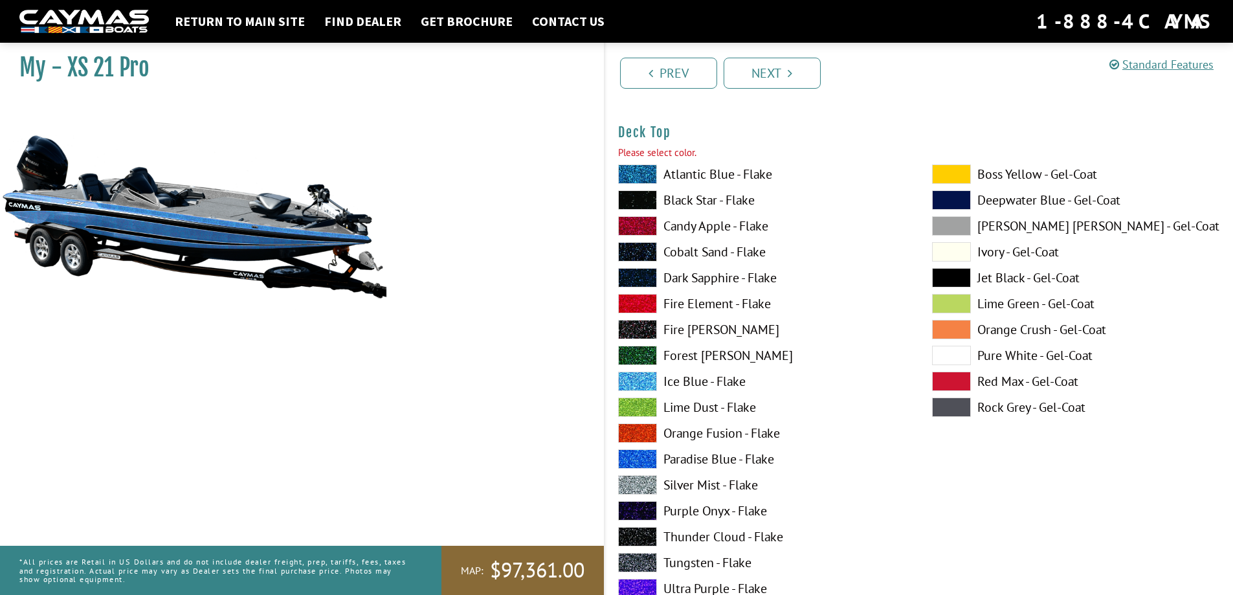
scroll to position [1644, 0]
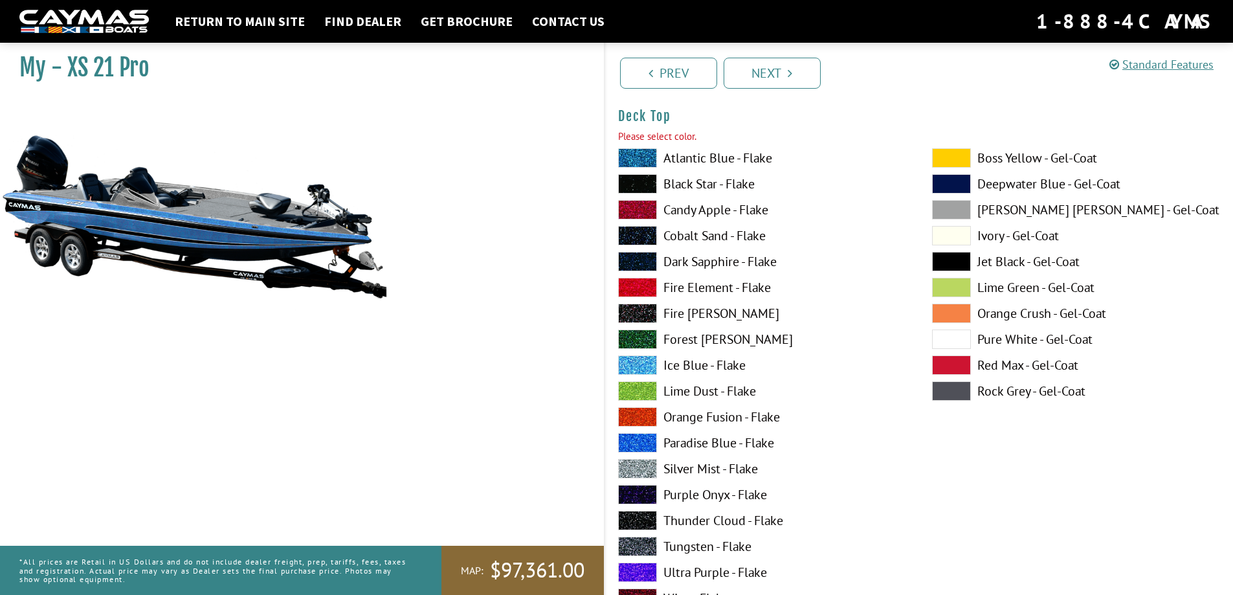
click at [637, 368] on span at bounding box center [637, 364] width 39 height 19
click at [759, 67] on link "Next" at bounding box center [772, 73] width 97 height 31
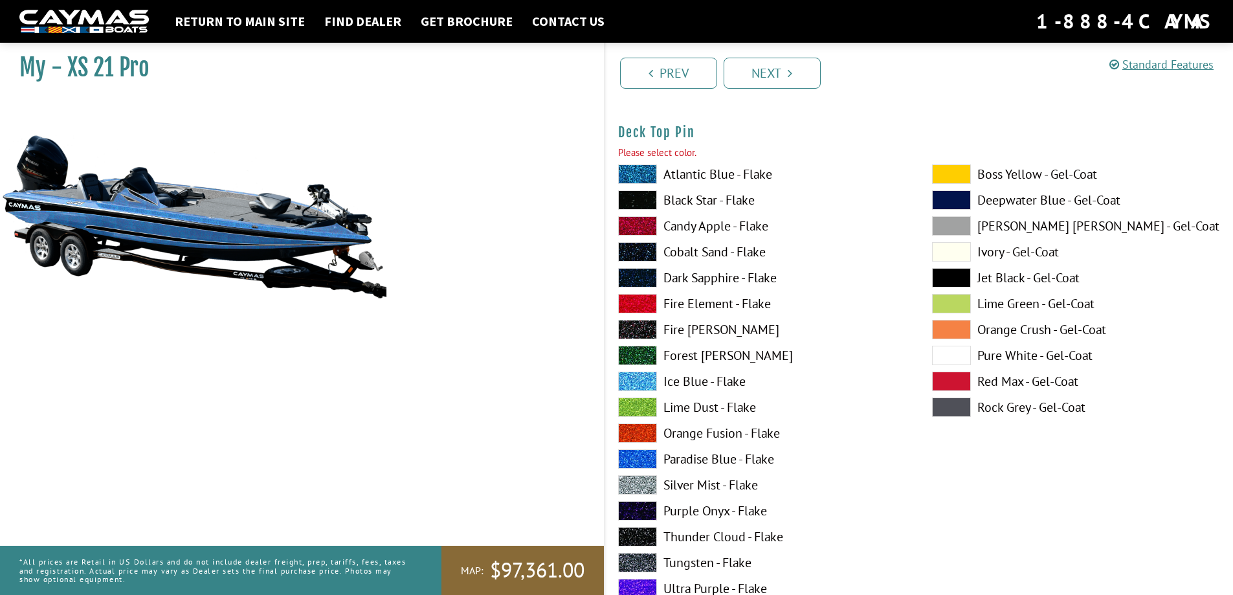
scroll to position [2177, 0]
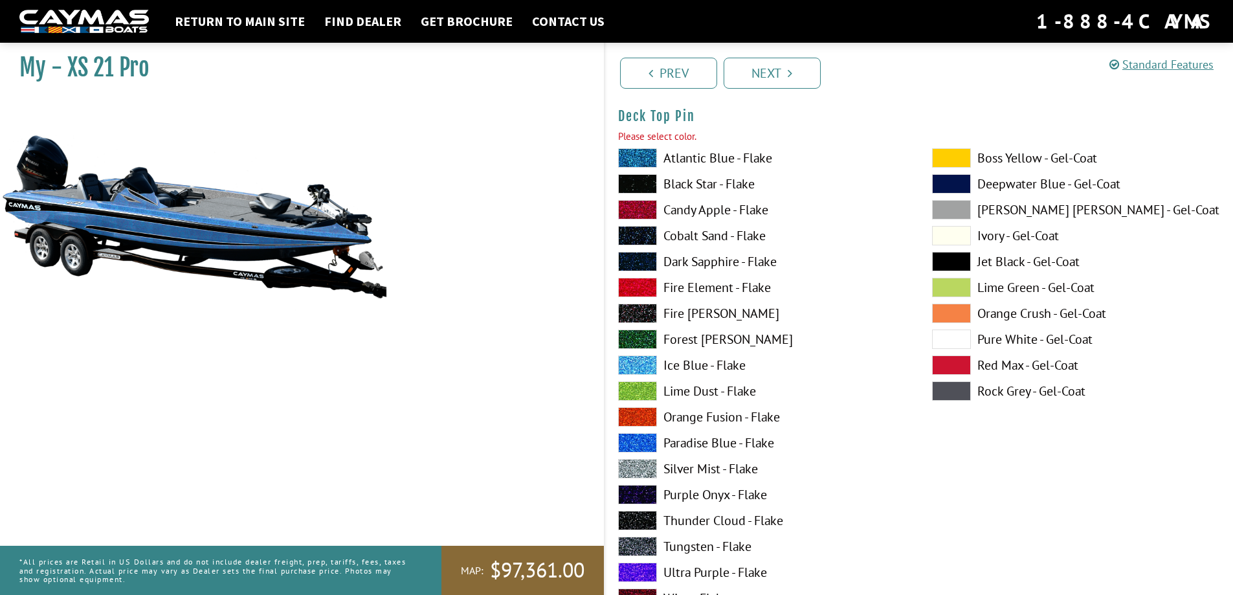
click at [637, 363] on span at bounding box center [637, 364] width 39 height 19
click at [781, 77] on link "Next" at bounding box center [772, 73] width 97 height 31
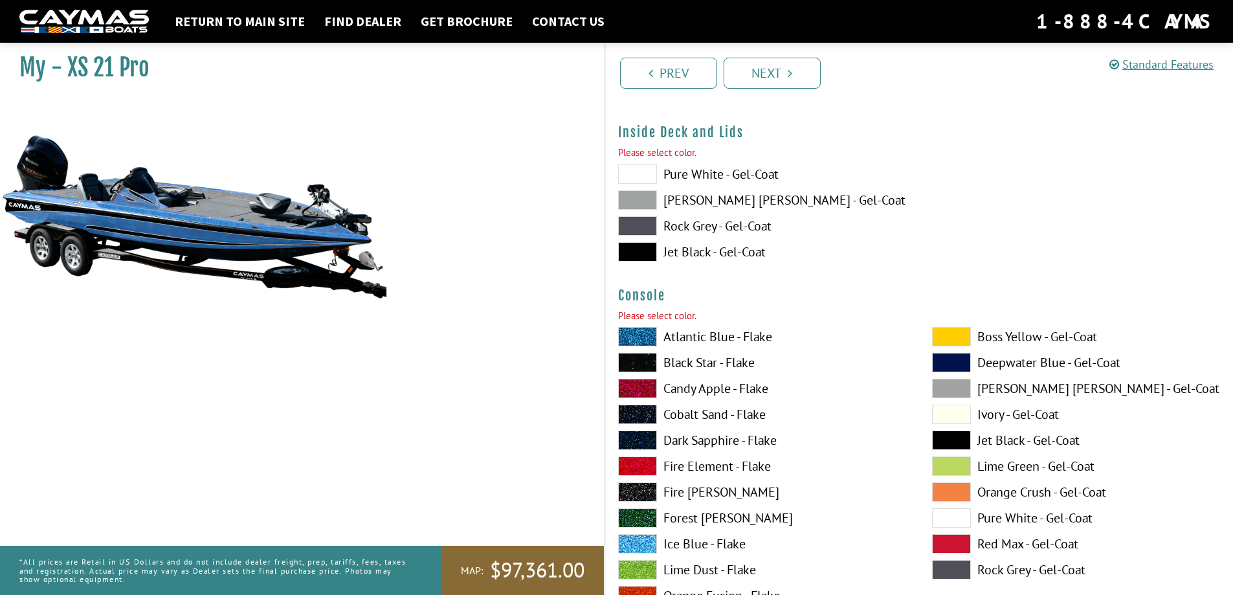
scroll to position [2710, 0]
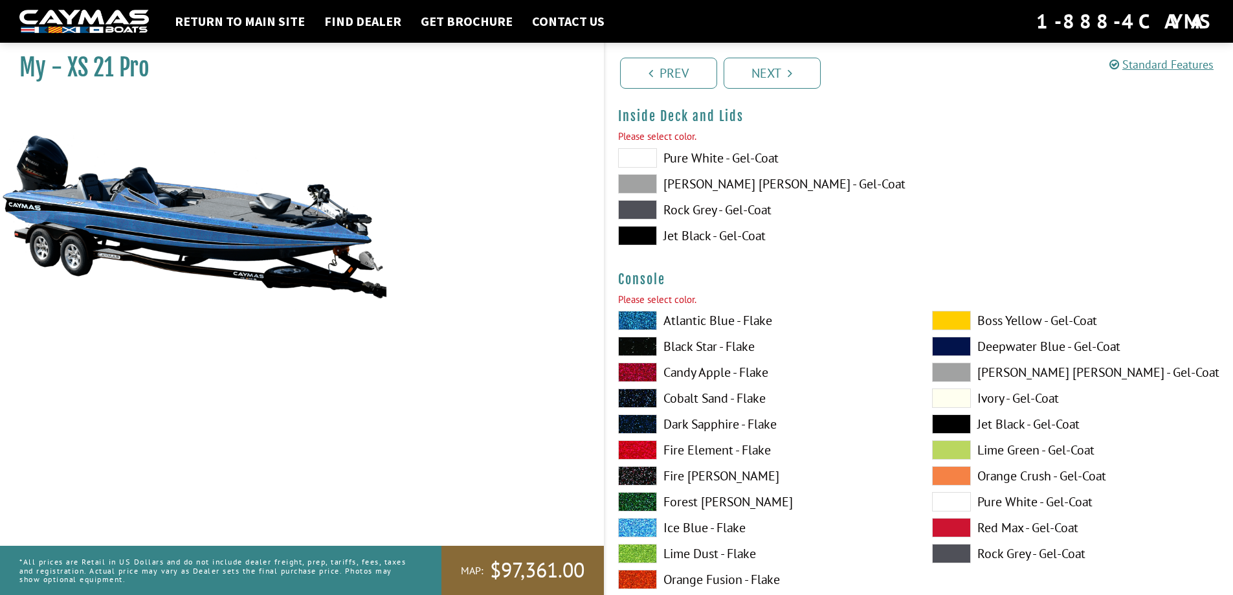
click at [640, 526] on span at bounding box center [637, 527] width 39 height 19
click at [636, 240] on span at bounding box center [637, 235] width 39 height 19
click at [761, 67] on link "Next" at bounding box center [772, 73] width 97 height 31
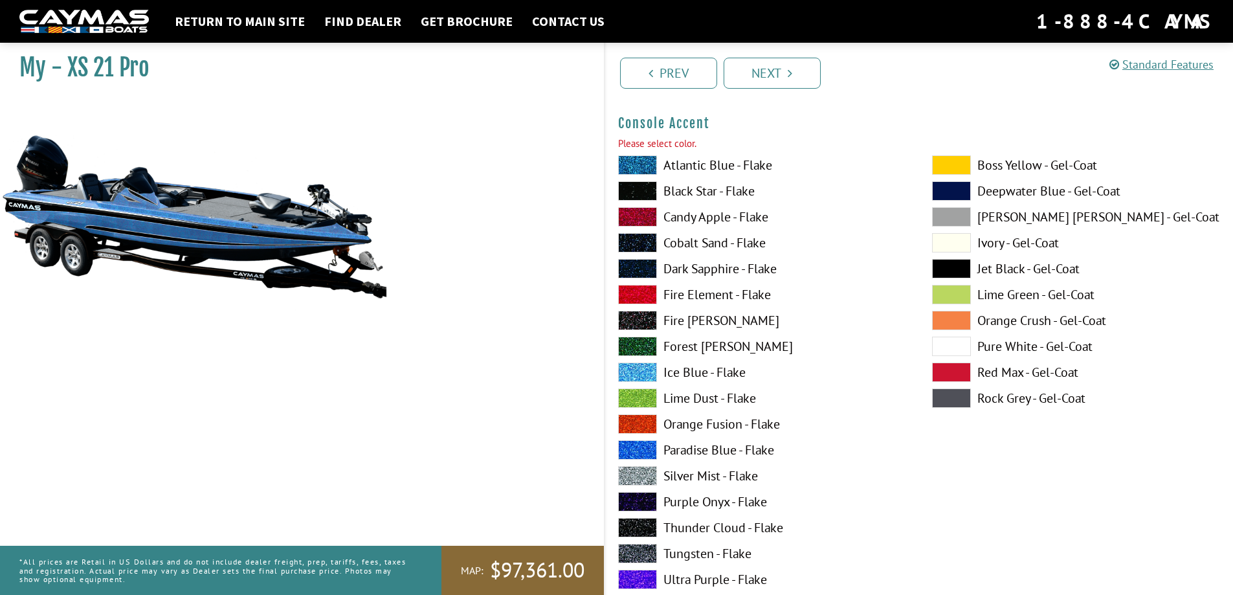
scroll to position [3387, 0]
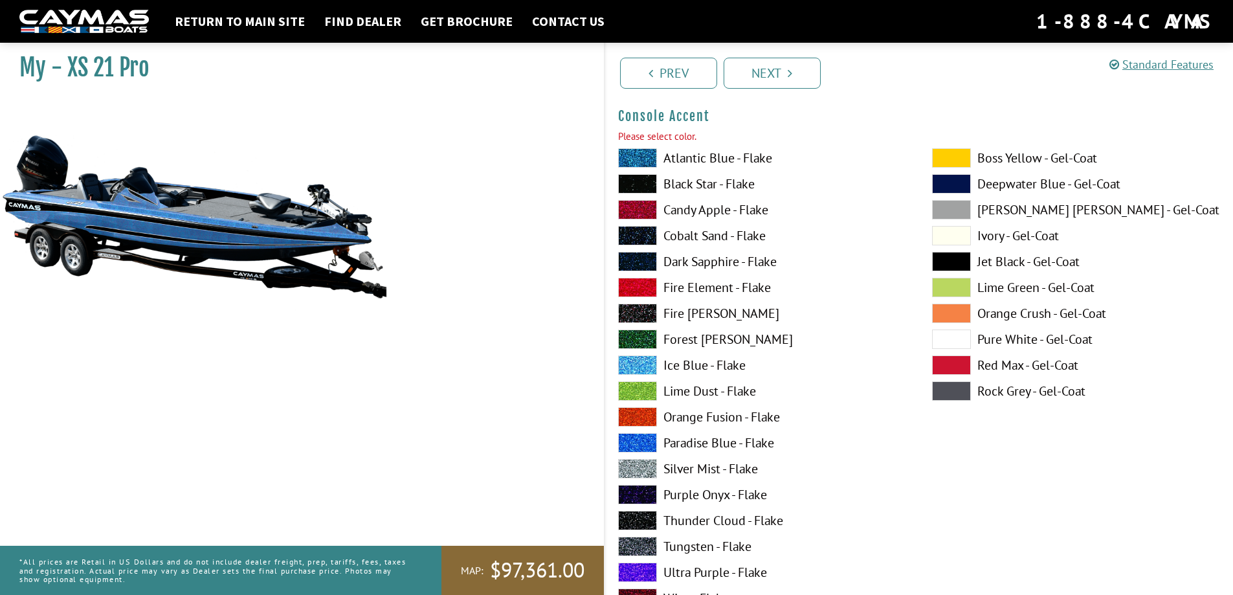
click at [635, 361] on span at bounding box center [637, 364] width 39 height 19
click at [768, 78] on link "Next" at bounding box center [772, 73] width 97 height 31
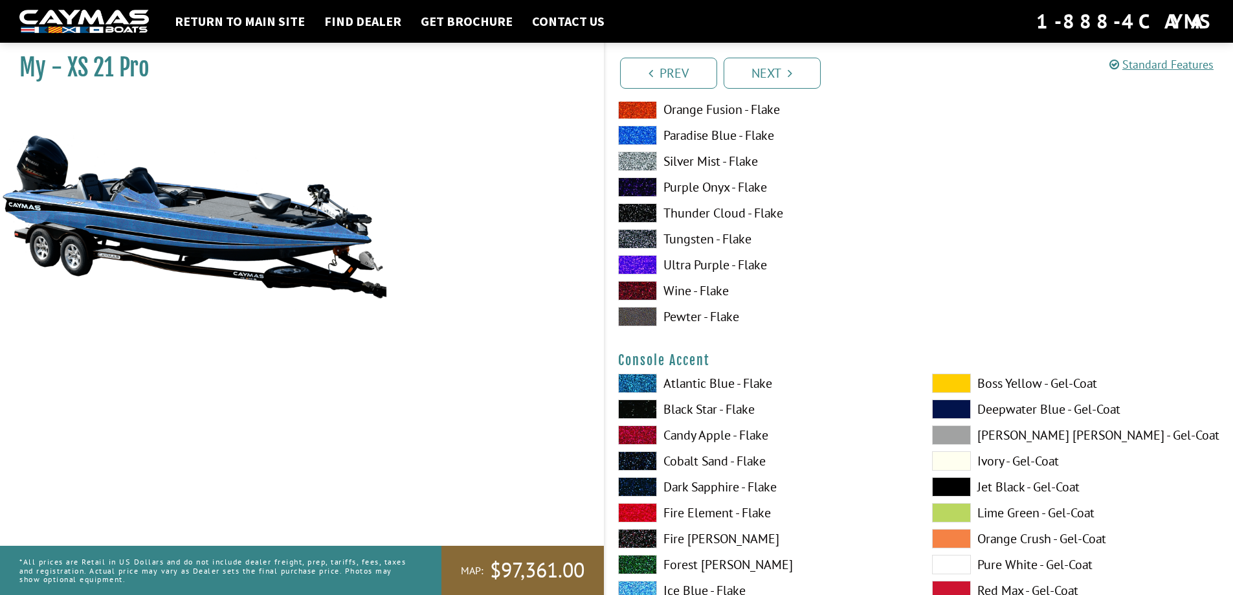
scroll to position [3273, 0]
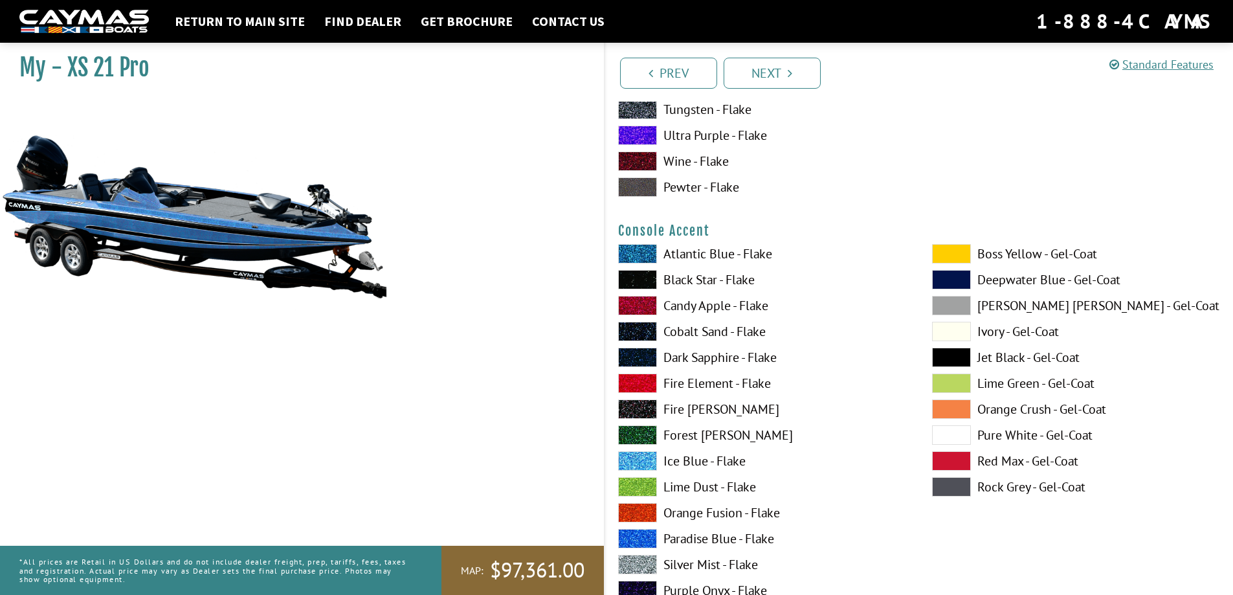
click at [634, 275] on span at bounding box center [637, 279] width 39 height 19
click at [646, 276] on span at bounding box center [637, 279] width 39 height 19
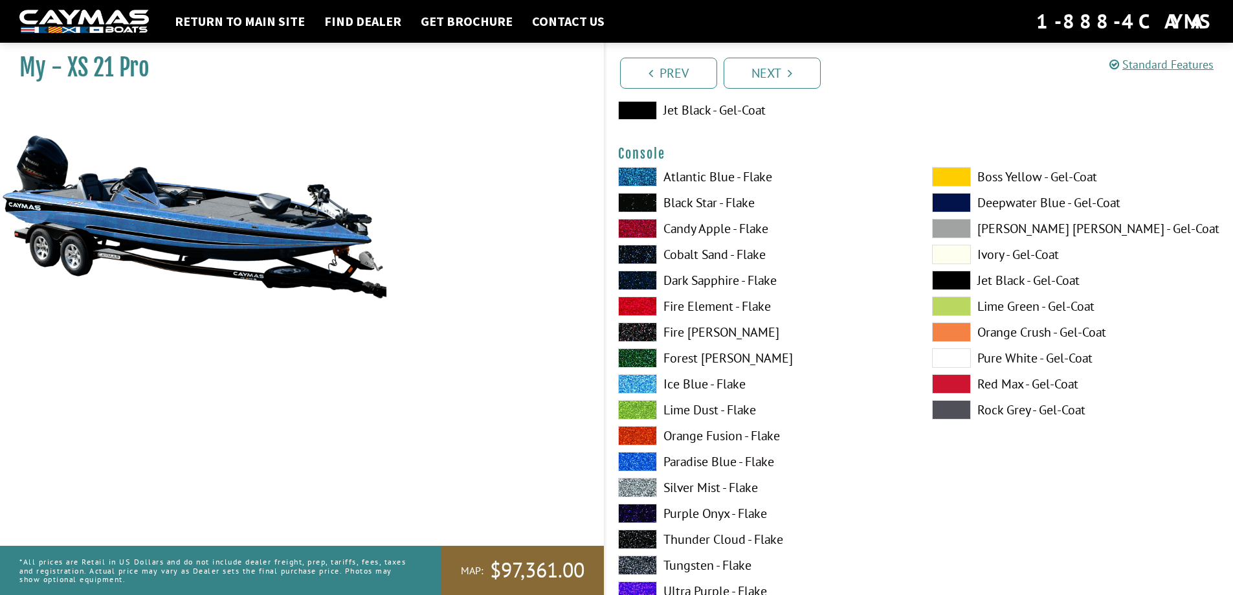
scroll to position [2819, 0]
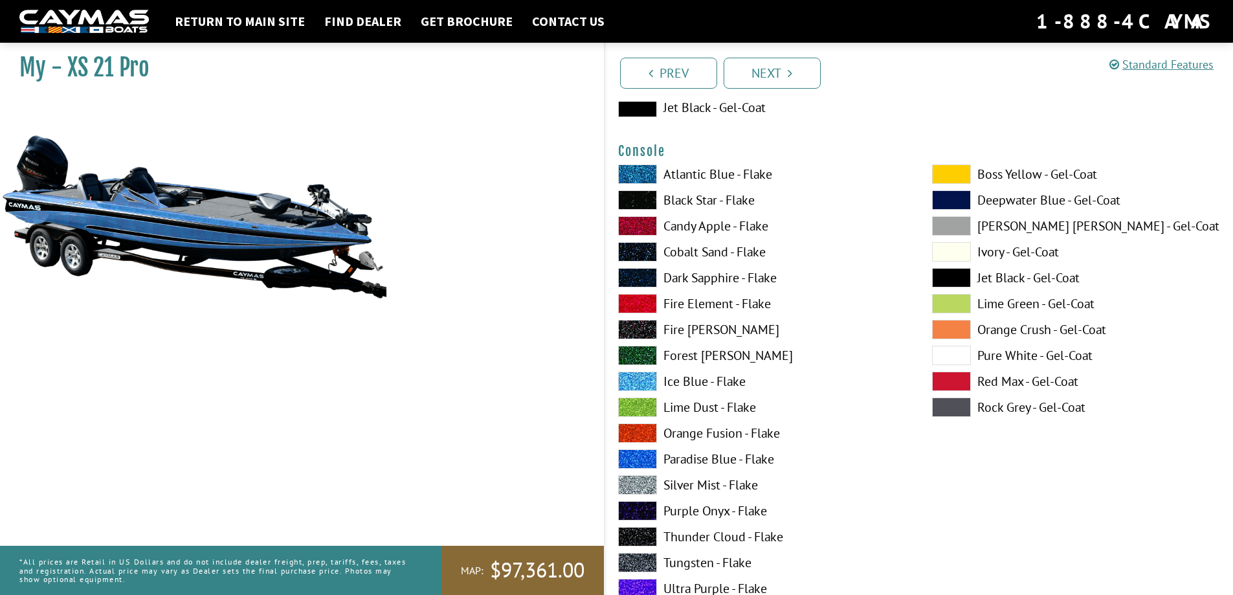
click at [634, 197] on span at bounding box center [637, 199] width 39 height 19
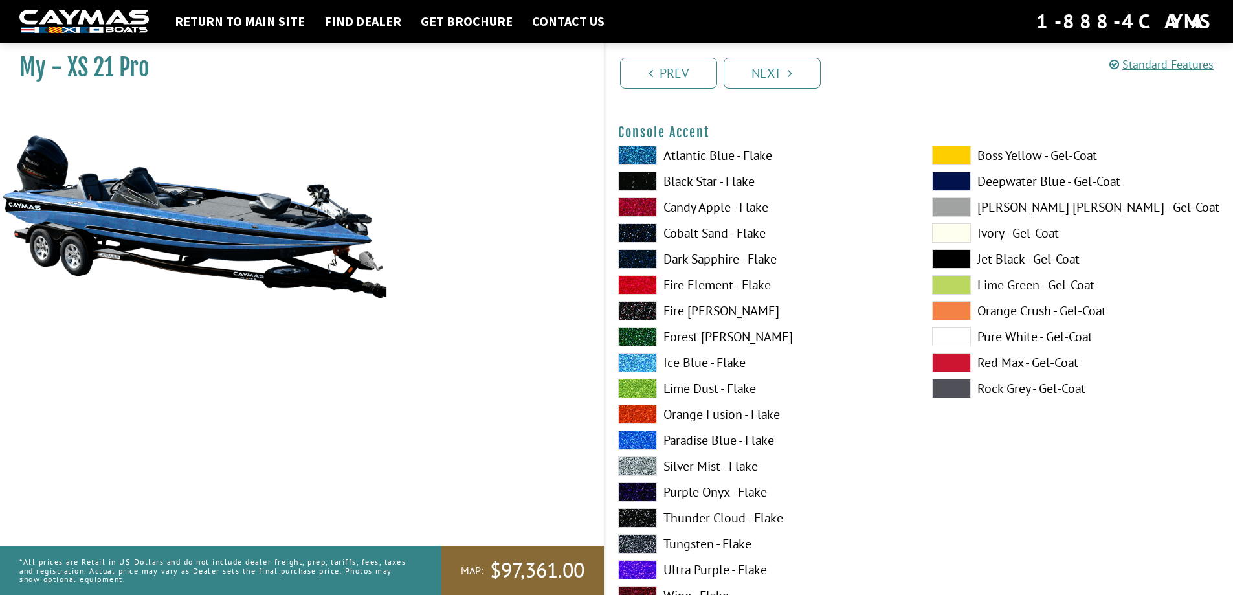
scroll to position [3402, 0]
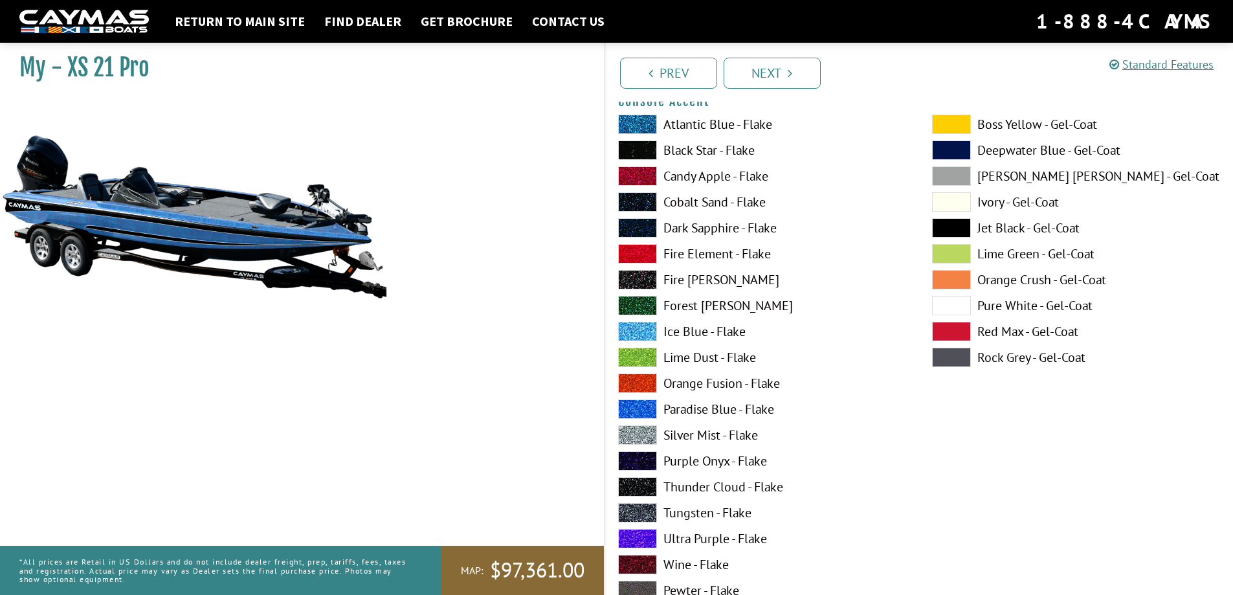
click at [640, 324] on span at bounding box center [637, 331] width 39 height 19
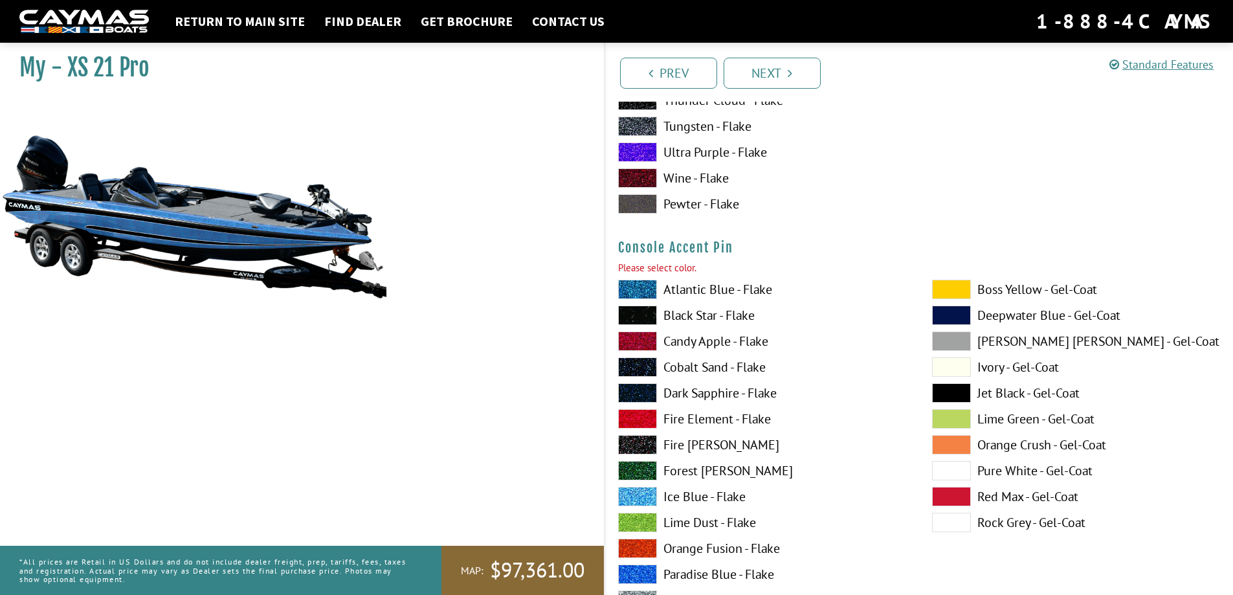
scroll to position [3790, 0]
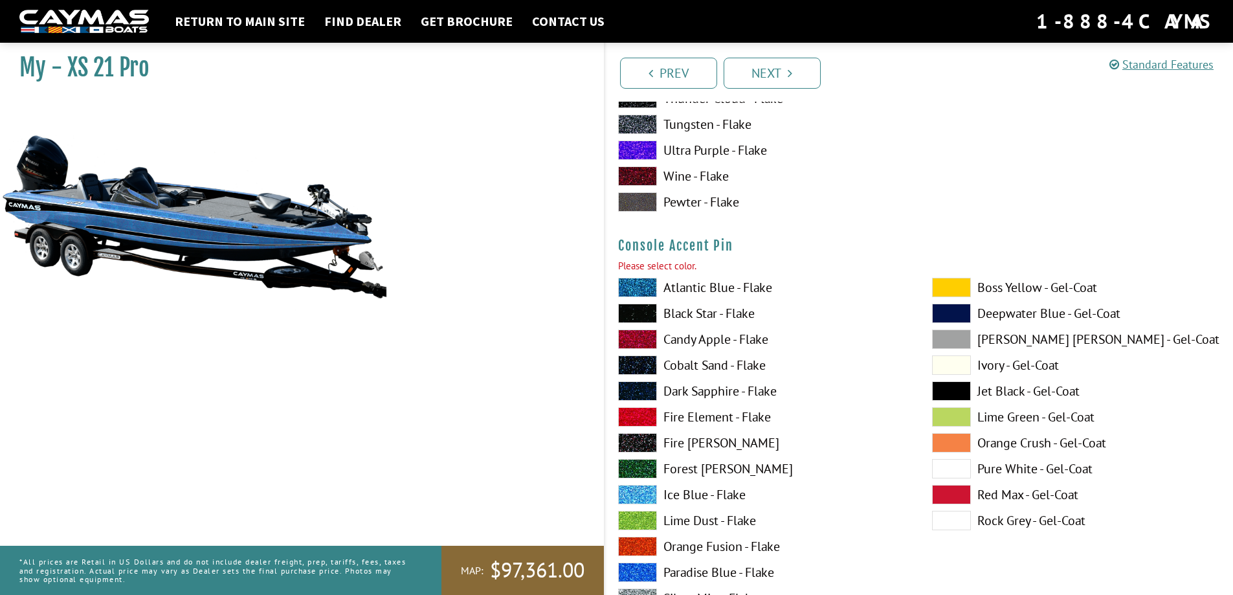
click at [633, 499] on span at bounding box center [637, 494] width 39 height 19
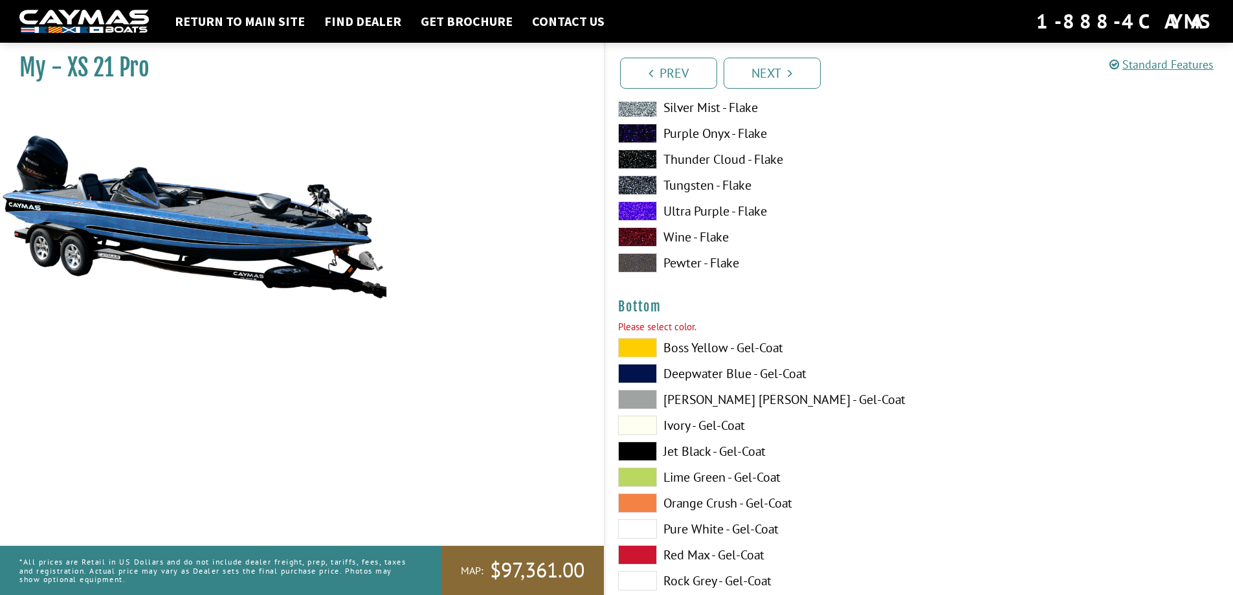
scroll to position [4373, 0]
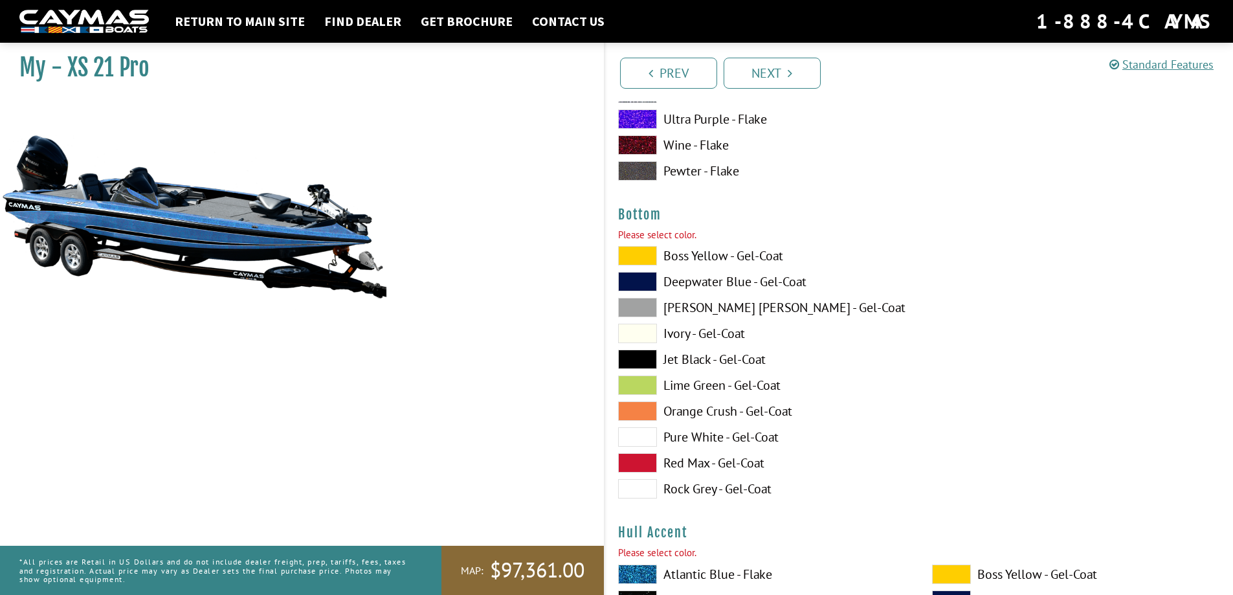
click at [641, 357] on span at bounding box center [637, 359] width 39 height 19
click at [642, 357] on span at bounding box center [637, 359] width 39 height 19
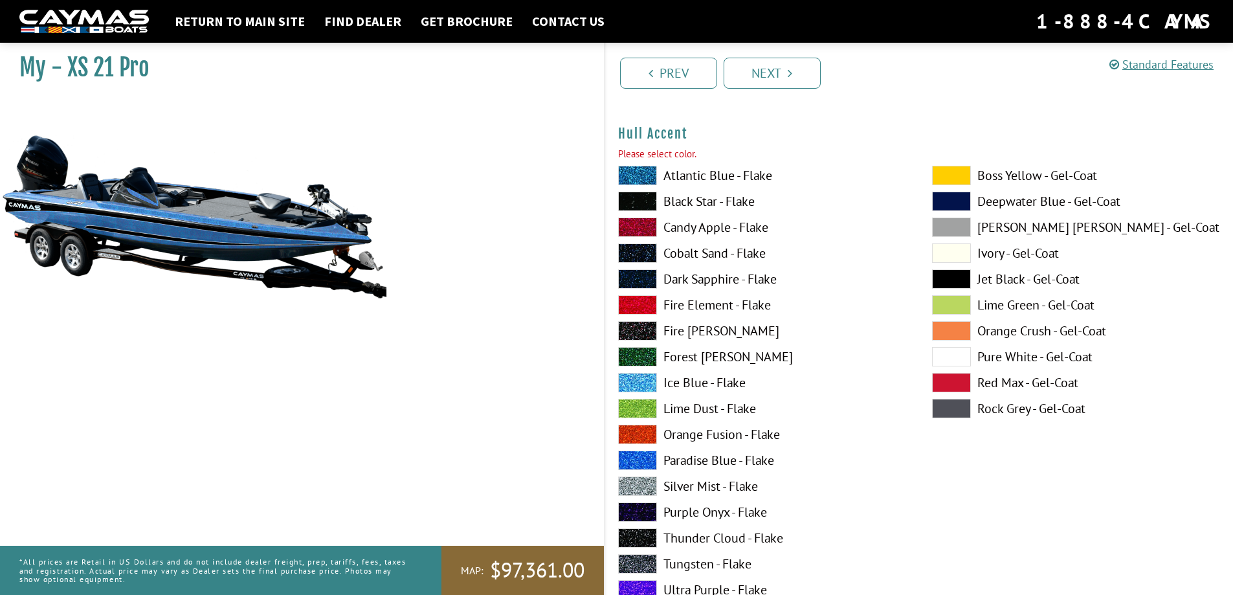
scroll to position [4697, 0]
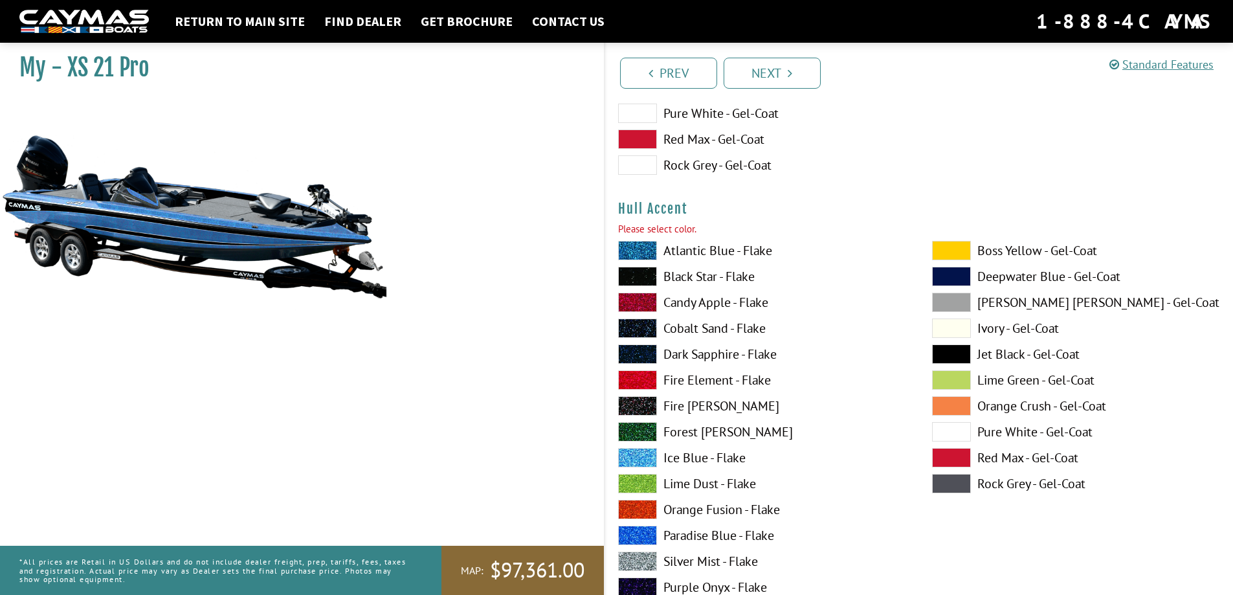
click at [635, 274] on span at bounding box center [637, 276] width 39 height 19
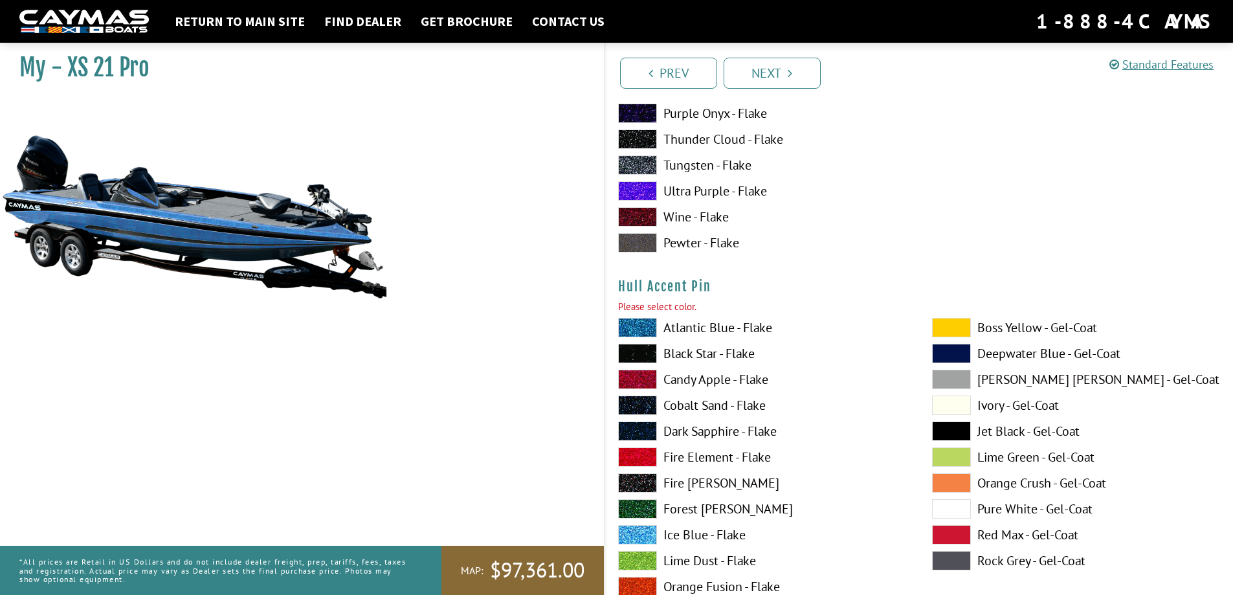
scroll to position [5344, 0]
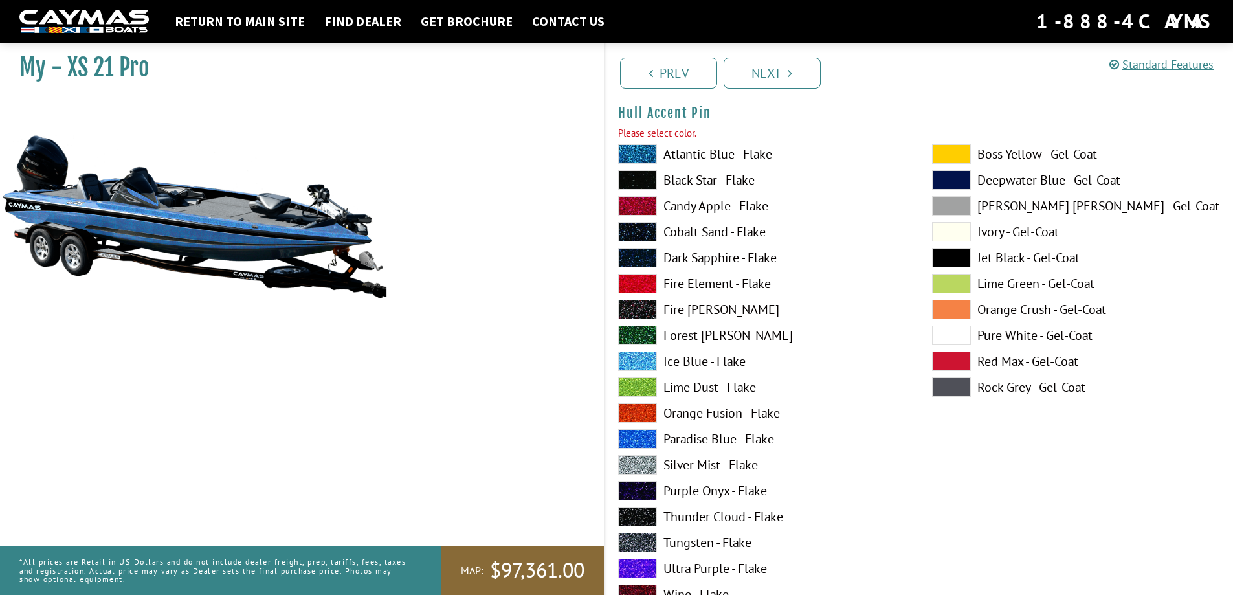
click at [634, 180] on span at bounding box center [637, 179] width 39 height 19
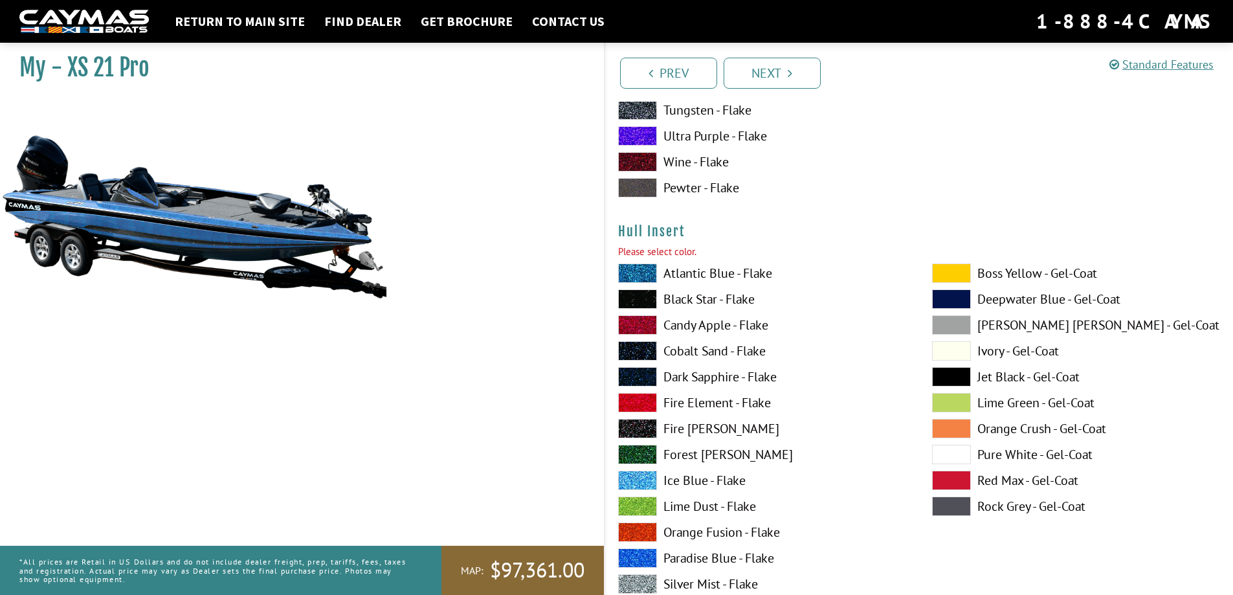
scroll to position [5797, 0]
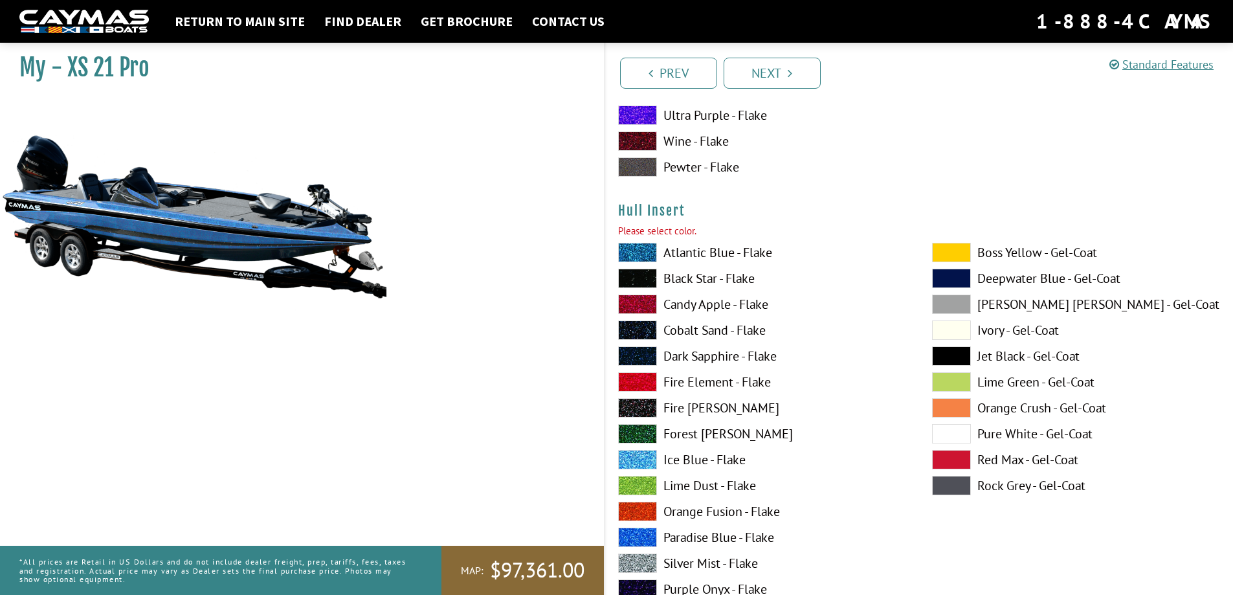
click at [632, 277] on span at bounding box center [637, 278] width 39 height 19
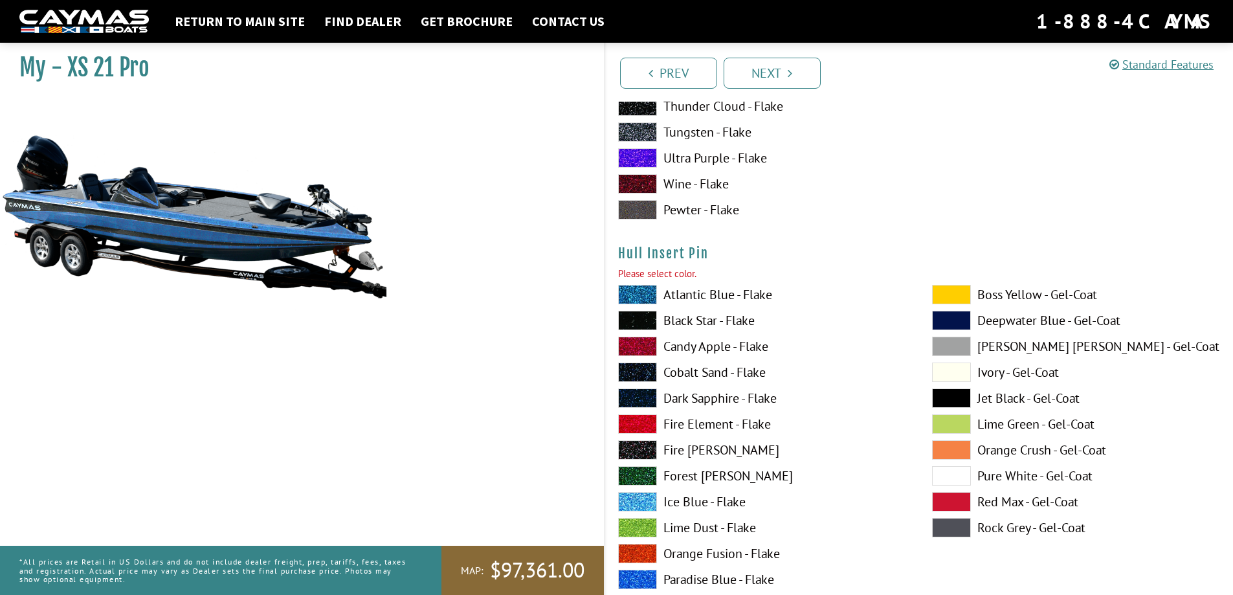
scroll to position [6315, 0]
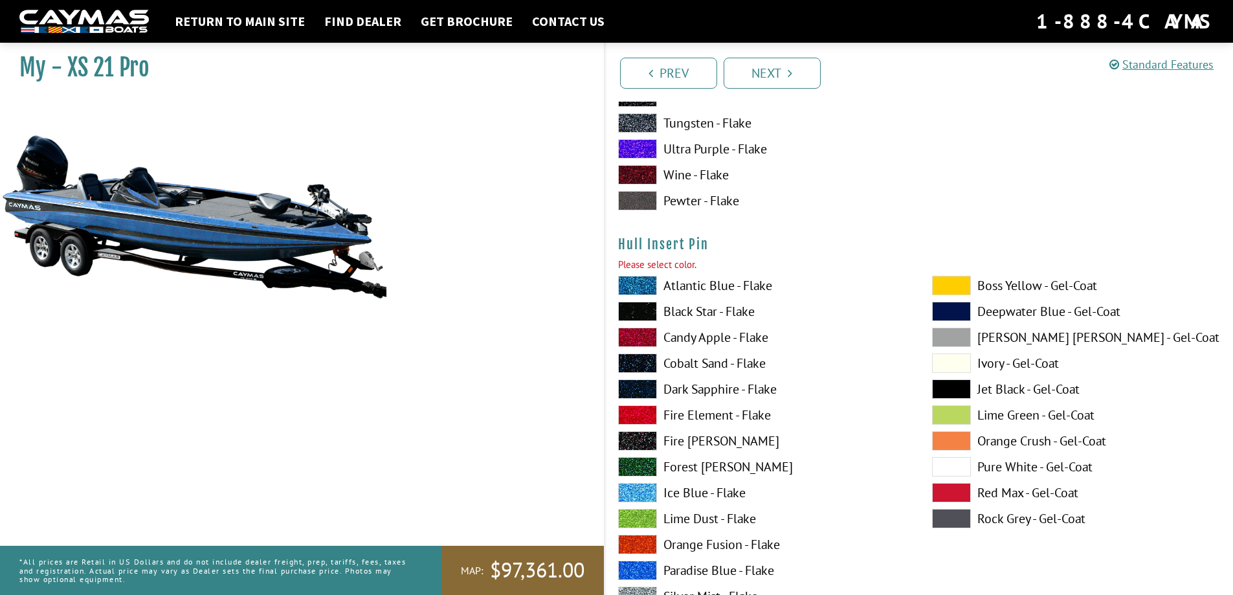
click at [639, 312] on span at bounding box center [637, 311] width 39 height 19
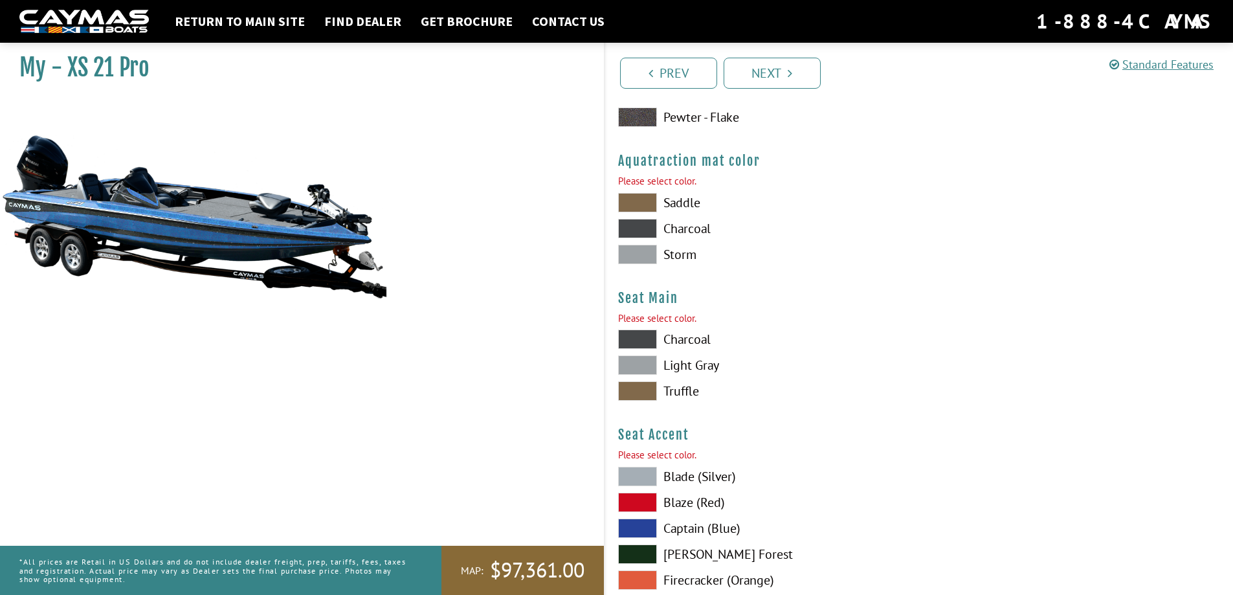
scroll to position [6963, 0]
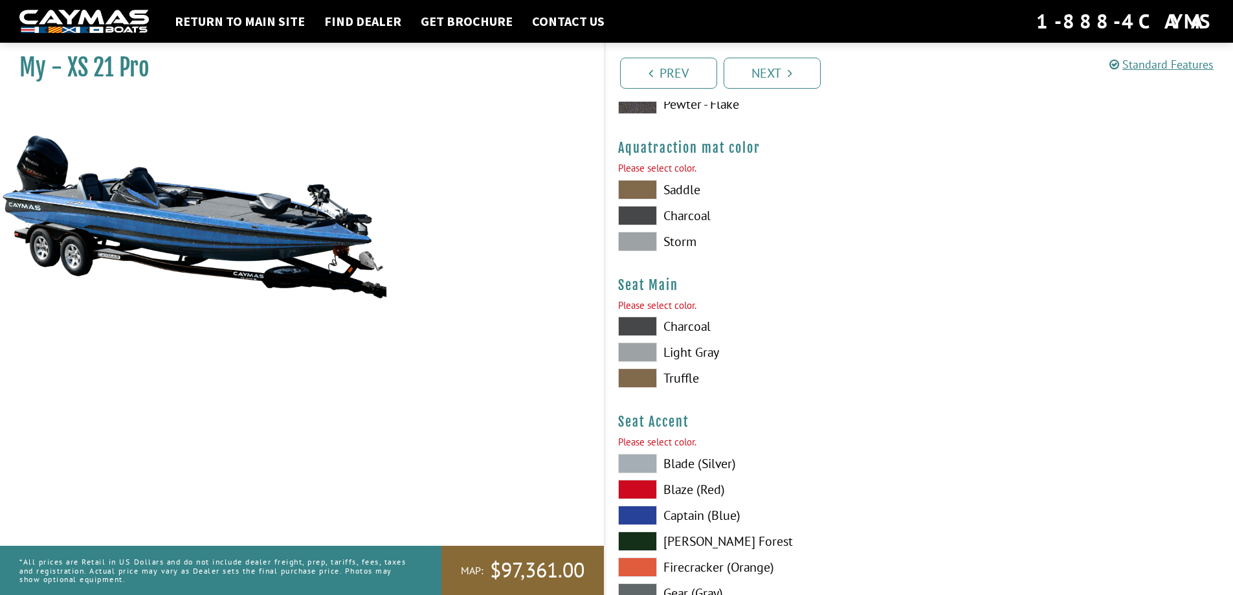
click at [634, 246] on span at bounding box center [637, 241] width 39 height 19
click at [638, 208] on span at bounding box center [637, 215] width 39 height 19
click at [638, 241] on span at bounding box center [637, 241] width 39 height 19
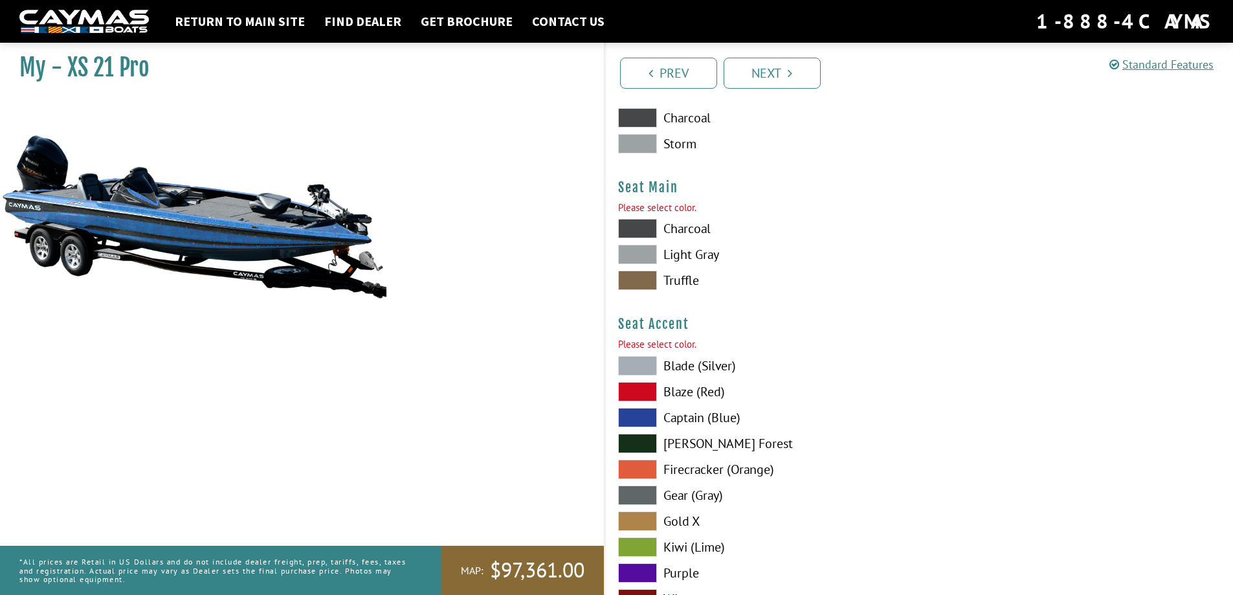
scroll to position [7092, 0]
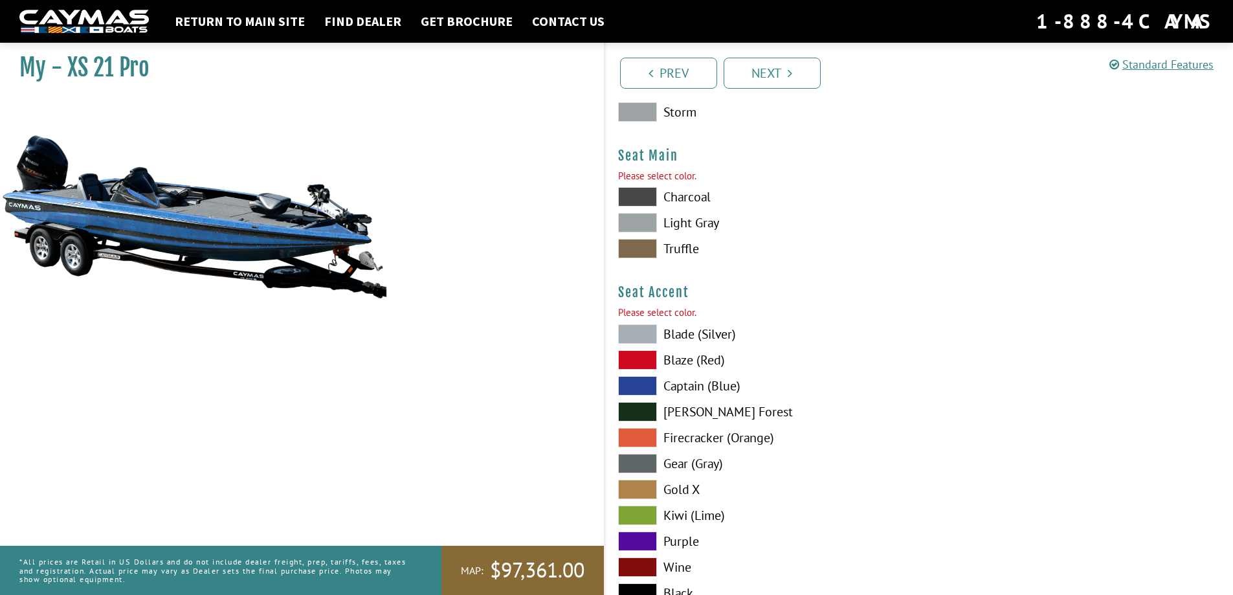
click at [634, 220] on span at bounding box center [637, 222] width 39 height 19
click at [631, 195] on span at bounding box center [637, 196] width 39 height 19
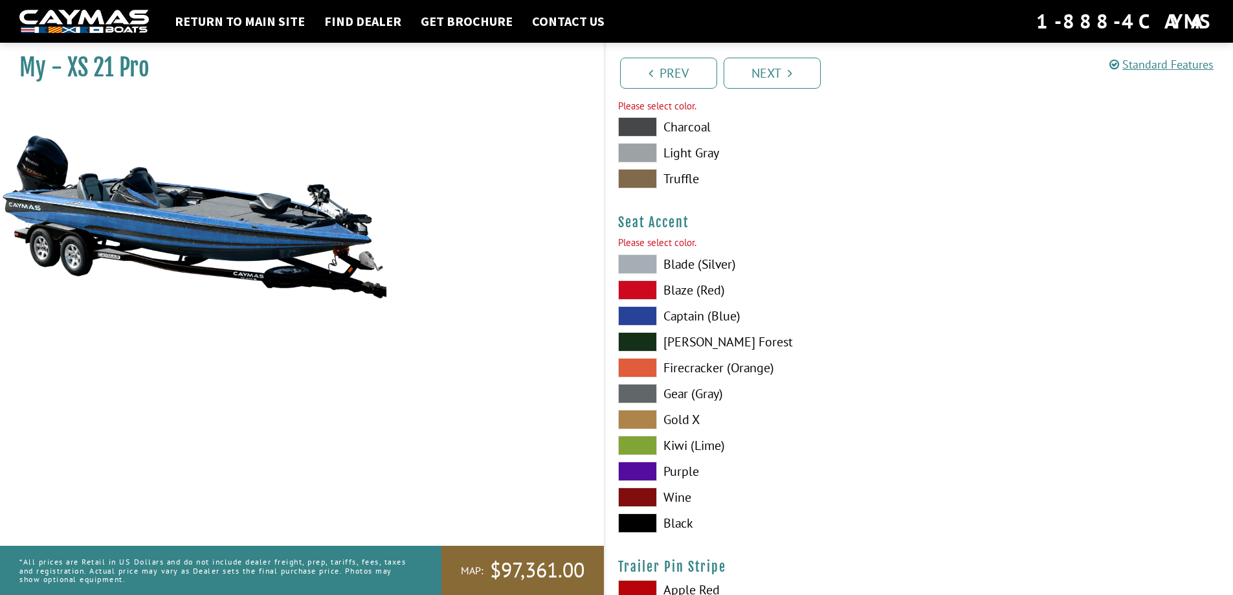
scroll to position [7157, 0]
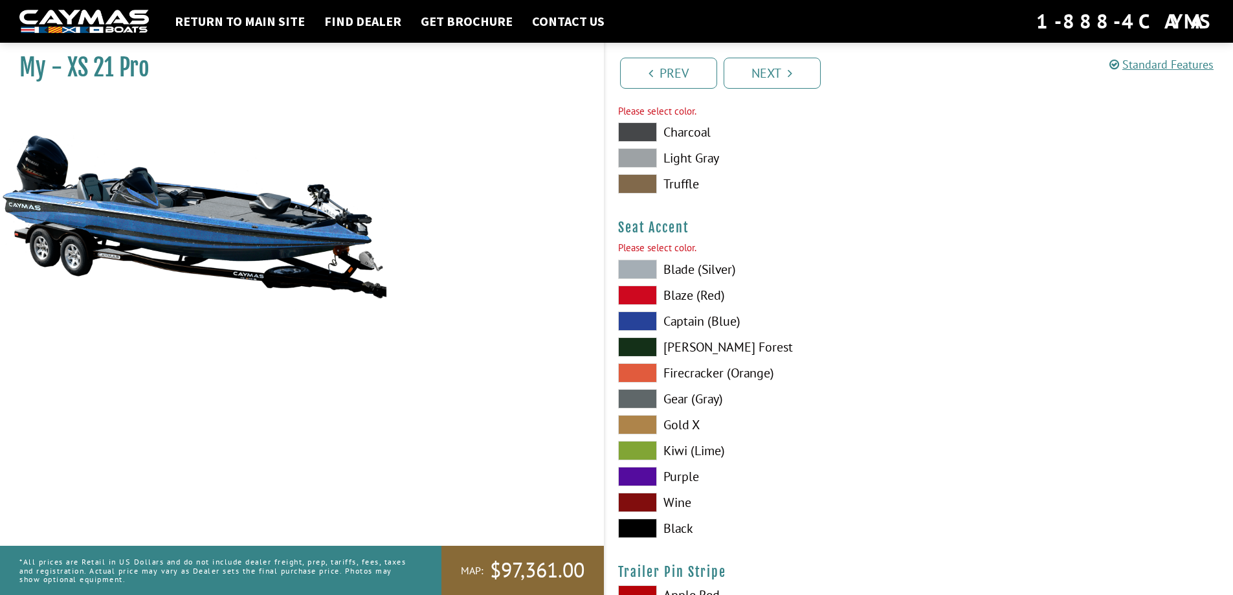
click at [638, 322] on span at bounding box center [637, 320] width 39 height 19
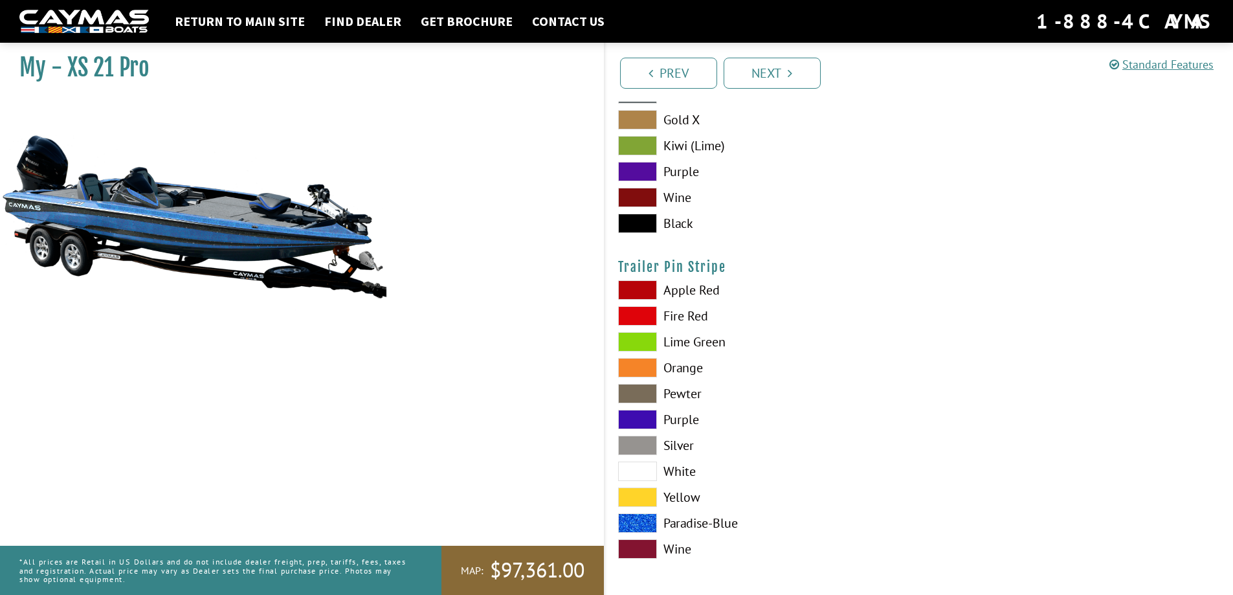
scroll to position [7464, 0]
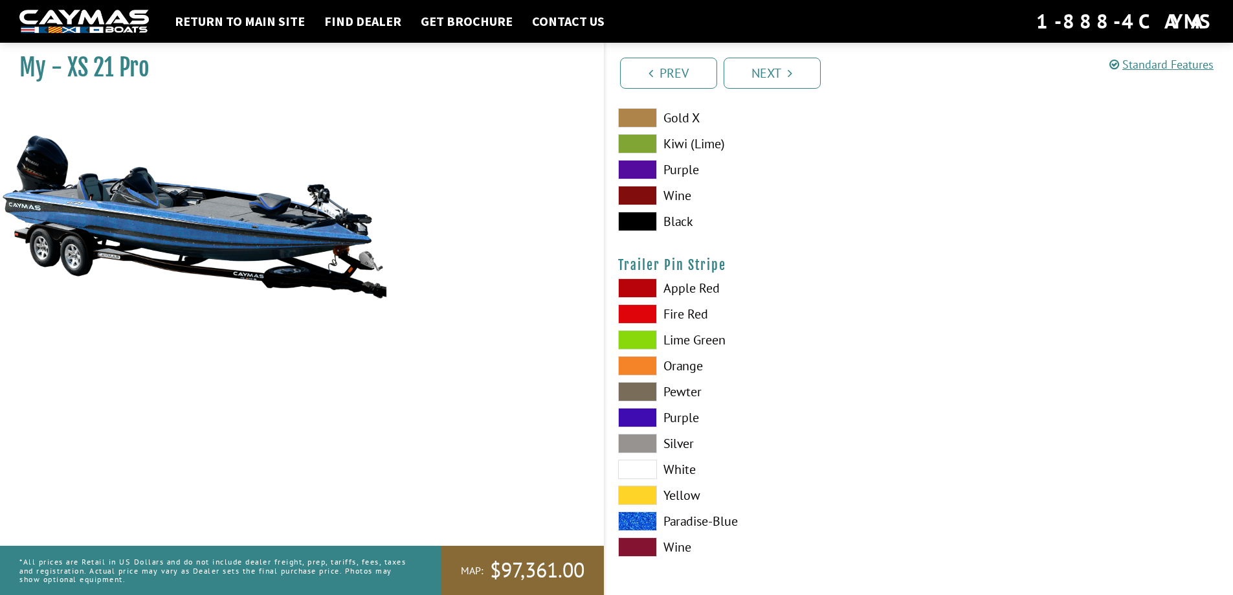
click at [634, 522] on span at bounding box center [637, 520] width 39 height 19
click at [774, 71] on link "Next" at bounding box center [772, 73] width 97 height 31
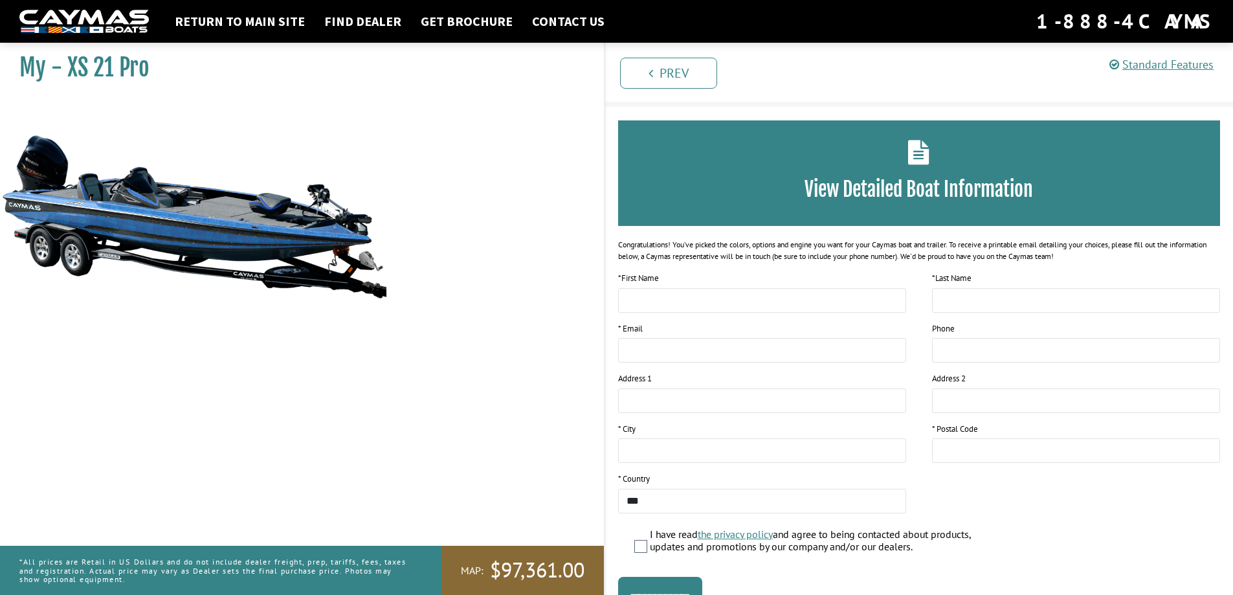
scroll to position [0, 0]
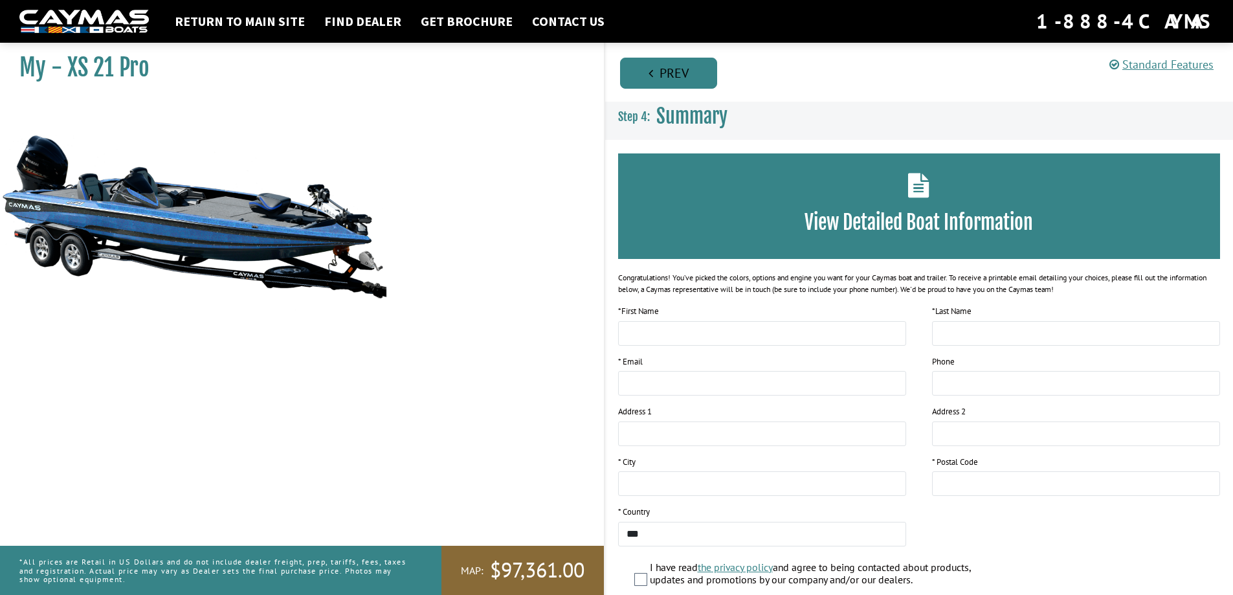
click at [671, 70] on link "Prev" at bounding box center [668, 73] width 97 height 31
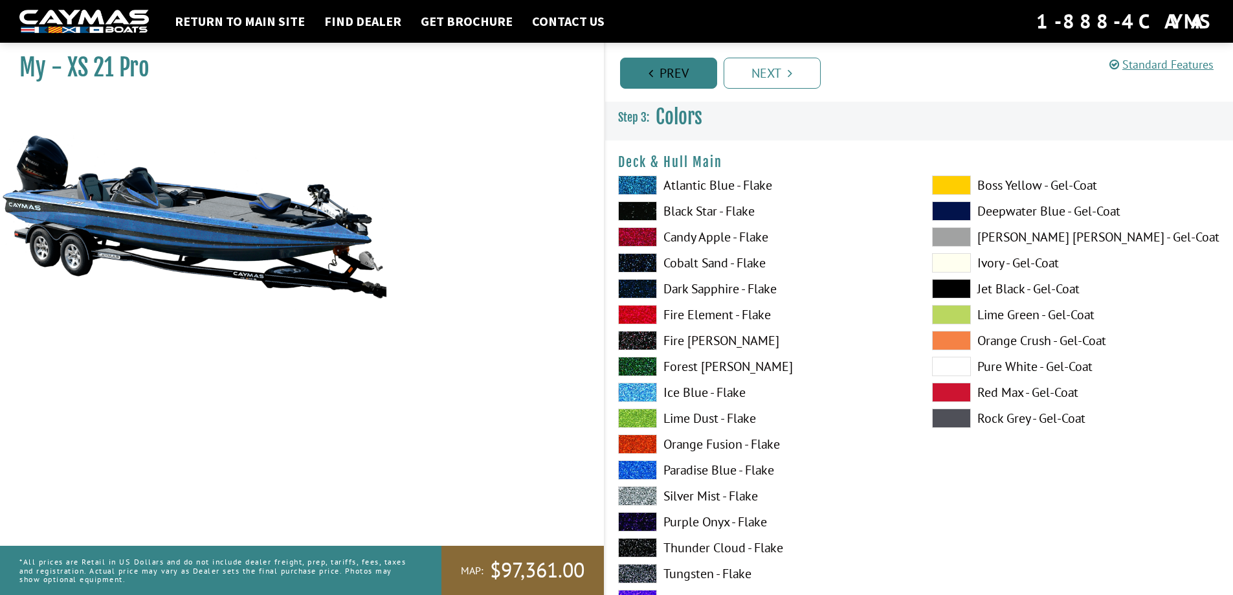
click at [664, 73] on link "Prev" at bounding box center [668, 73] width 97 height 31
